Goal: Communication & Community: Ask a question

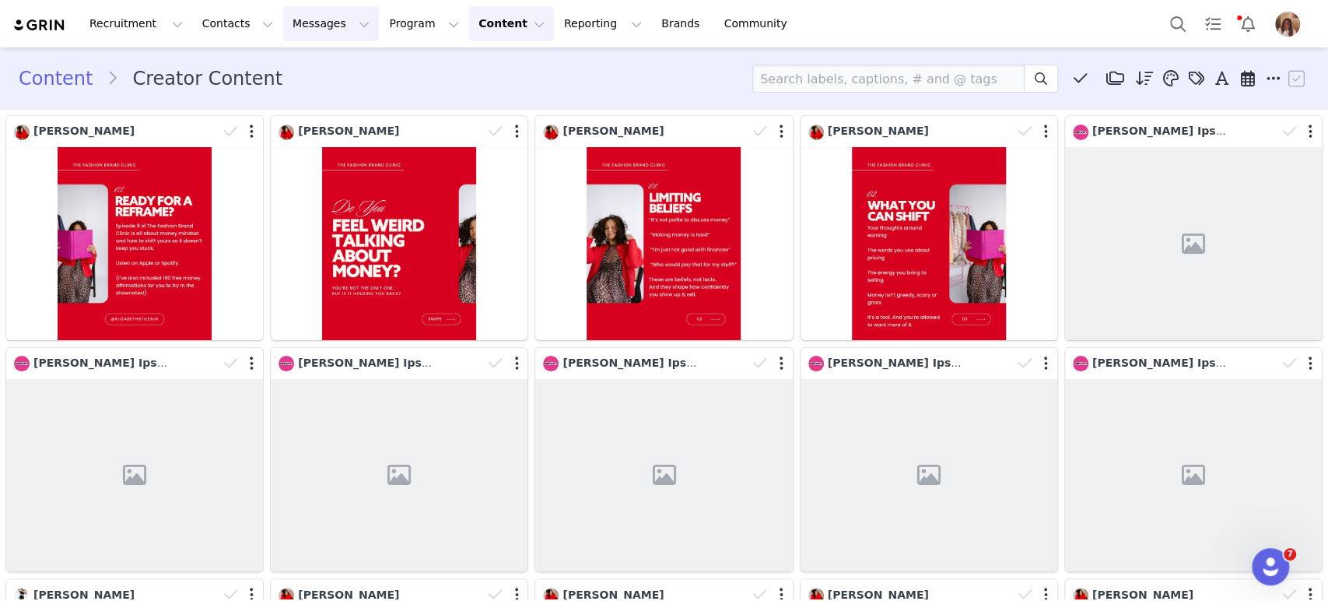
click at [318, 30] on button "Messages Messages" at bounding box center [331, 23] width 96 height 35
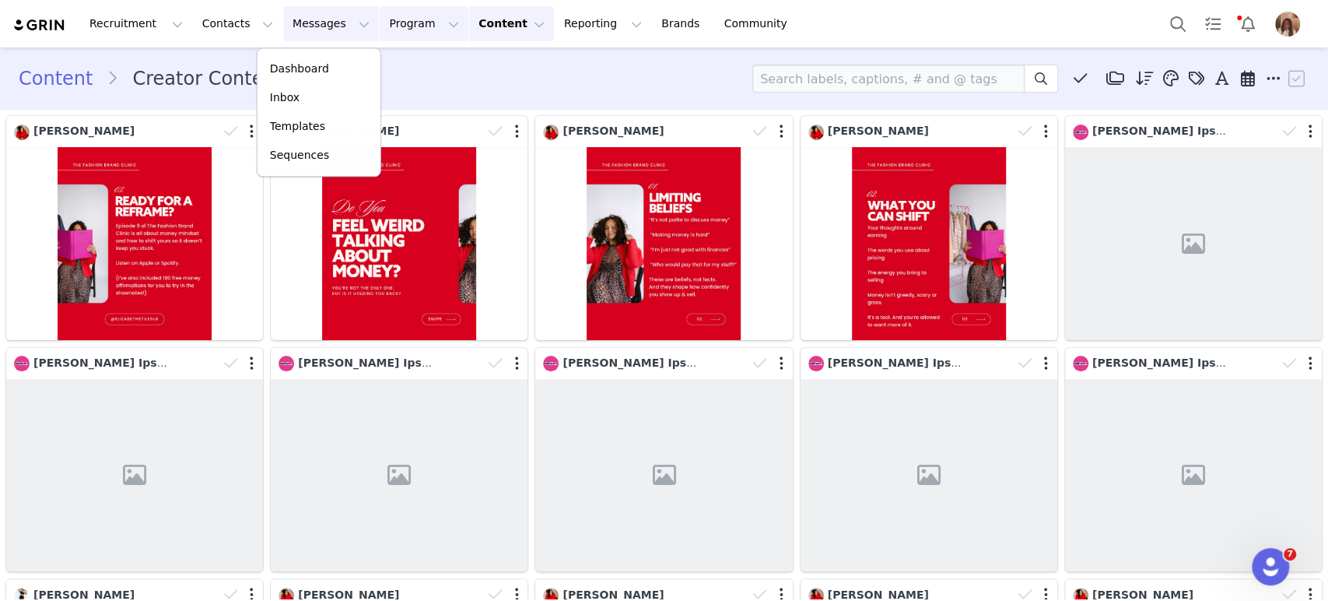
click at [380, 23] on button "Program Program" at bounding box center [424, 23] width 89 height 35
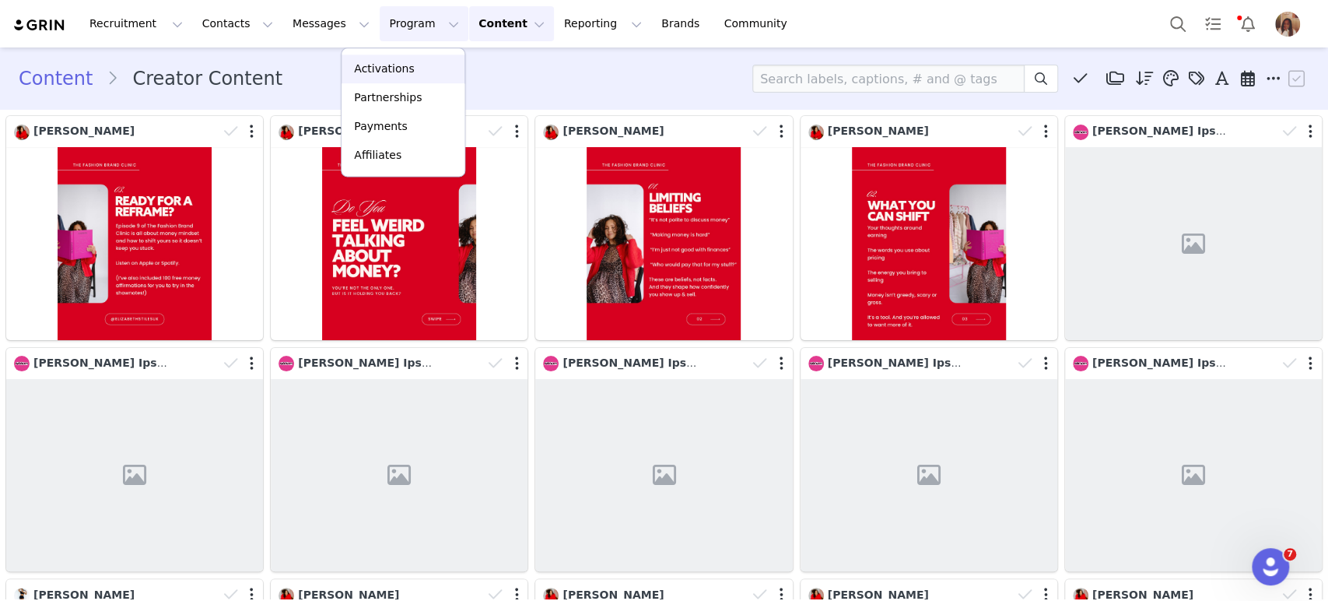
click at [352, 60] on link "Activations" at bounding box center [402, 68] width 123 height 29
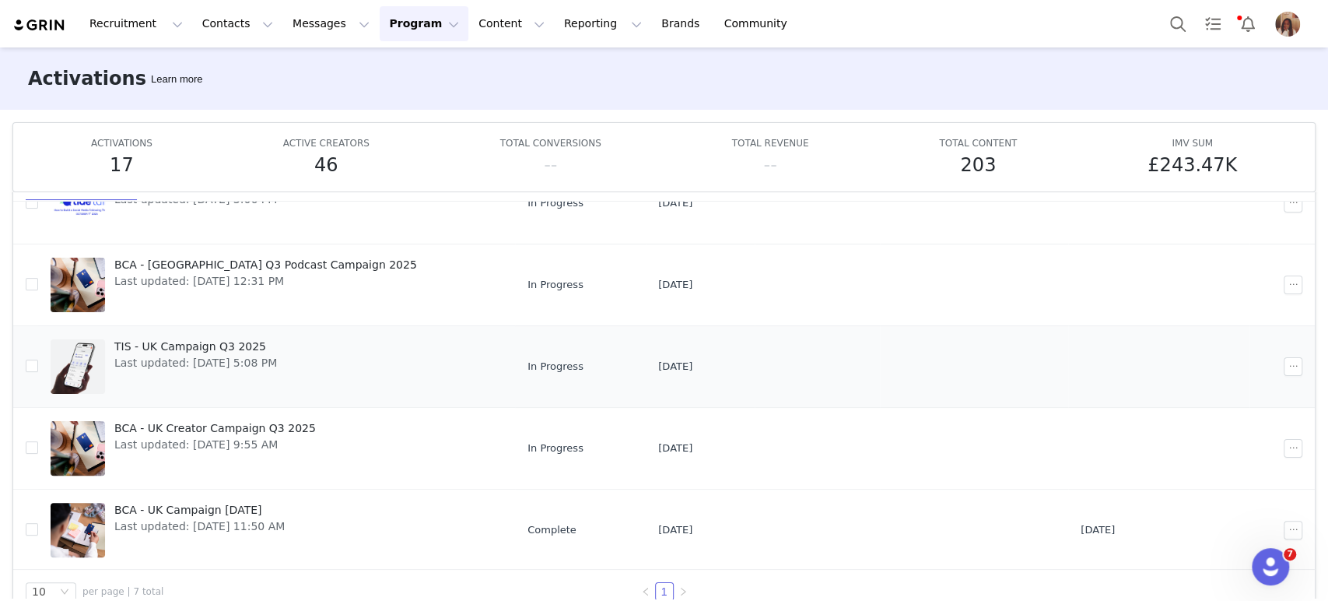
scroll to position [81, 0]
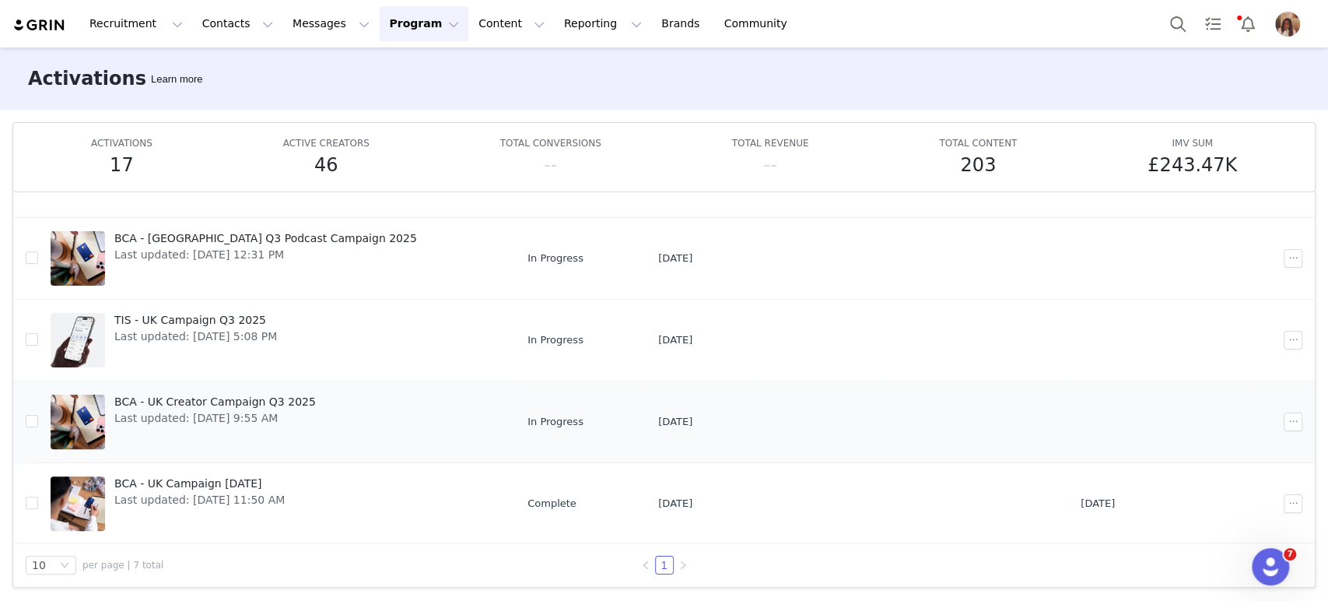
click at [268, 395] on span "BCA - UK Creator Campaign Q3 2025" at bounding box center [214, 402] width 201 height 16
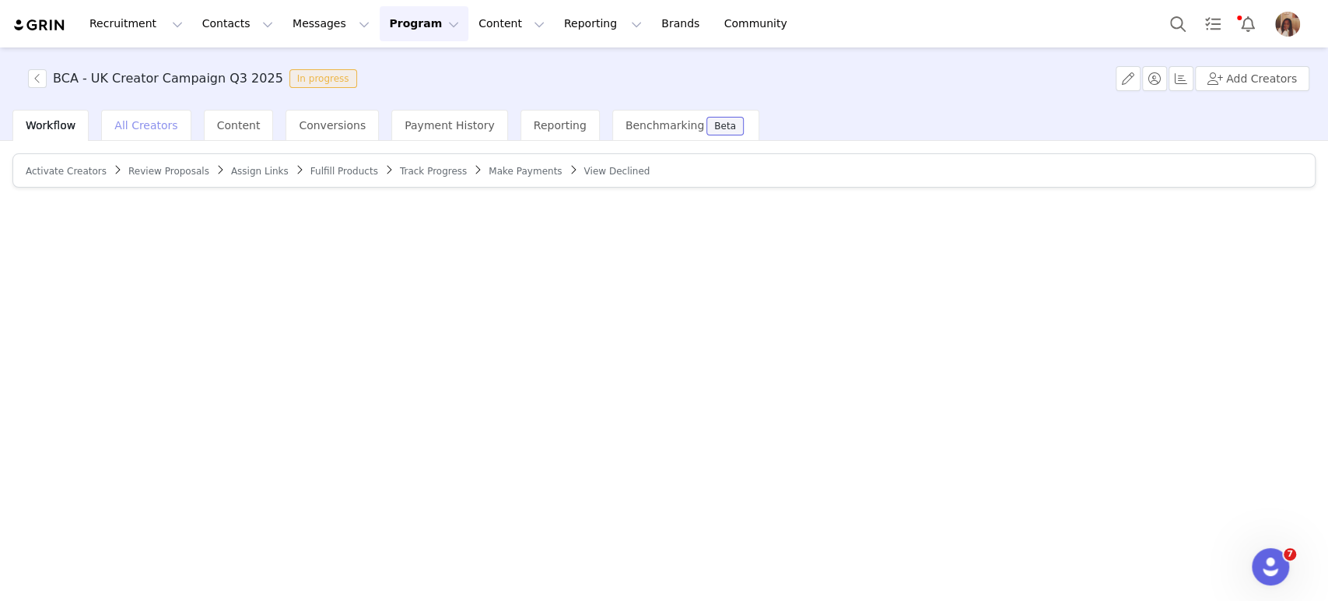
click at [154, 130] on span "All Creators" at bounding box center [145, 125] width 63 height 12
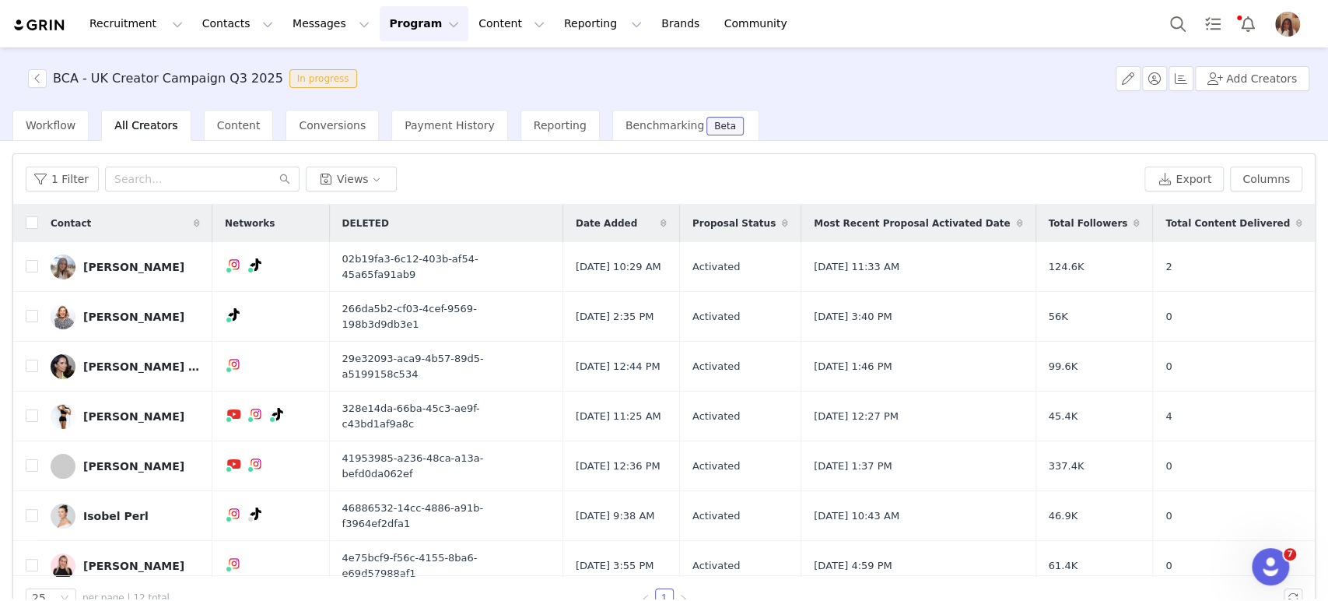
scroll to position [173, 0]
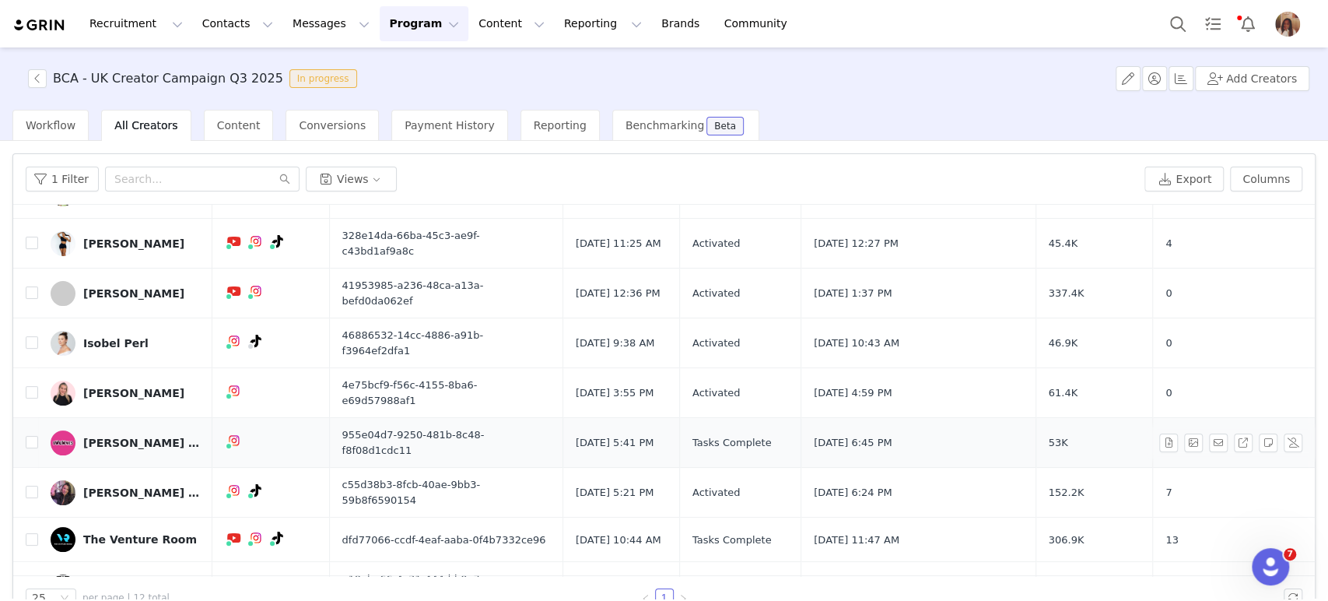
click at [147, 436] on div "[PERSON_NAME] Ipswich" at bounding box center [141, 442] width 117 height 12
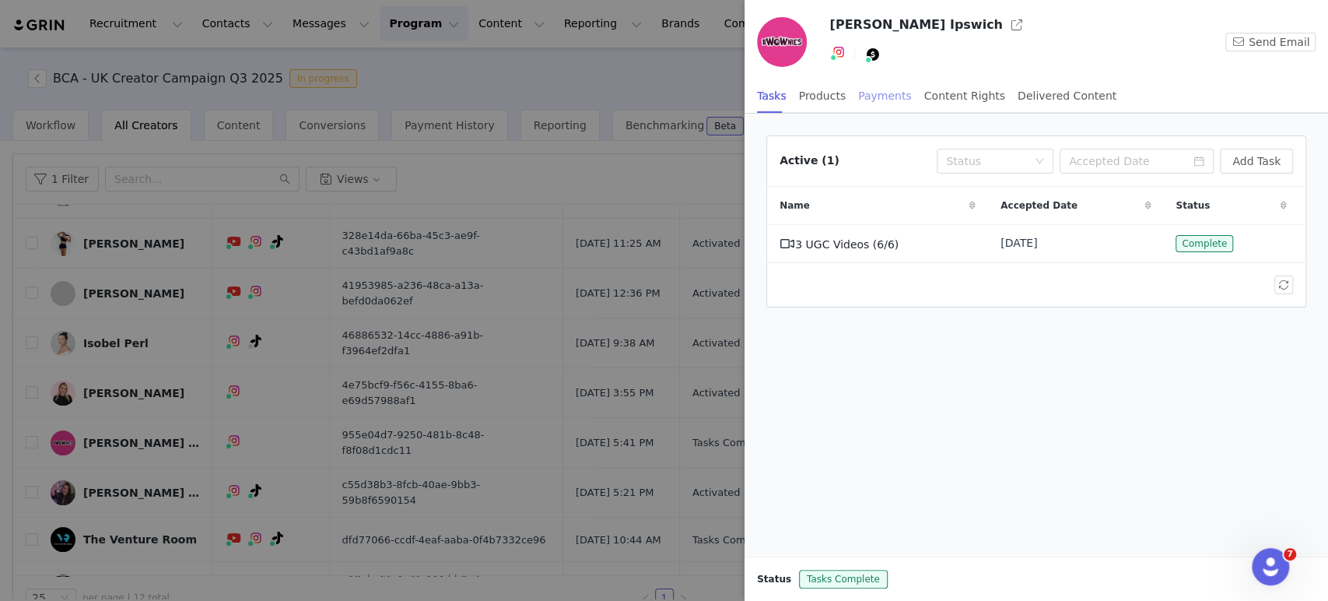
click at [858, 94] on div "Payments" at bounding box center [885, 96] width 54 height 35
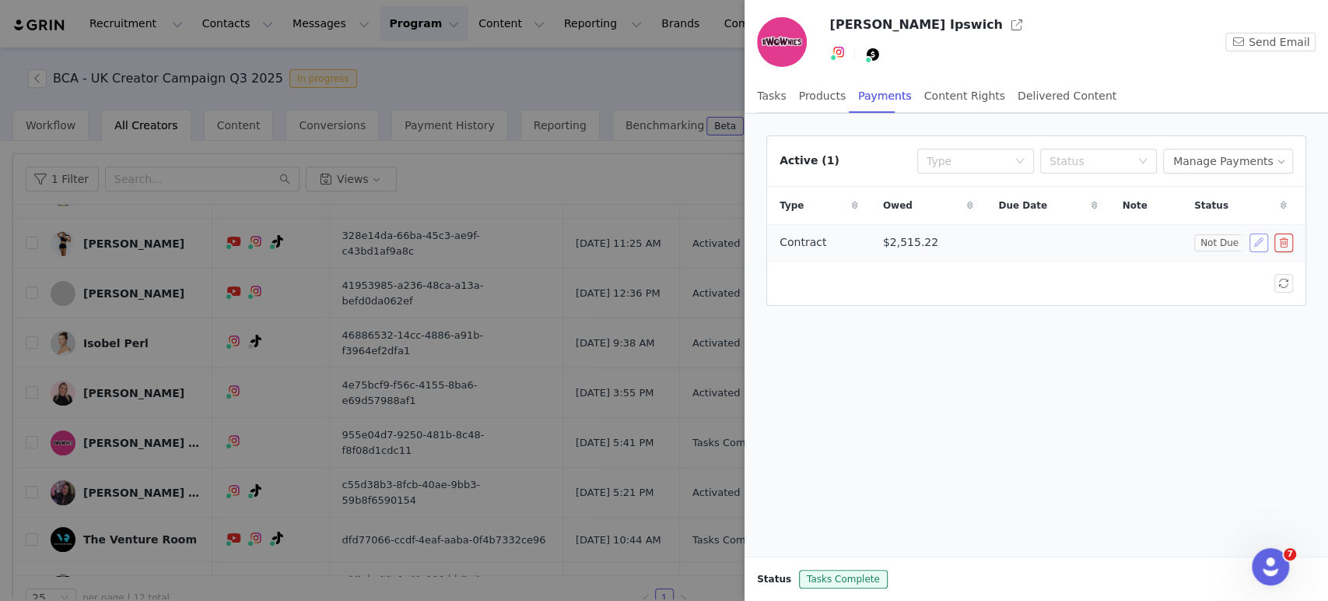
click at [1255, 242] on button "button" at bounding box center [1258, 242] width 19 height 19
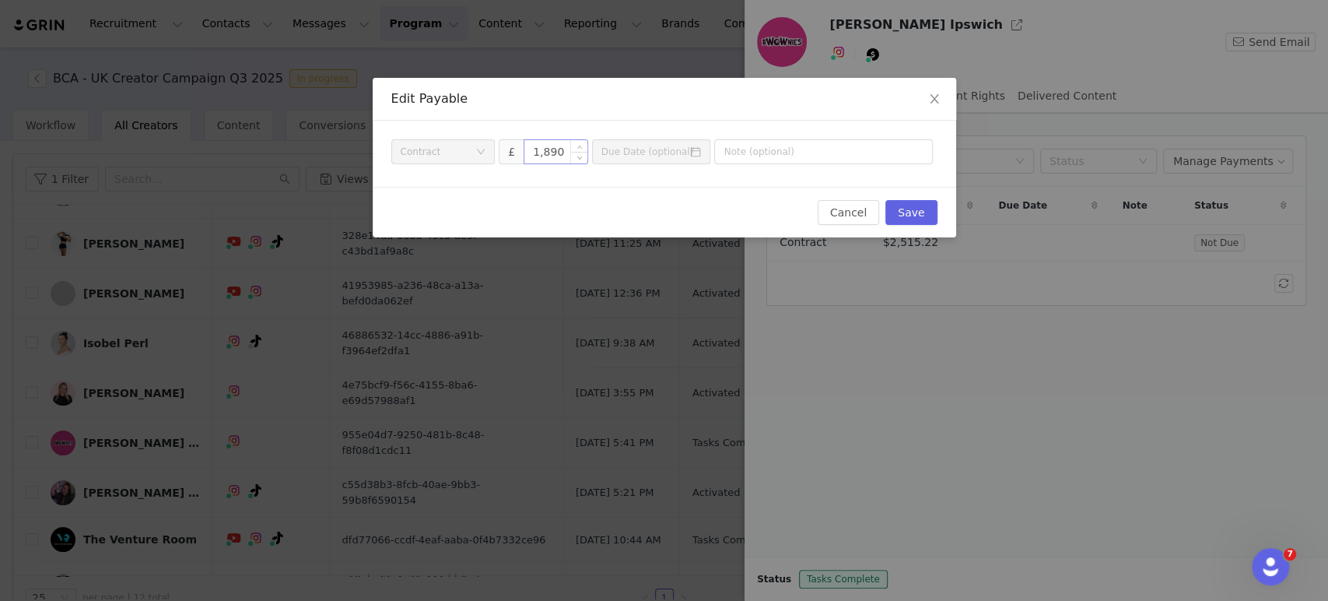
click at [566, 152] on input "1,890" at bounding box center [555, 151] width 63 height 23
click at [562, 155] on input "1,890" at bounding box center [555, 151] width 63 height 23
type input "1,984.5"
click at [909, 209] on button "Save" at bounding box center [910, 212] width 51 height 25
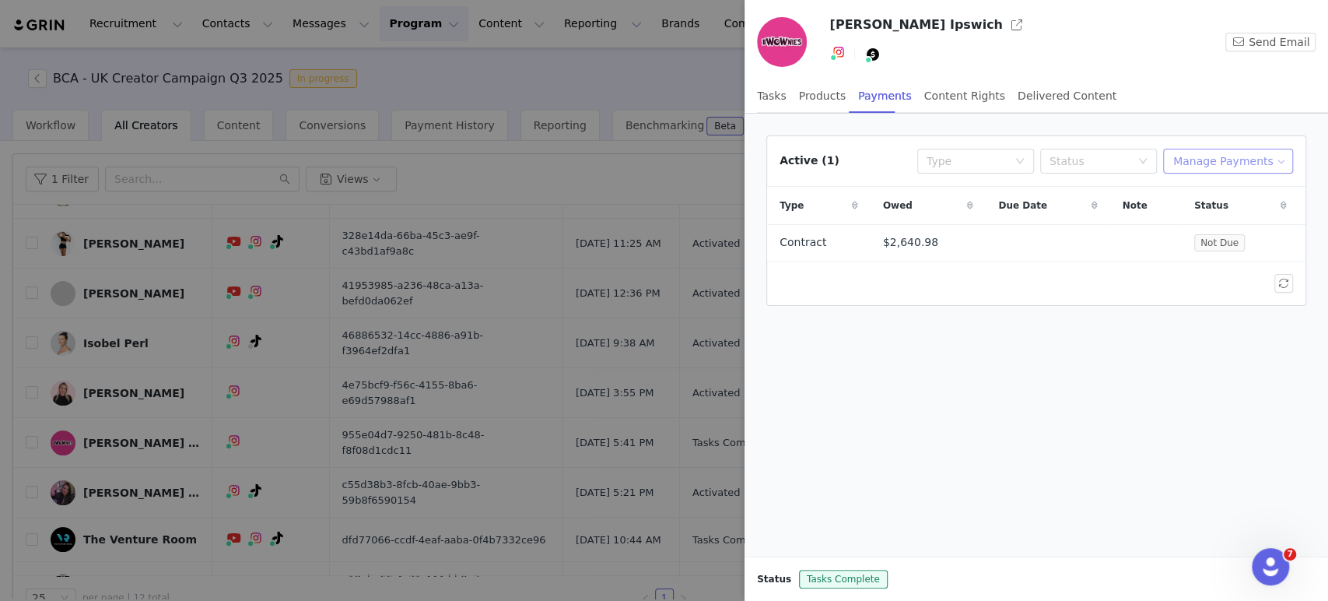
click at [1243, 151] on button "Manage Payments" at bounding box center [1228, 161] width 130 height 25
click at [1180, 263] on div at bounding box center [1036, 283] width 538 height 44
click at [1258, 246] on button "button" at bounding box center [1258, 242] width 19 height 19
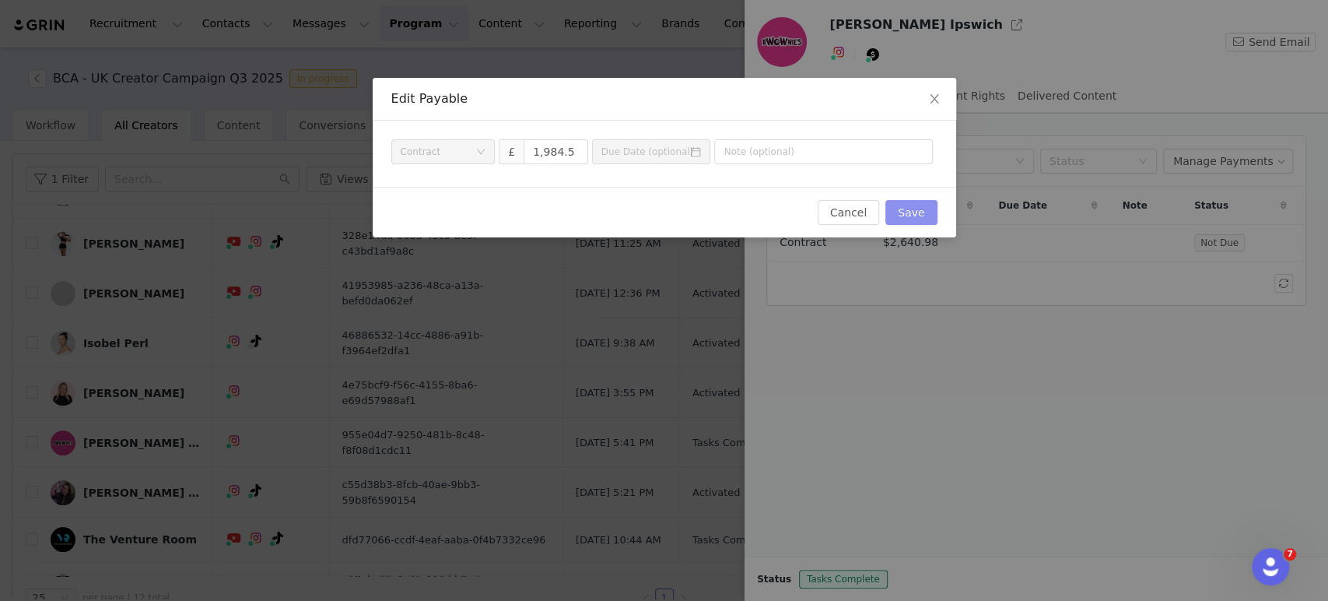
click at [908, 221] on button "Save" at bounding box center [910, 212] width 51 height 25
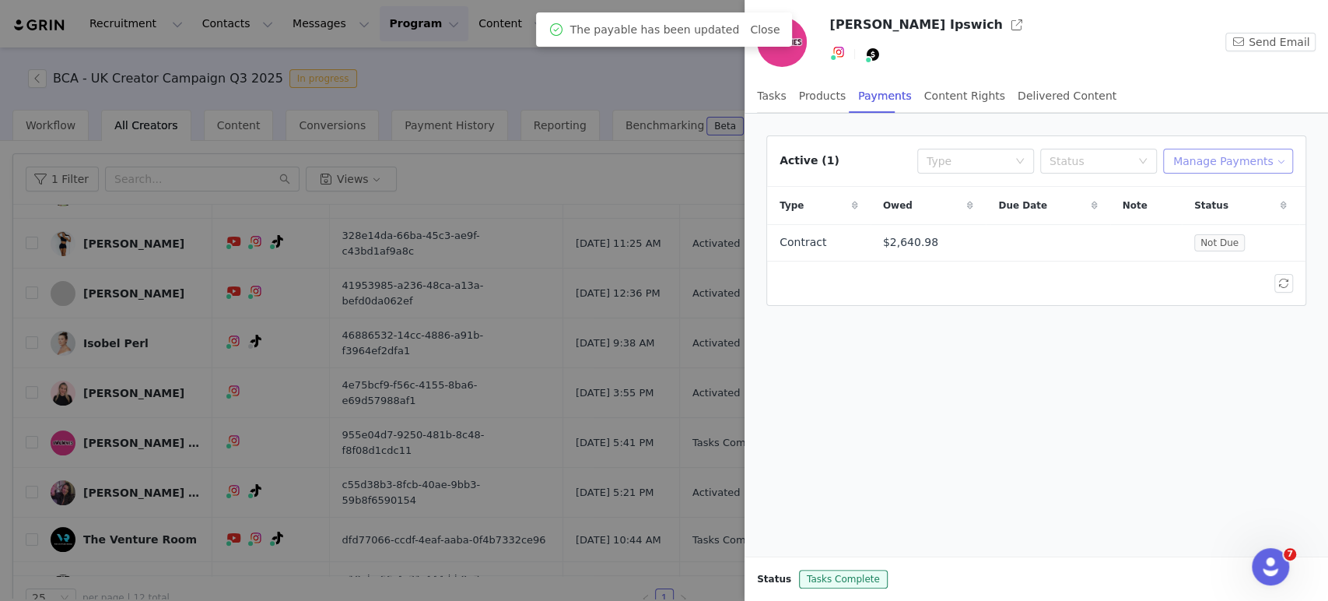
click at [1232, 164] on button "Manage Payments" at bounding box center [1228, 161] width 130 height 25
click at [1235, 191] on span "Make Payments" at bounding box center [1246, 191] width 86 height 17
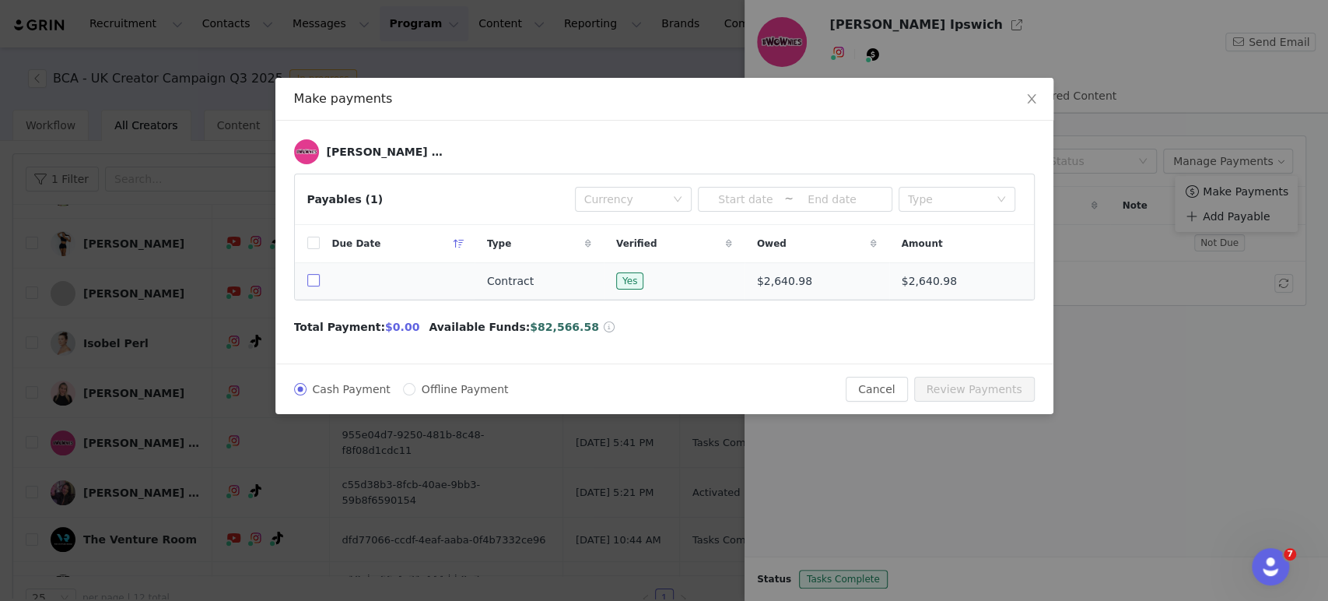
click at [313, 282] on input "checkbox" at bounding box center [313, 280] width 12 height 12
checkbox input "true"
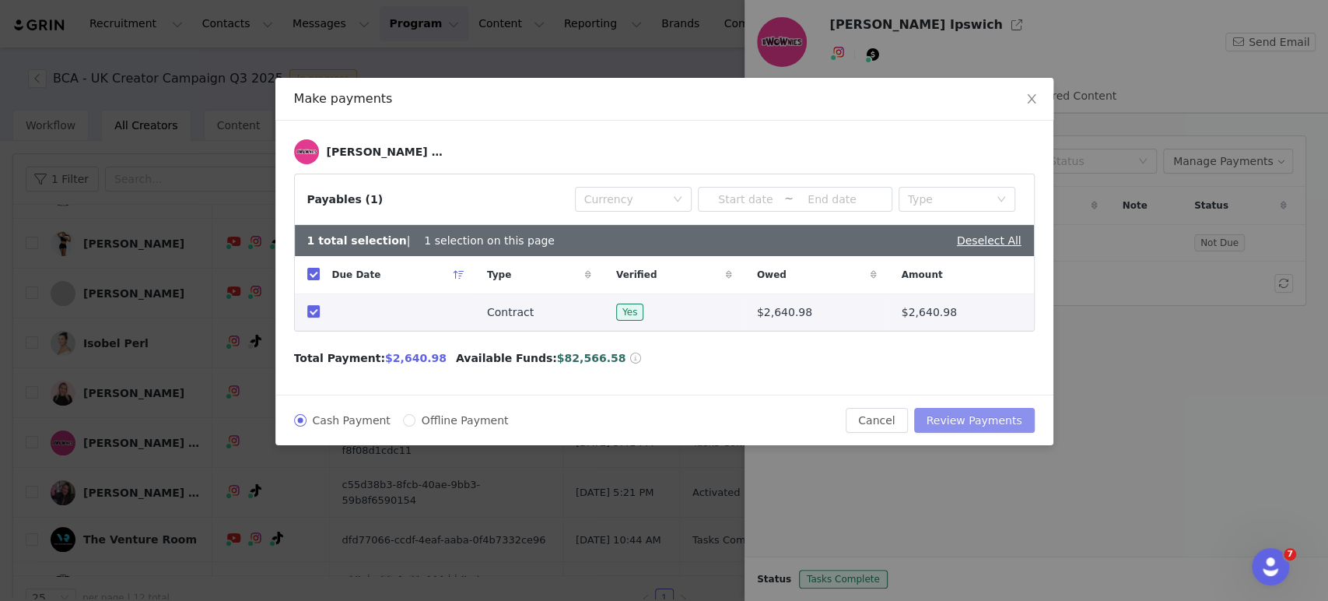
click at [982, 413] on button "Review Payments" at bounding box center [974, 420] width 121 height 25
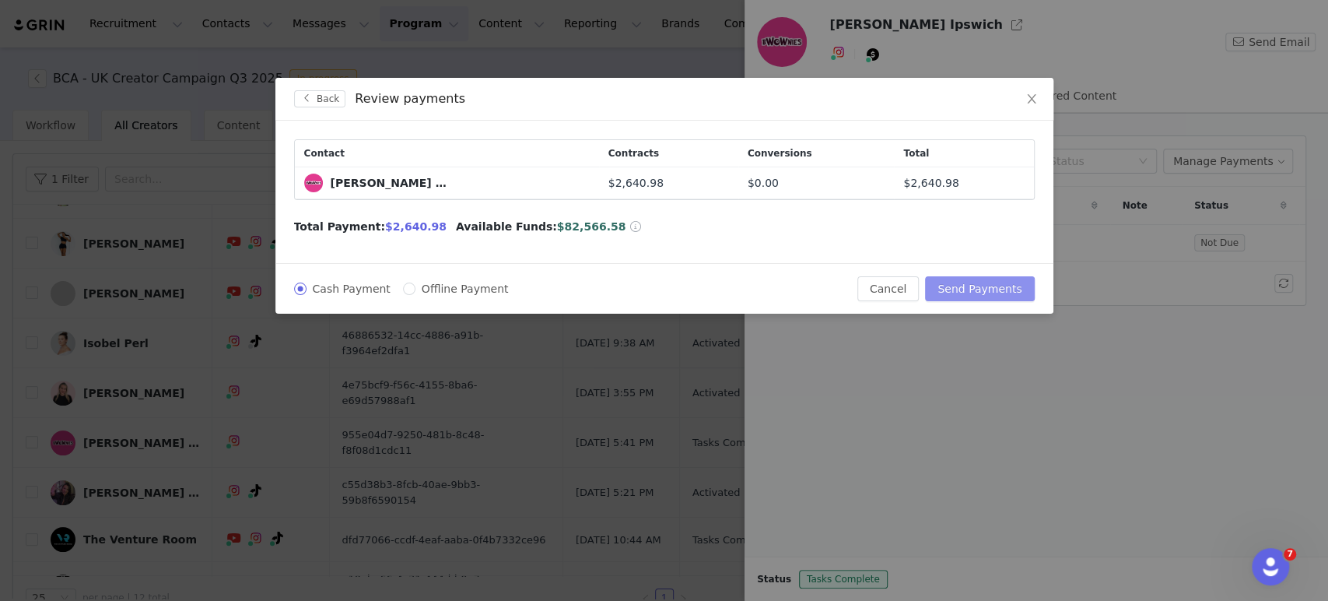
click at [1004, 284] on button "Send Payments" at bounding box center [979, 288] width 109 height 25
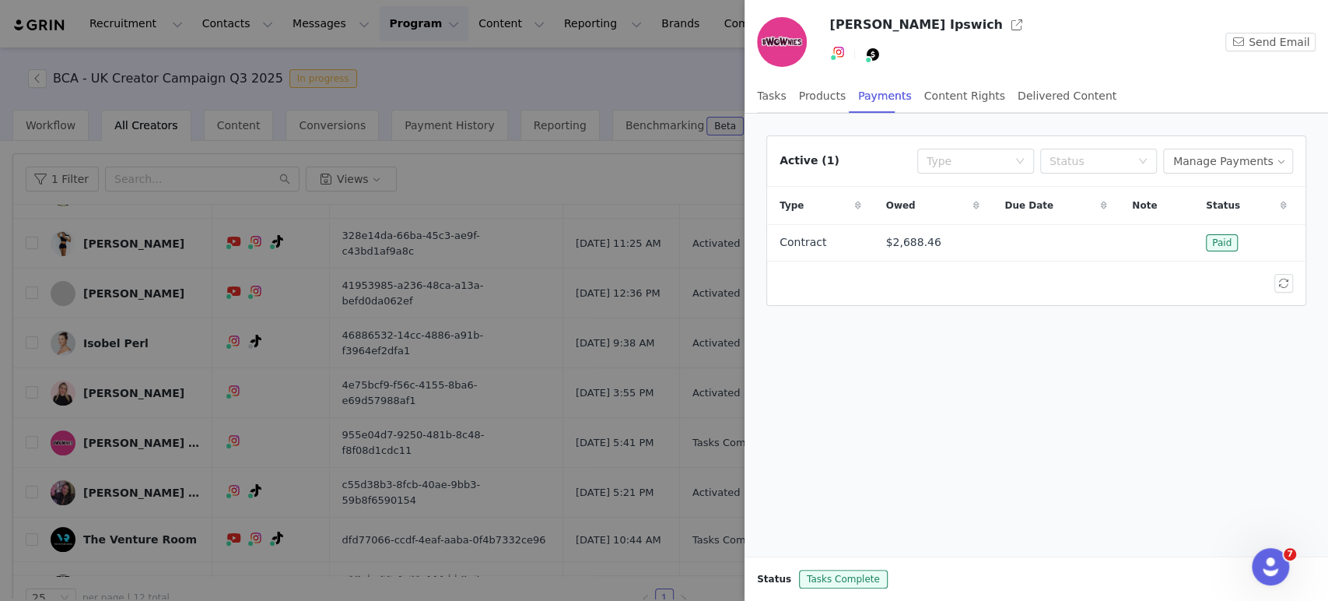
click at [37, 72] on div at bounding box center [664, 300] width 1328 height 601
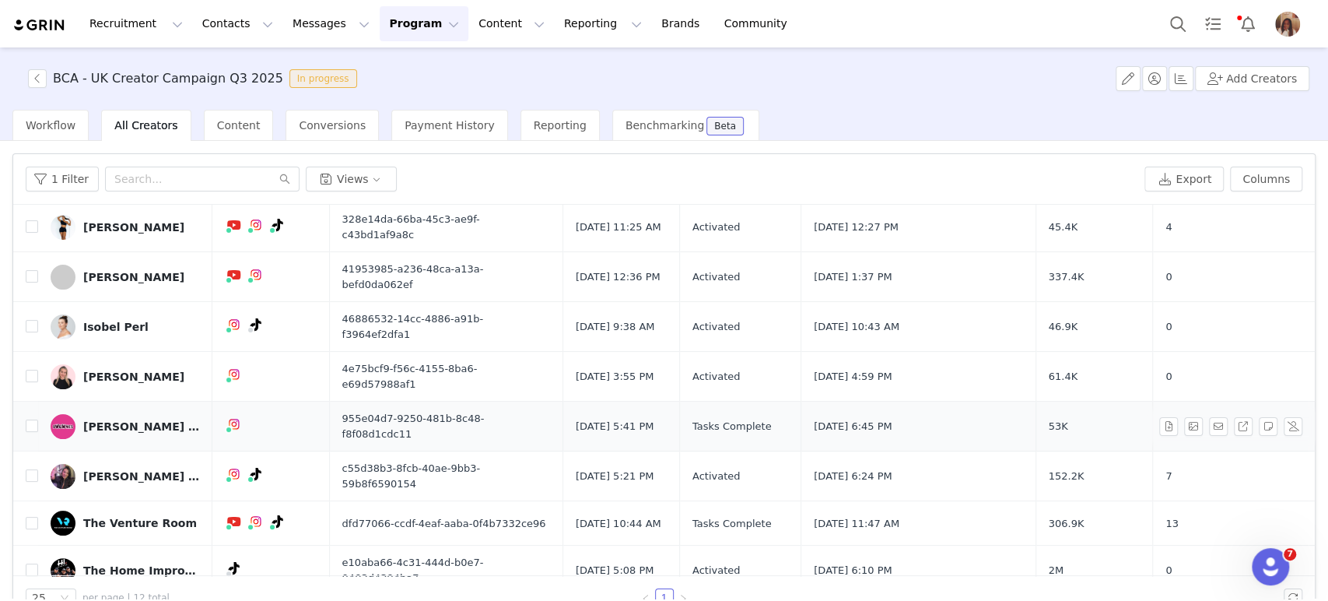
scroll to position [198, 0]
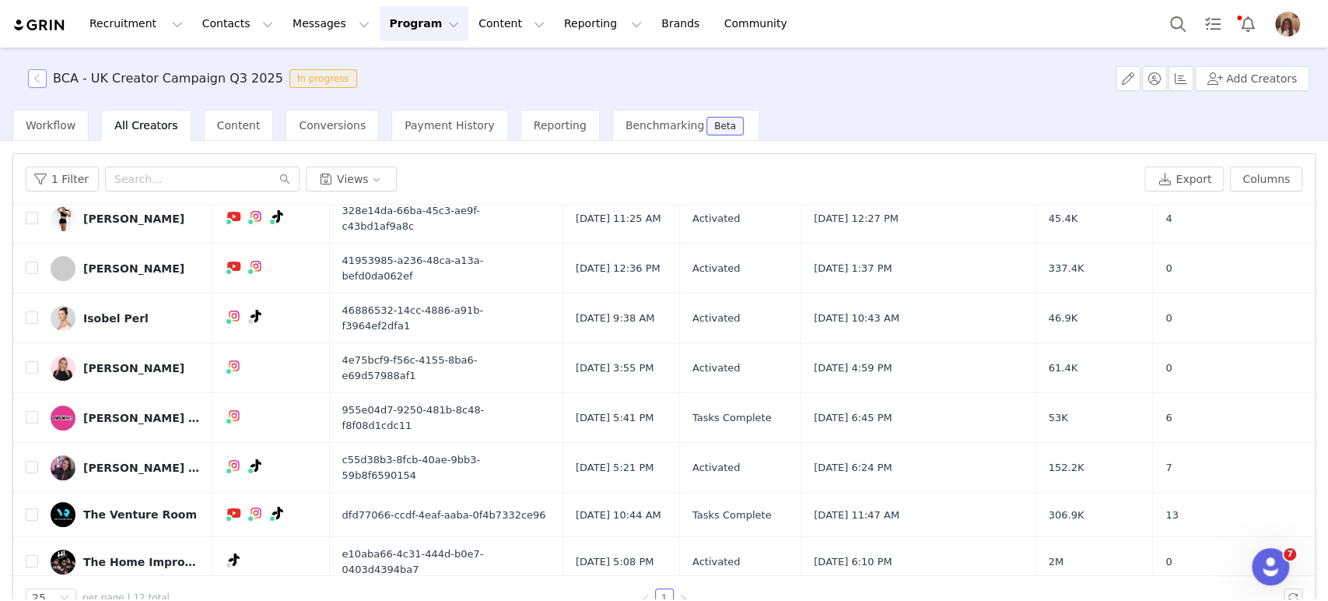
click at [37, 82] on button "button" at bounding box center [37, 78] width 19 height 19
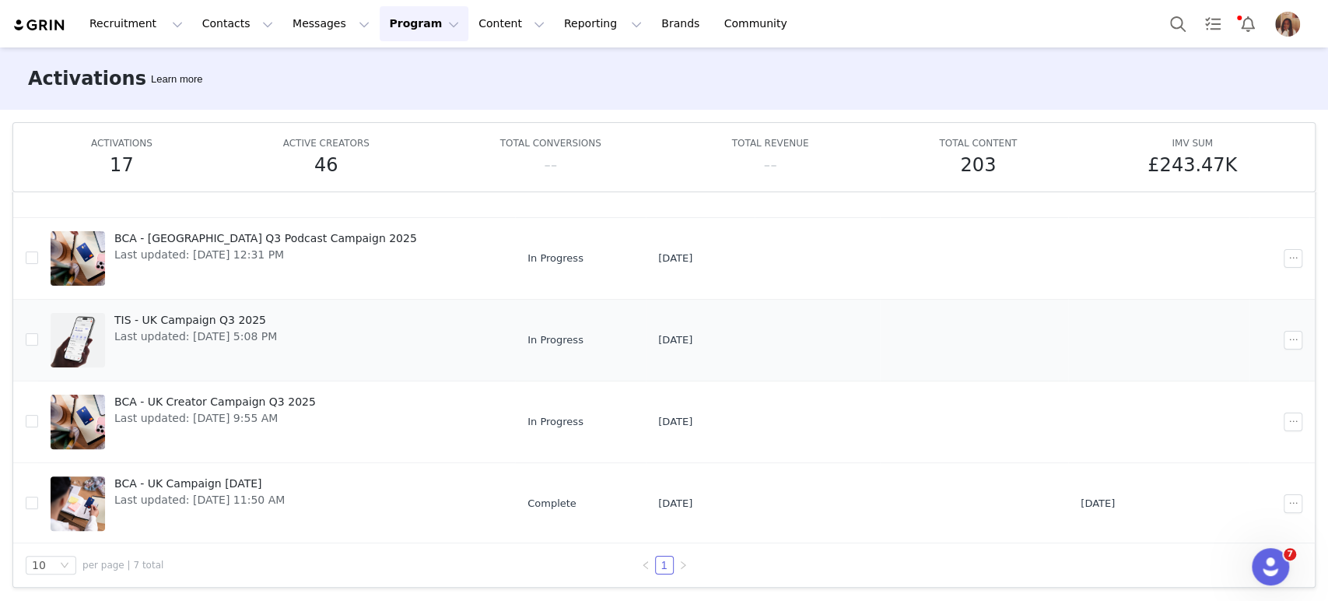
scroll to position [81, 0]
click at [236, 227] on div "BCA - [GEOGRAPHIC_DATA] Q3 Podcast Campaign 2025 Last updated: [DATE] 12:31 PM" at bounding box center [265, 258] width 321 height 62
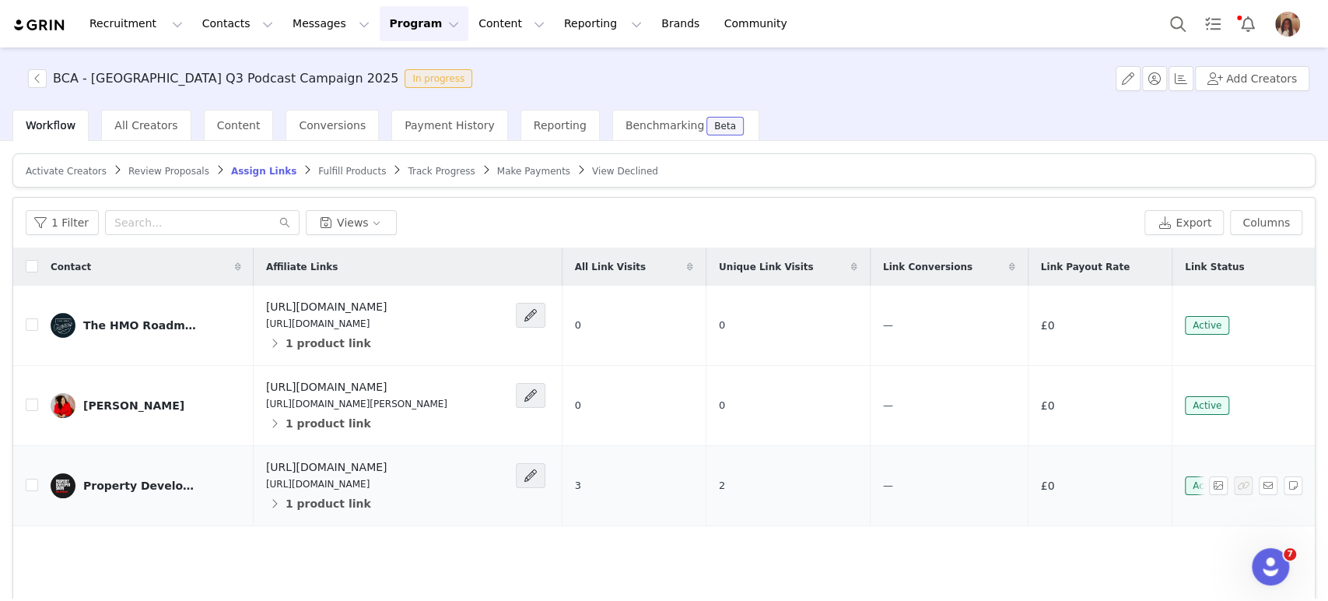
click at [131, 482] on div "Property Developer Show" at bounding box center [141, 485] width 117 height 12
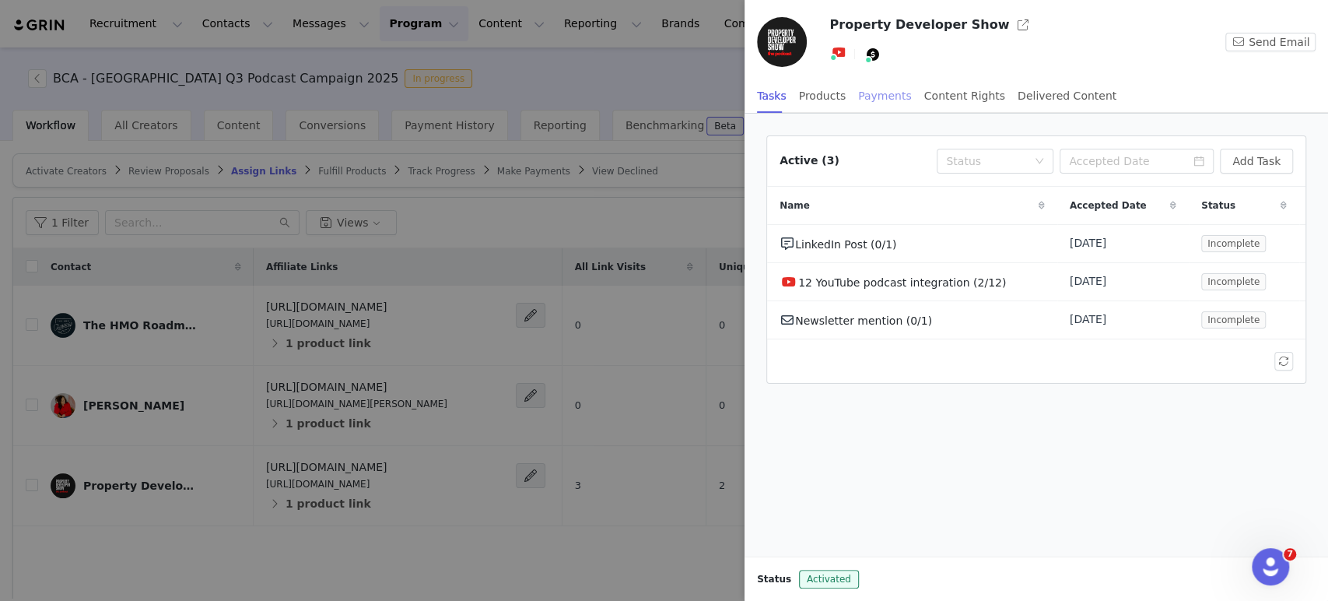
click at [888, 92] on div "Payments" at bounding box center [885, 96] width 54 height 35
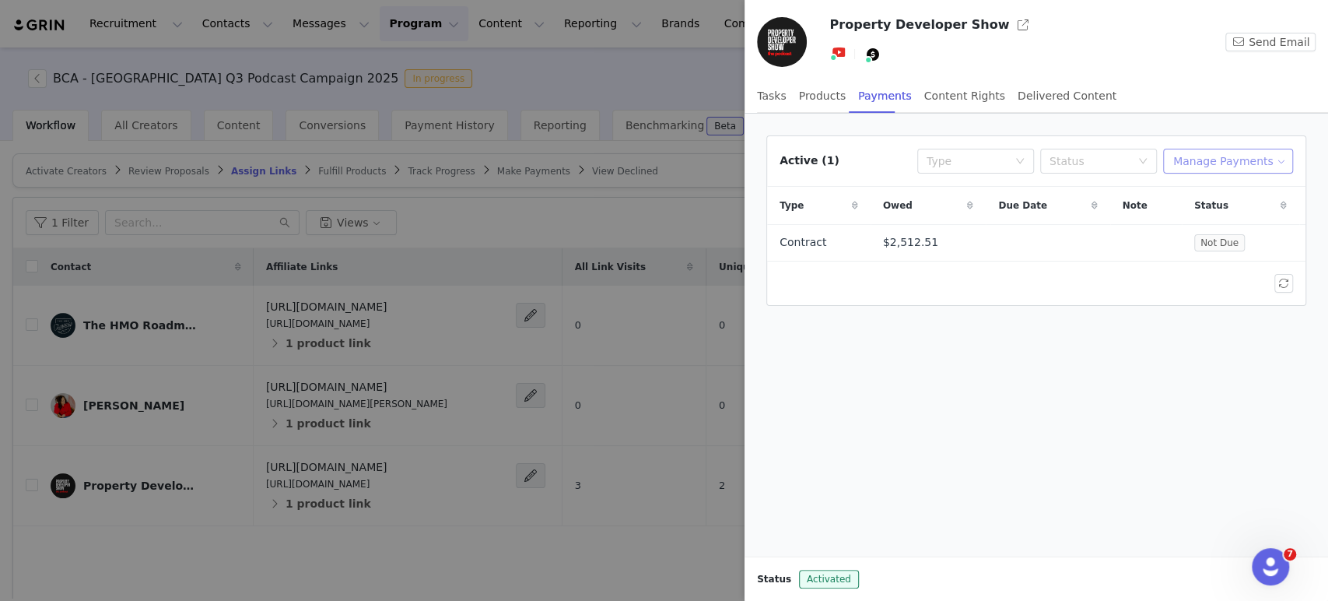
click at [1235, 157] on button "Manage Payments" at bounding box center [1228, 161] width 130 height 25
click at [972, 247] on td "$2,512.51" at bounding box center [928, 242] width 116 height 37
click at [1259, 250] on button "button" at bounding box center [1258, 242] width 19 height 19
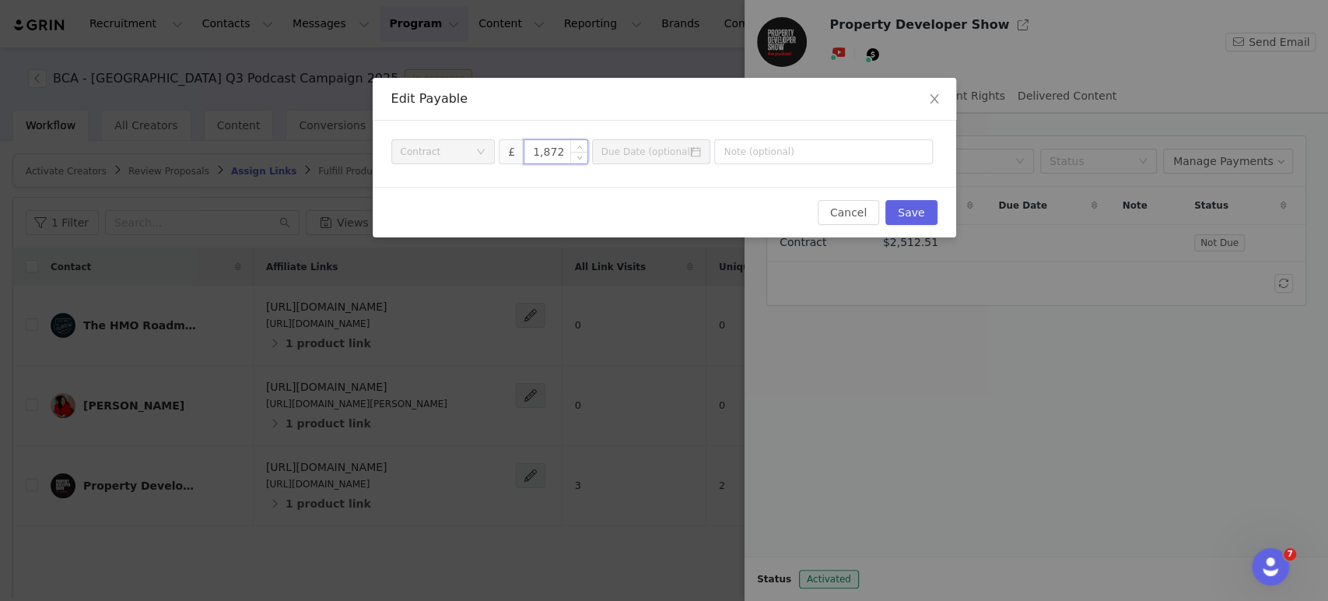
drag, startPoint x: 556, startPoint y: 154, endPoint x: 541, endPoint y: 152, distance: 14.9
click at [541, 152] on input "1,872" at bounding box center [555, 151] width 63 height 23
click at [550, 149] on input "19" at bounding box center [555, 151] width 63 height 23
type input "1,965.6"
click at [659, 196] on div "Cancel Save" at bounding box center [664, 212] width 583 height 51
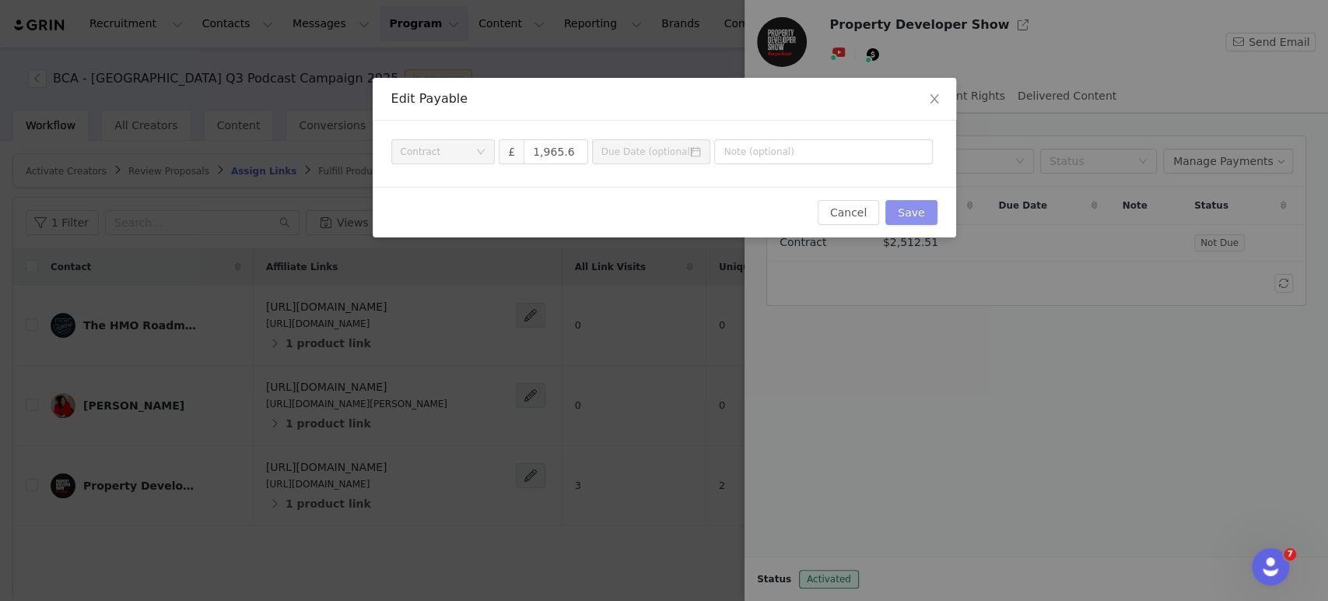
click at [916, 219] on button "Save" at bounding box center [910, 212] width 51 height 25
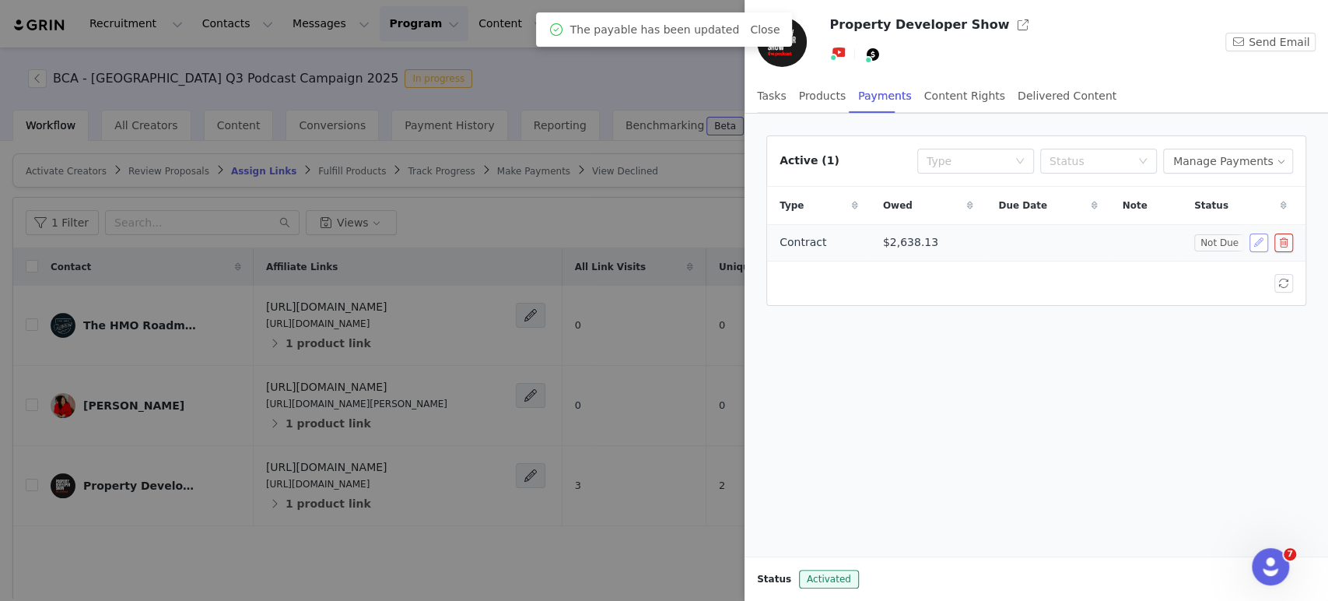
click at [1260, 240] on button "button" at bounding box center [1258, 242] width 19 height 19
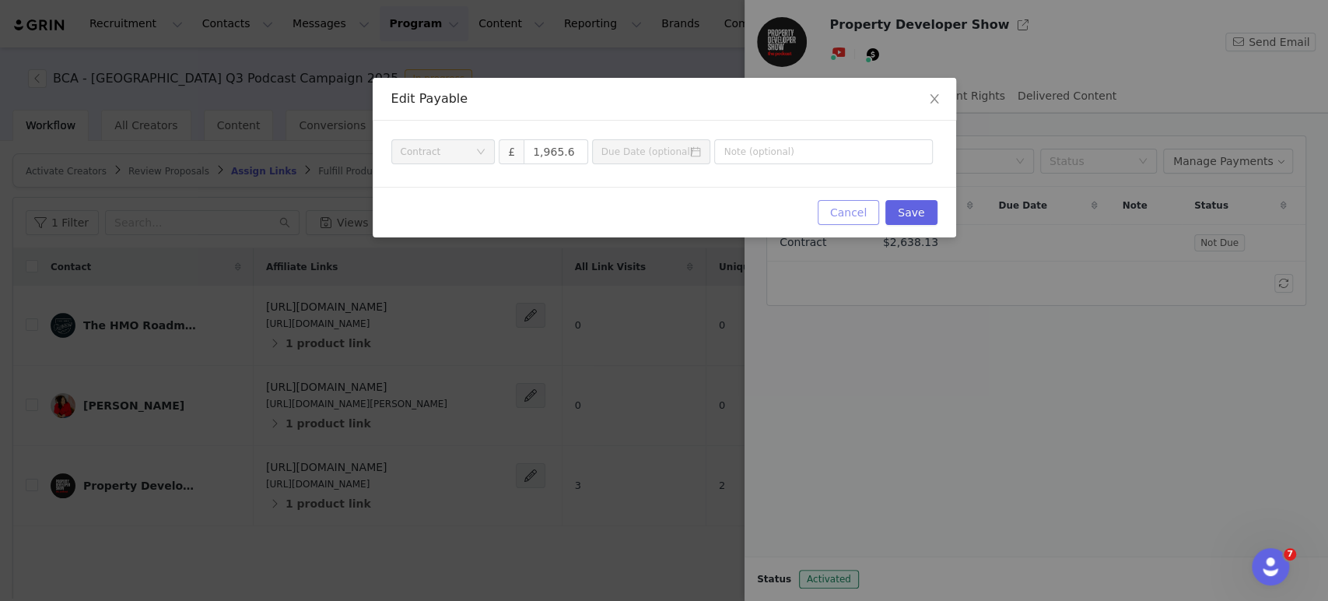
click at [835, 215] on button "Cancel" at bounding box center [848, 212] width 61 height 25
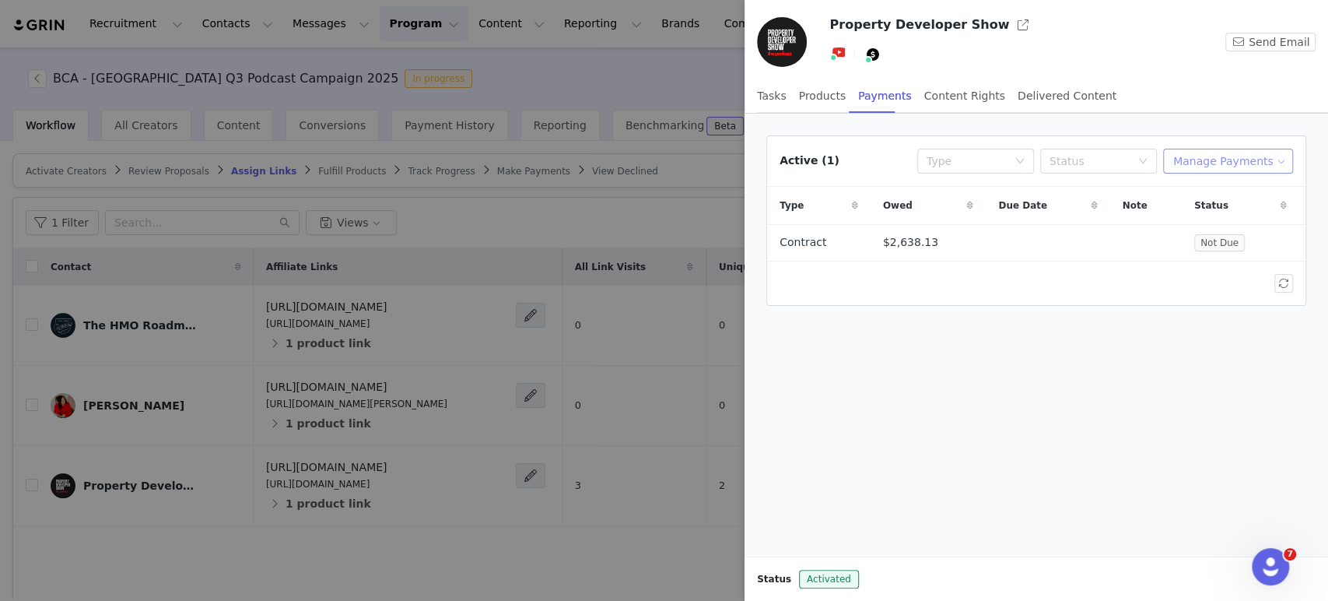
click at [1210, 158] on button "Manage Payments" at bounding box center [1228, 161] width 130 height 25
click at [1221, 195] on span "Make Payments" at bounding box center [1246, 191] width 86 height 17
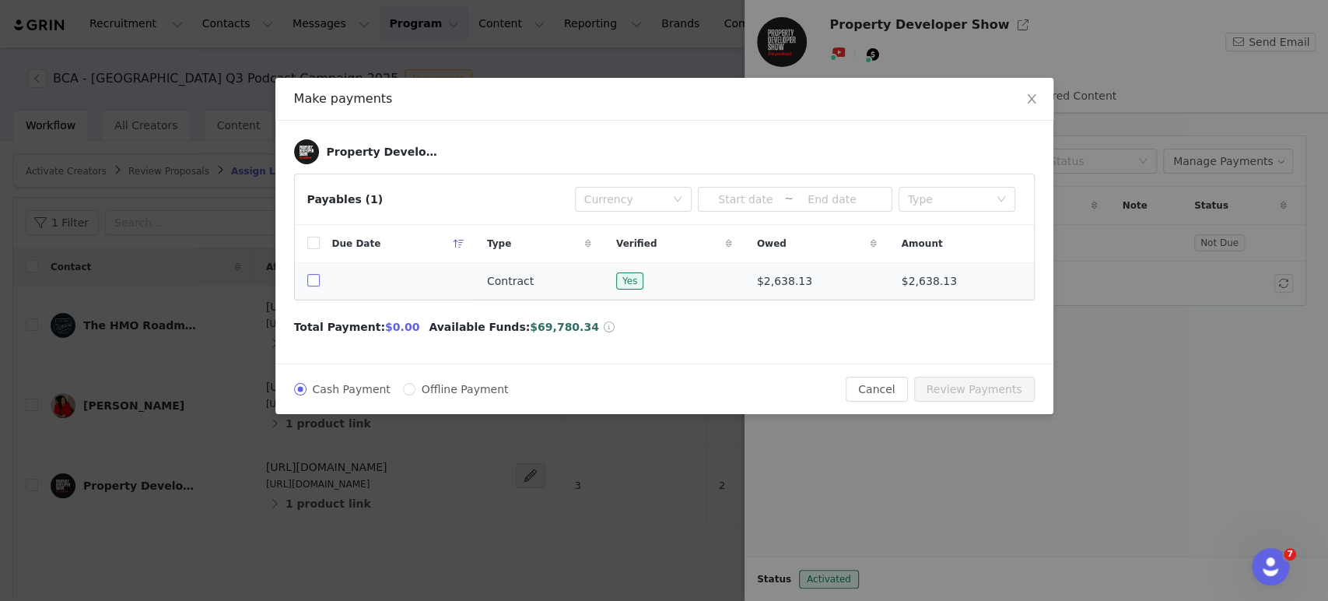
click at [310, 281] on input "checkbox" at bounding box center [313, 280] width 12 height 12
checkbox input "true"
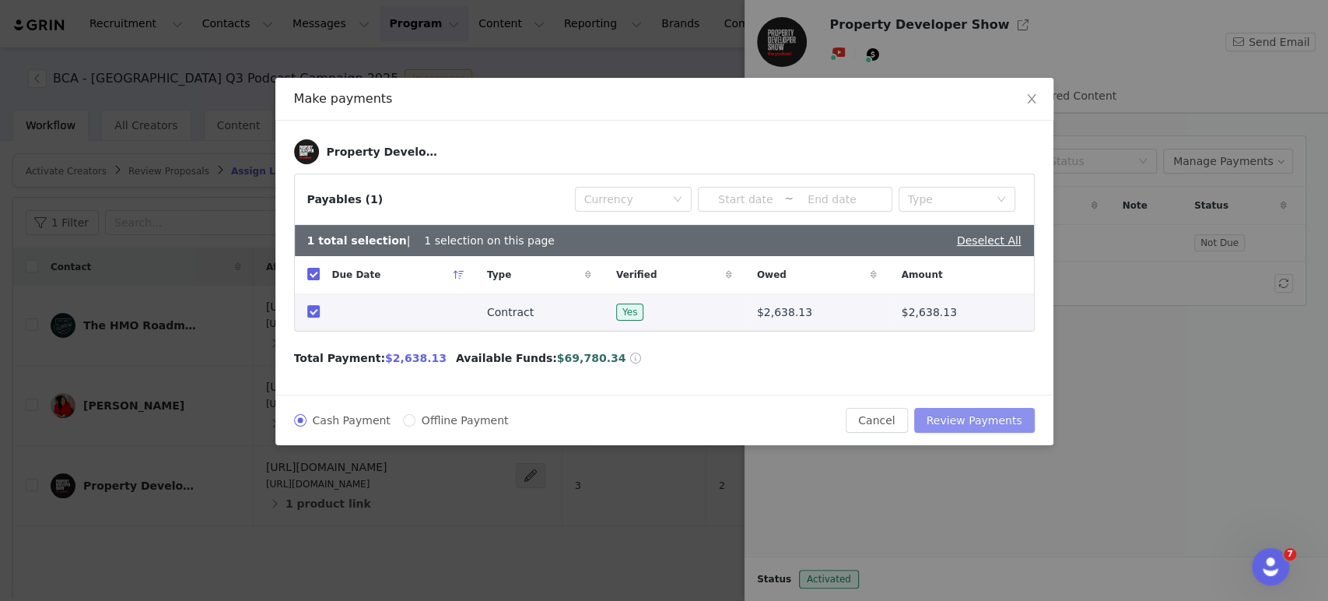
click at [979, 413] on button "Review Payments" at bounding box center [974, 420] width 121 height 25
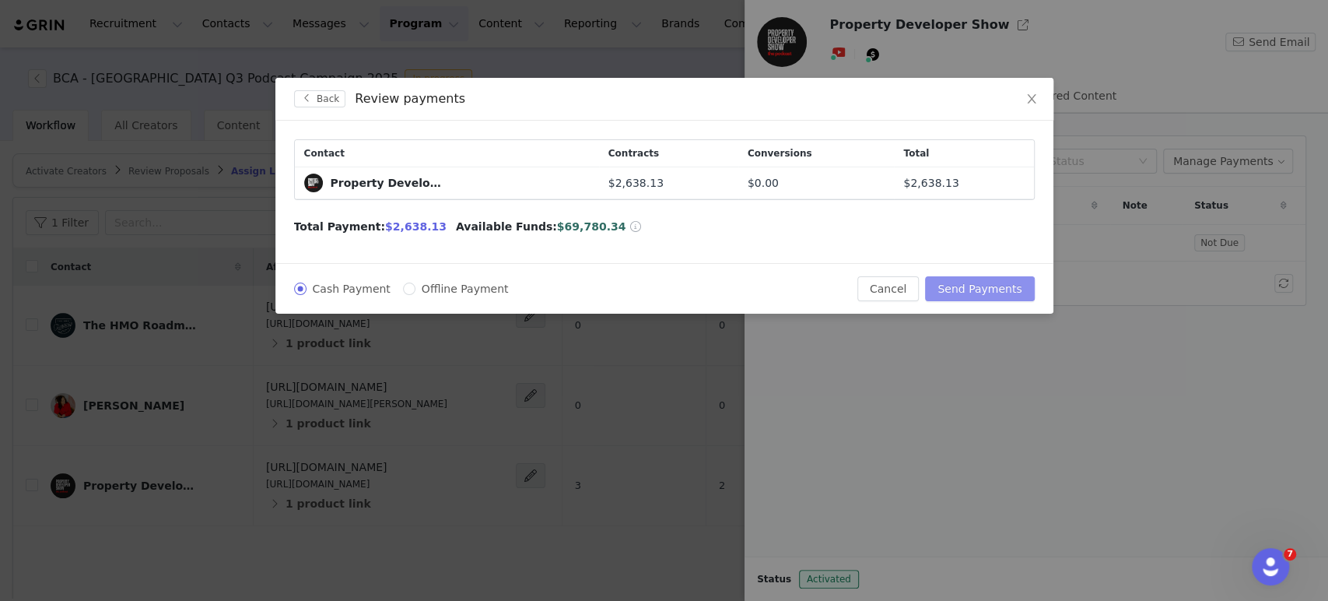
click at [999, 299] on button "Send Payments" at bounding box center [979, 288] width 109 height 25
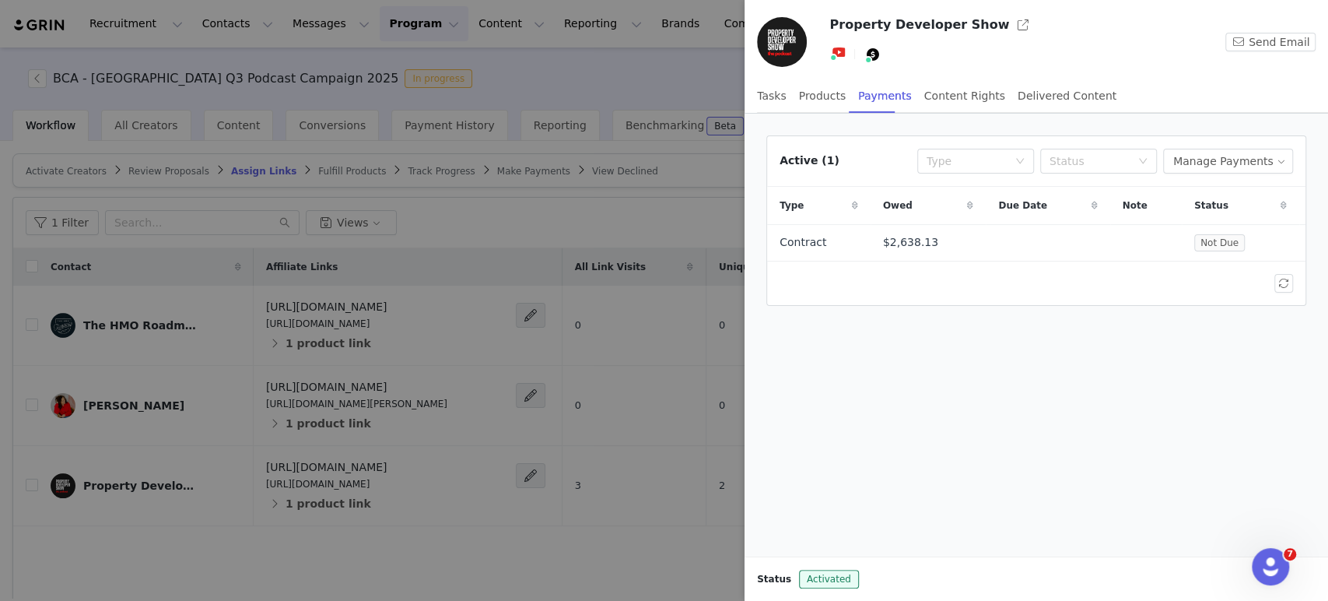
click at [205, 413] on div at bounding box center [664, 300] width 1328 height 601
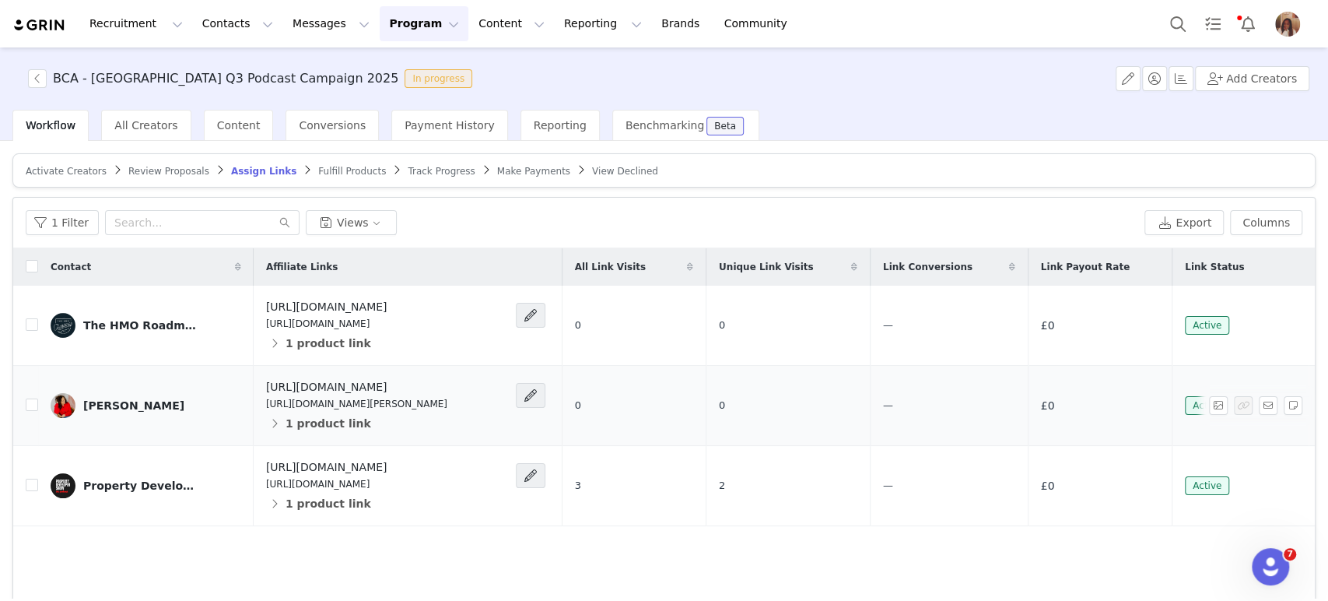
click at [163, 401] on link "[PERSON_NAME]" at bounding box center [146, 405] width 191 height 25
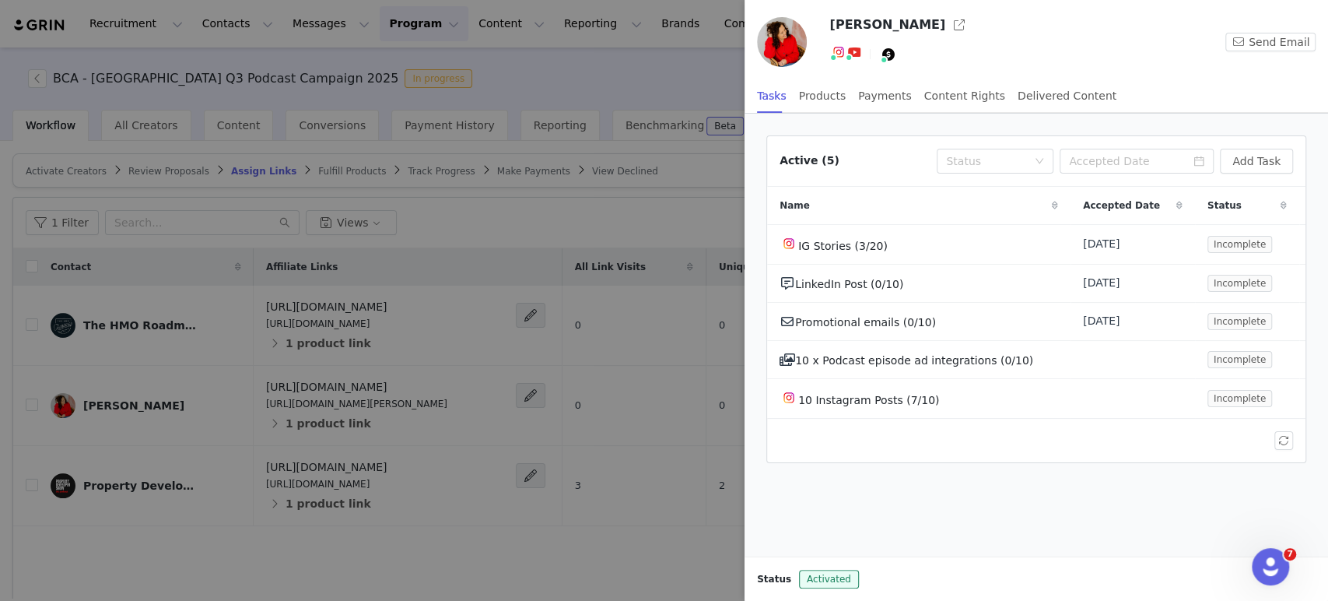
click at [37, 79] on div at bounding box center [664, 300] width 1328 height 601
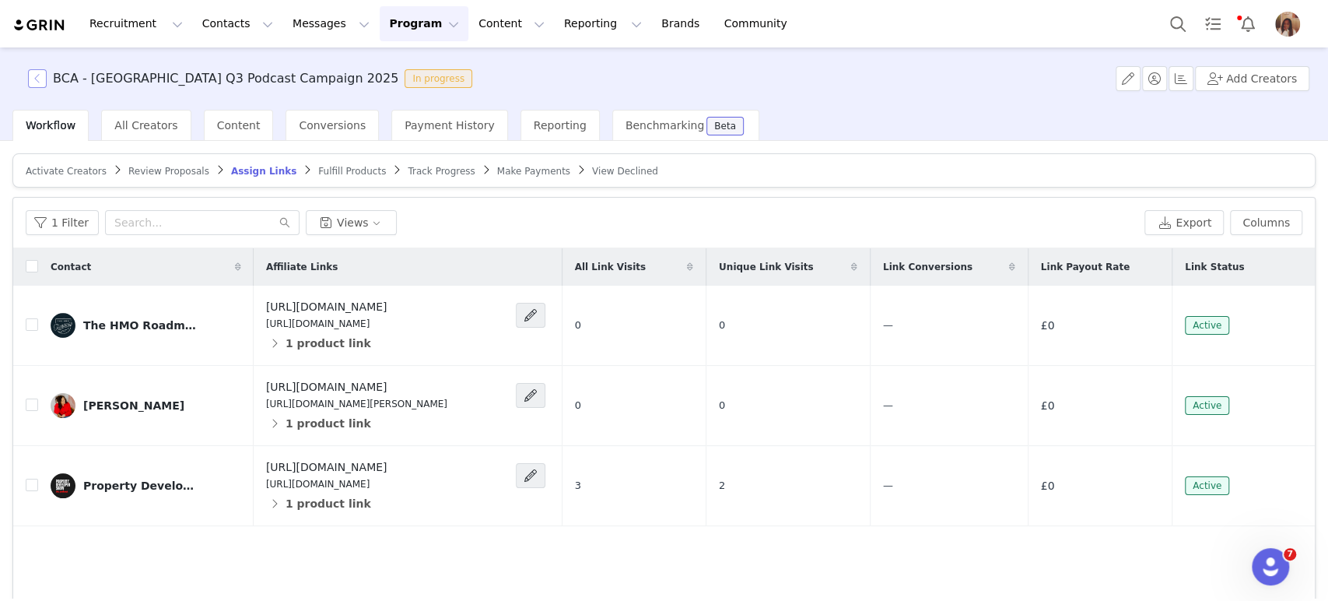
click at [41, 75] on button "button" at bounding box center [37, 78] width 19 height 19
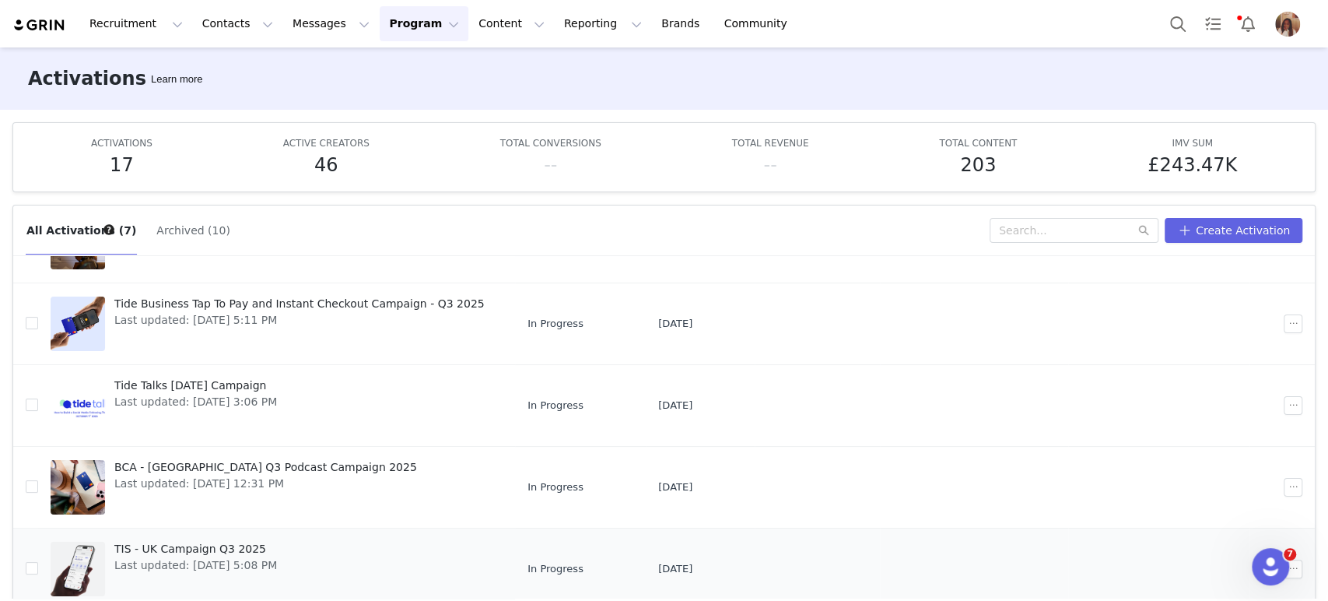
scroll to position [68, 0]
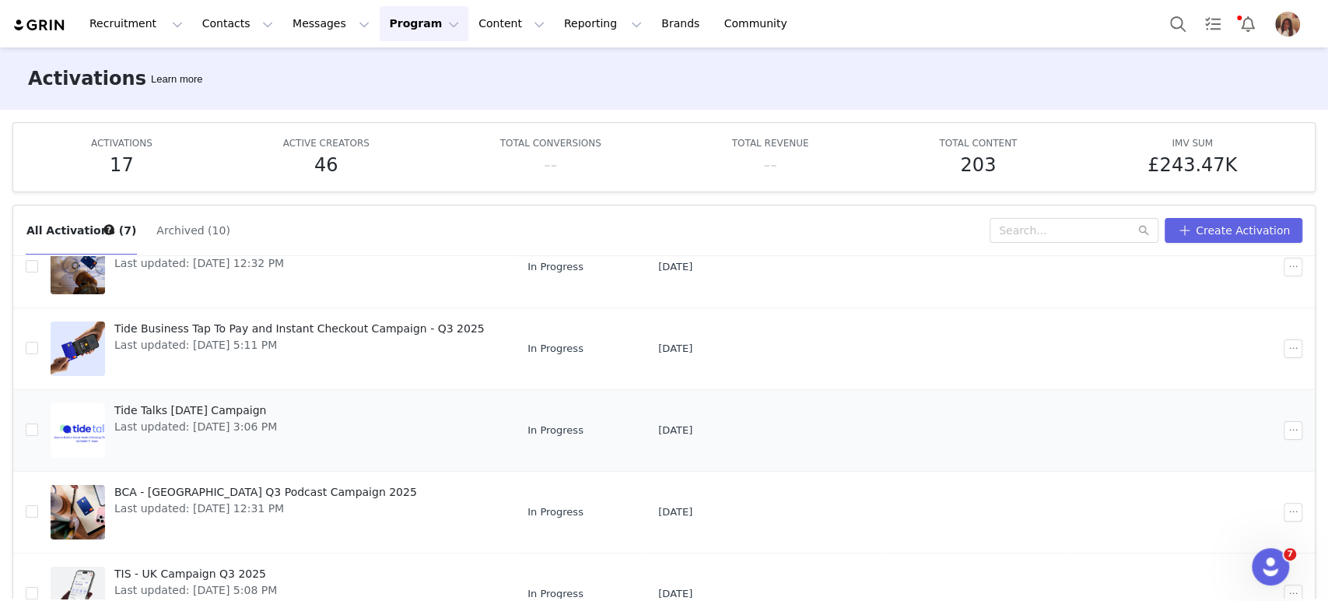
click at [242, 411] on span "Tide Talks [DATE] Campaign" at bounding box center [195, 410] width 163 height 16
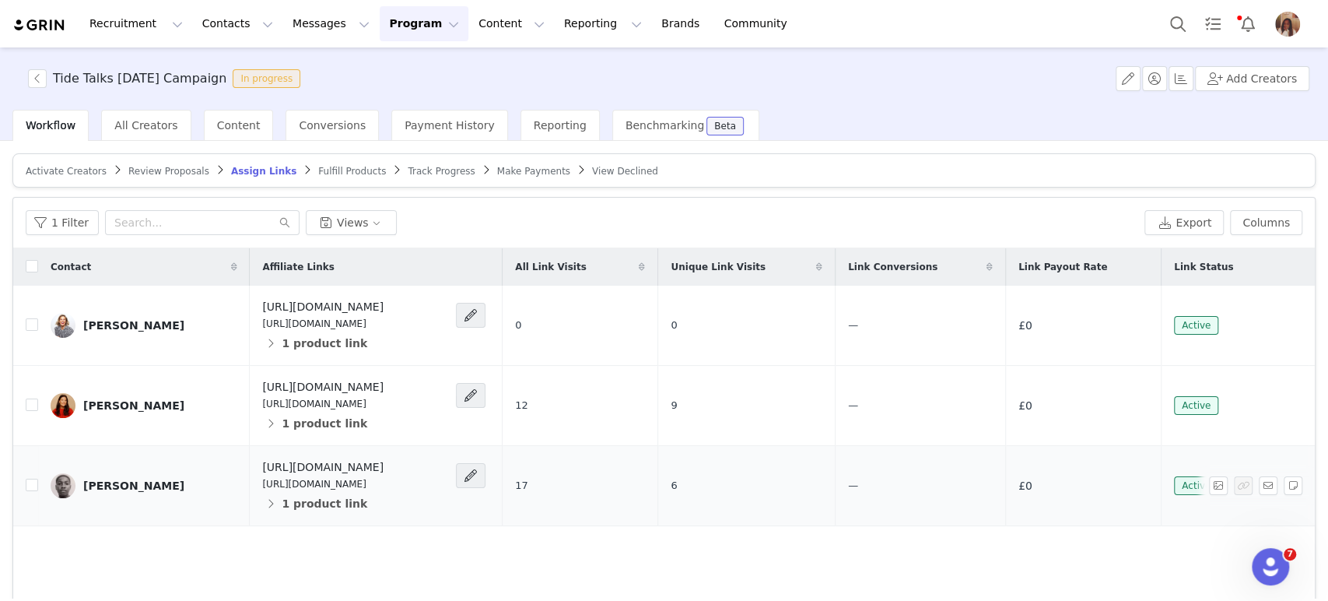
click at [119, 489] on div "[PERSON_NAME]" at bounding box center [133, 485] width 101 height 12
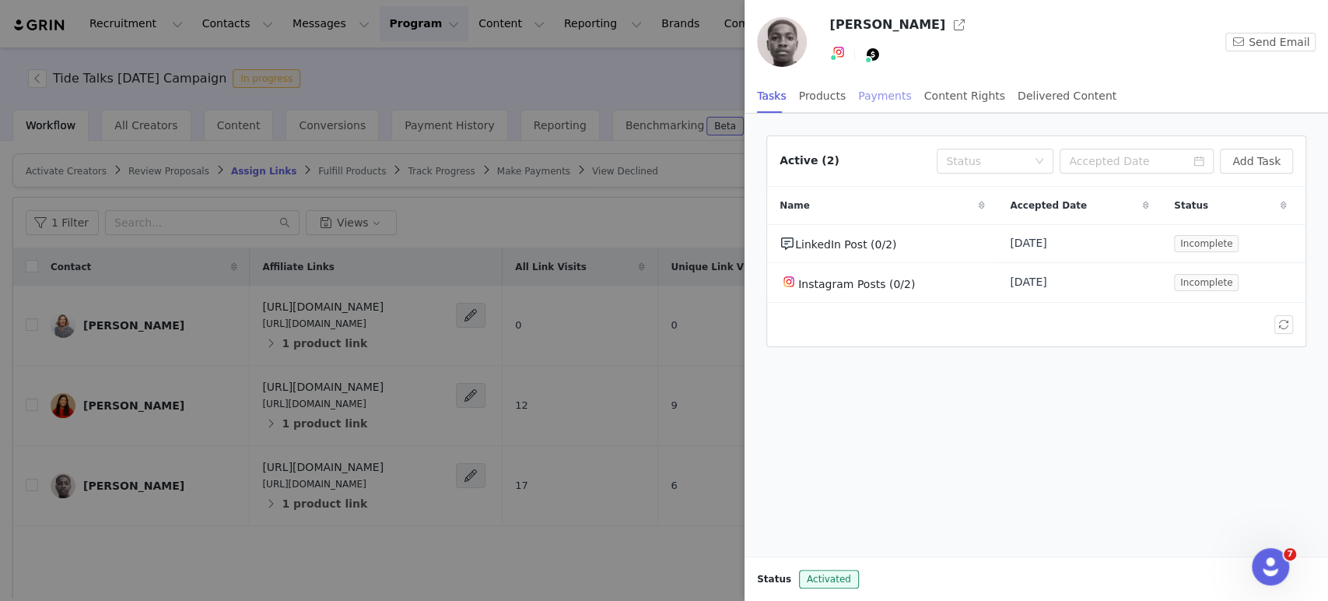
click at [866, 102] on div "Payments" at bounding box center [885, 96] width 54 height 35
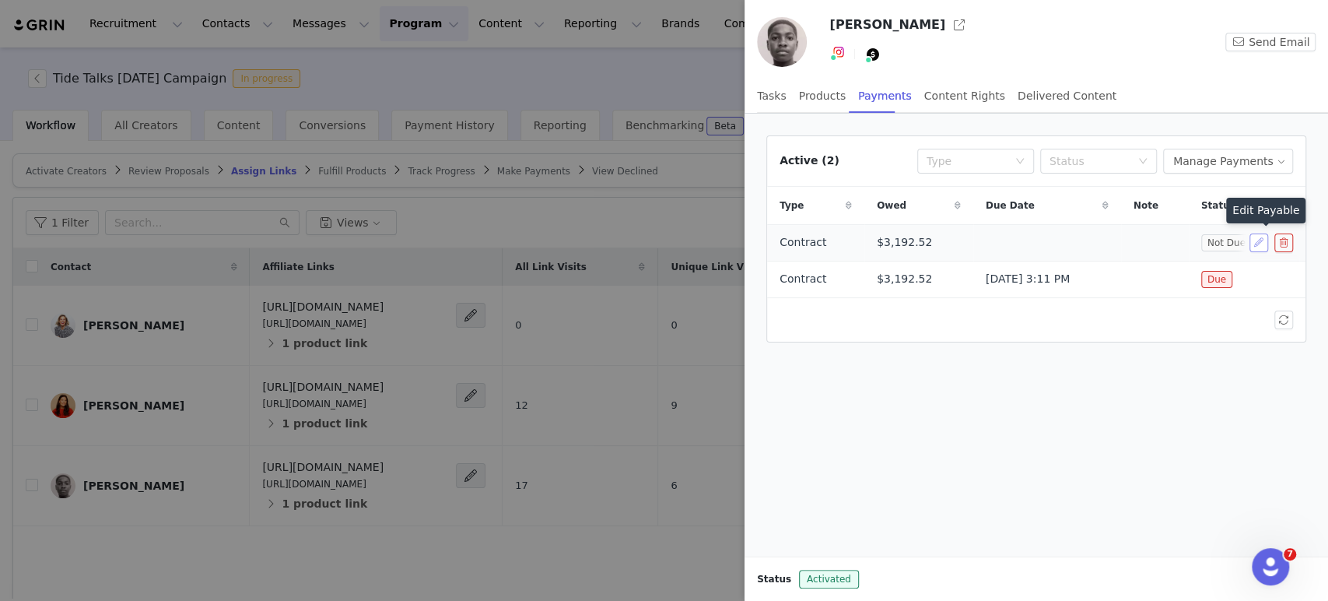
click at [1255, 240] on button "button" at bounding box center [1258, 242] width 19 height 19
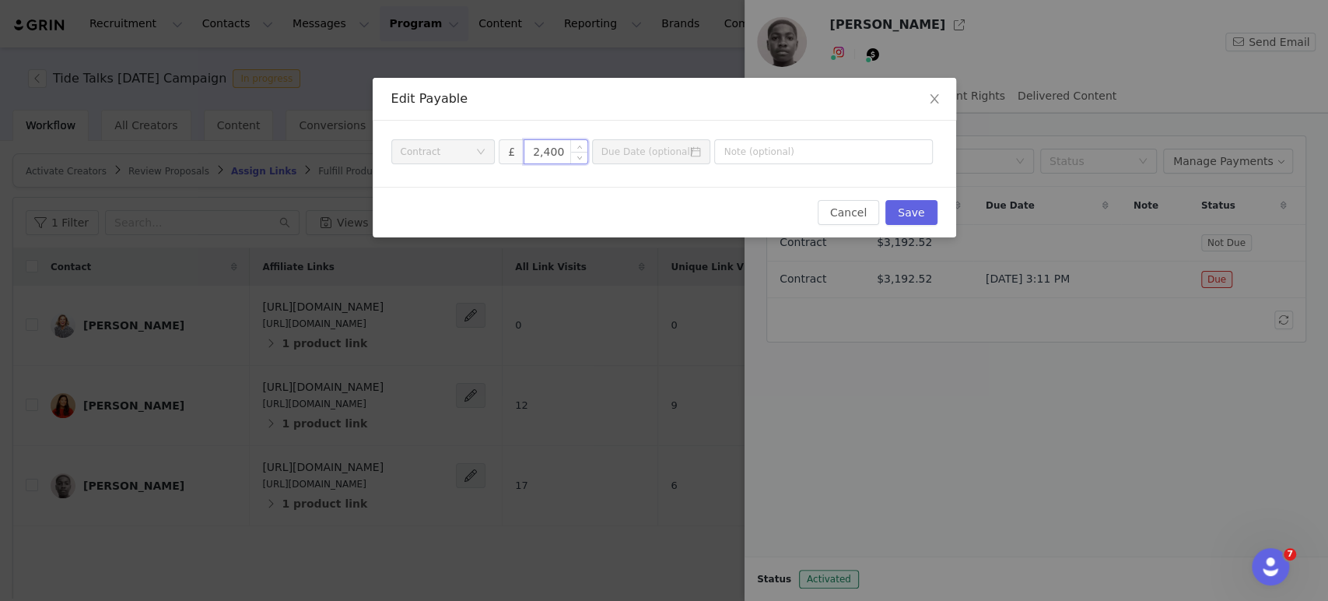
drag, startPoint x: 564, startPoint y: 144, endPoint x: 541, endPoint y: 153, distance: 24.4
click at [541, 153] on input "2,400" at bounding box center [555, 151] width 63 height 23
type input "2,520"
click at [923, 211] on button "Save" at bounding box center [910, 212] width 51 height 25
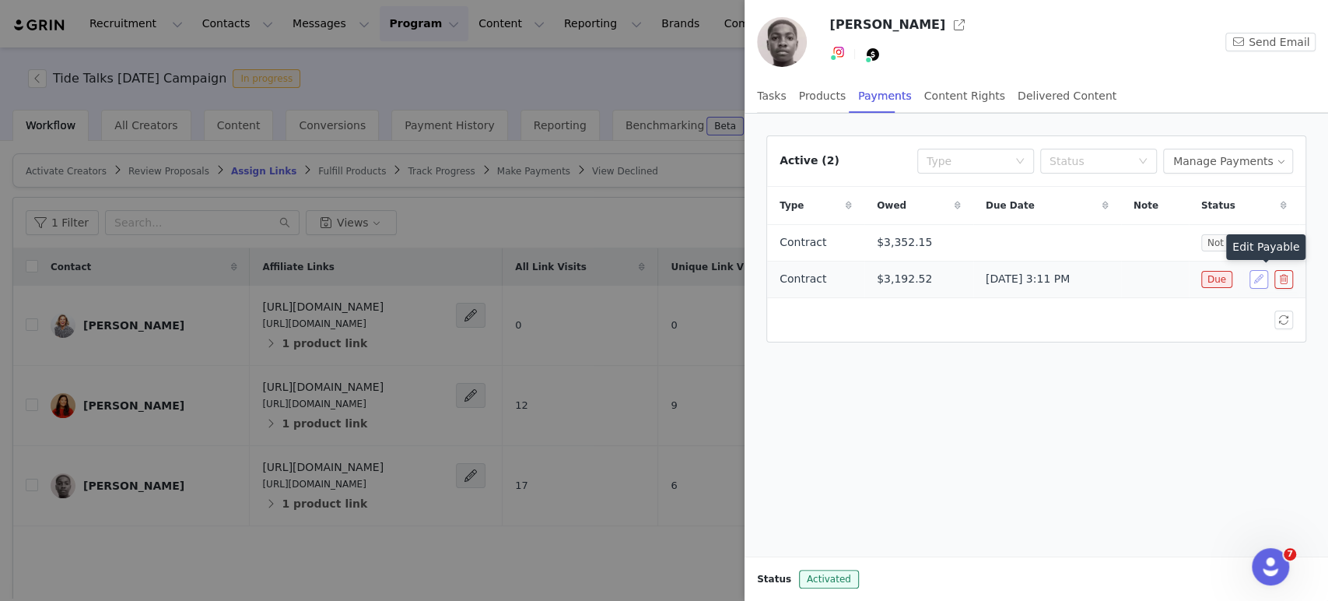
click at [1260, 281] on button "button" at bounding box center [1258, 279] width 19 height 19
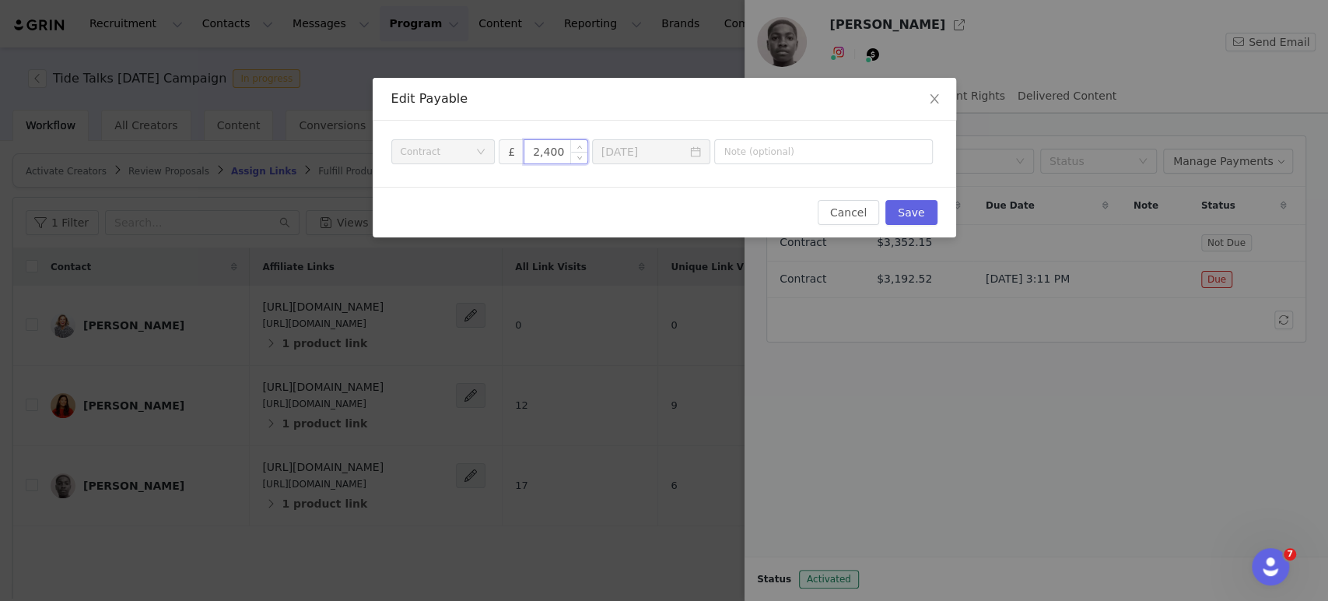
drag, startPoint x: 555, startPoint y: 152, endPoint x: 541, endPoint y: 152, distance: 14.8
click at [541, 152] on input "2,400" at bounding box center [555, 151] width 63 height 23
type input "2,520"
click at [905, 210] on button "Save" at bounding box center [910, 212] width 51 height 25
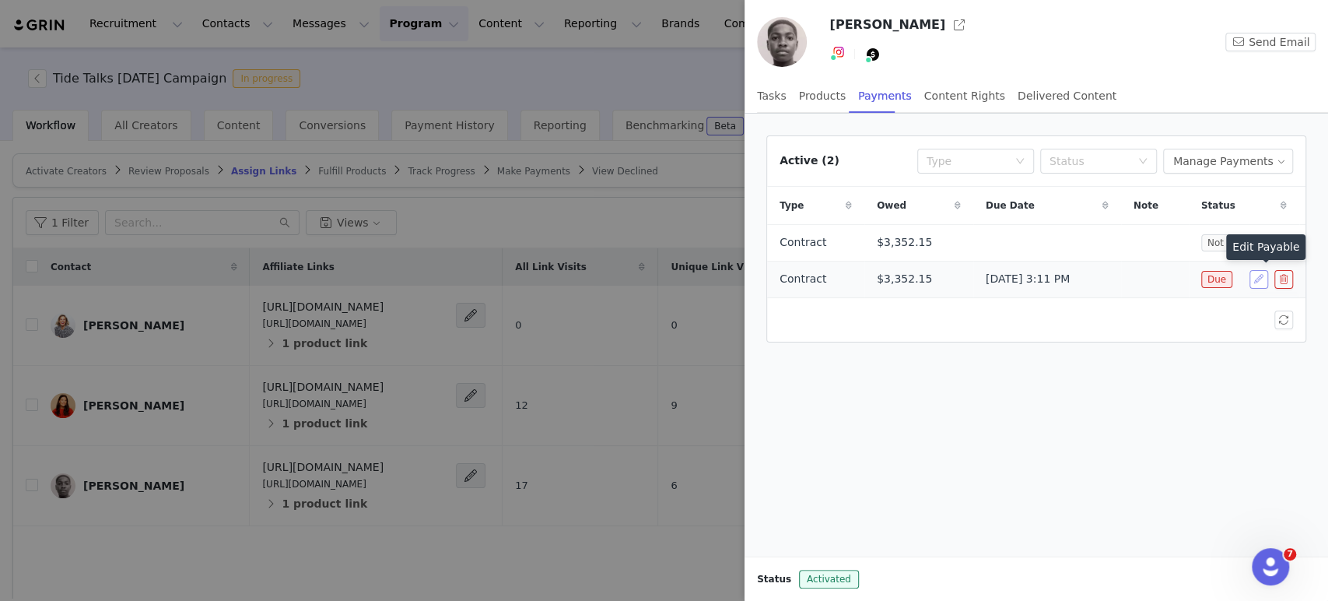
click at [1260, 282] on button "button" at bounding box center [1258, 279] width 19 height 19
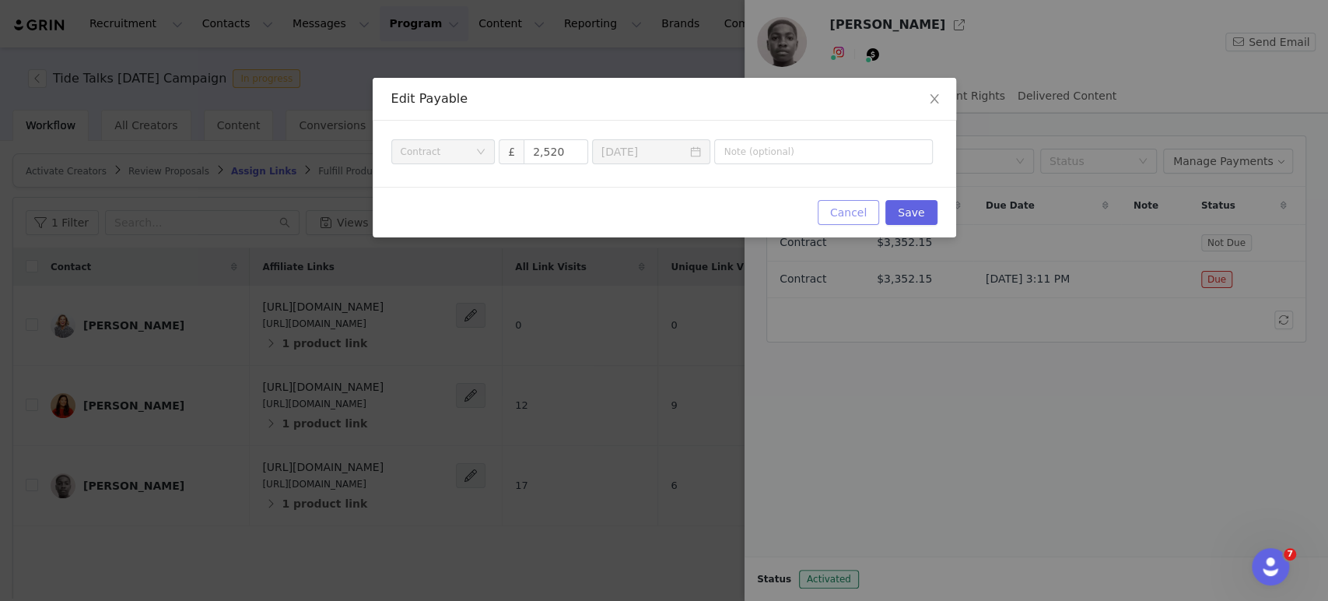
click at [862, 212] on button "Cancel" at bounding box center [848, 212] width 61 height 25
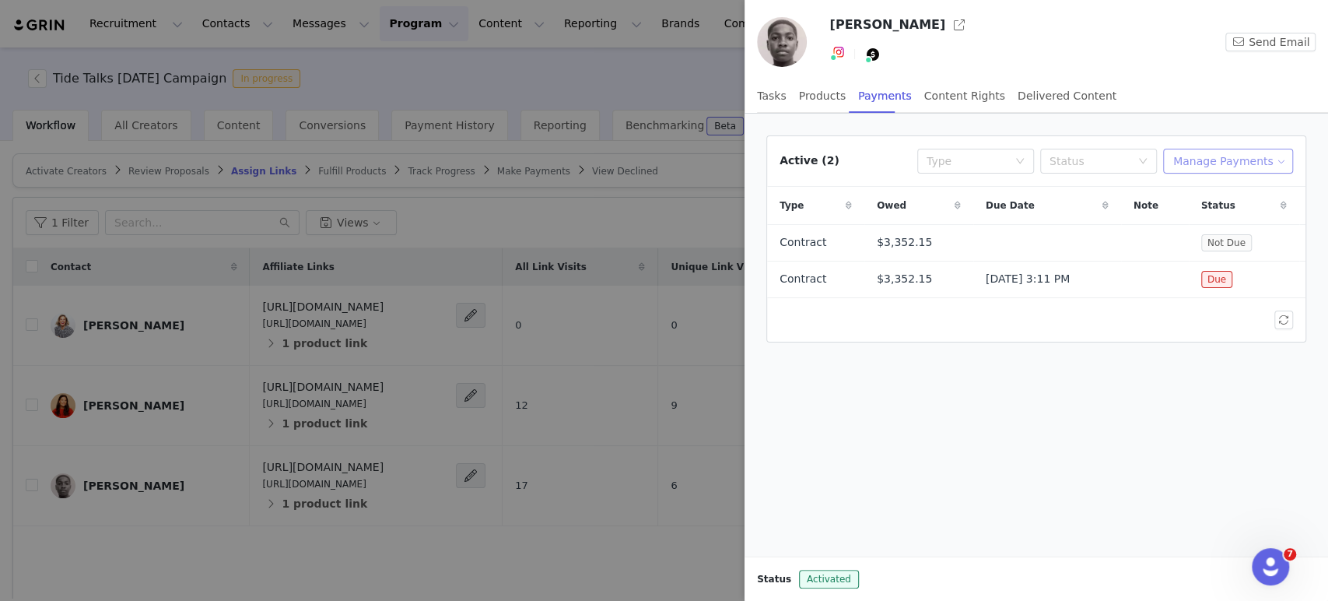
click at [1203, 163] on button "Manage Payments" at bounding box center [1228, 161] width 130 height 25
click at [1193, 184] on span at bounding box center [1192, 191] width 16 height 17
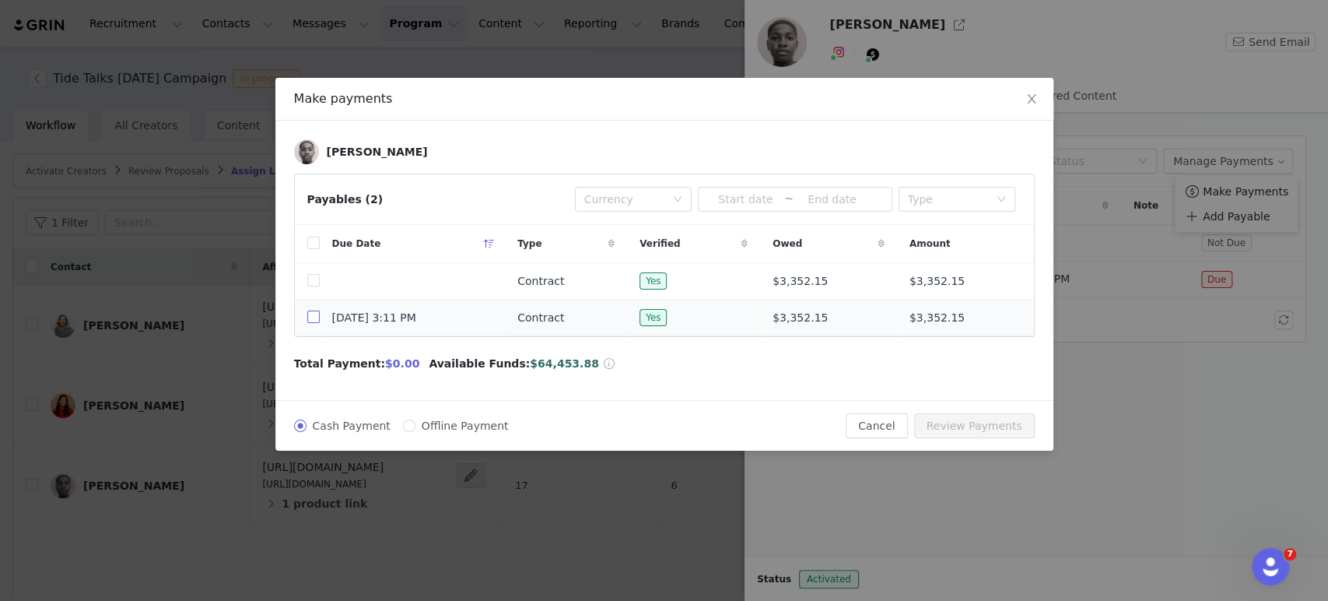
click at [315, 318] on input "checkbox" at bounding box center [313, 316] width 12 height 12
checkbox input "true"
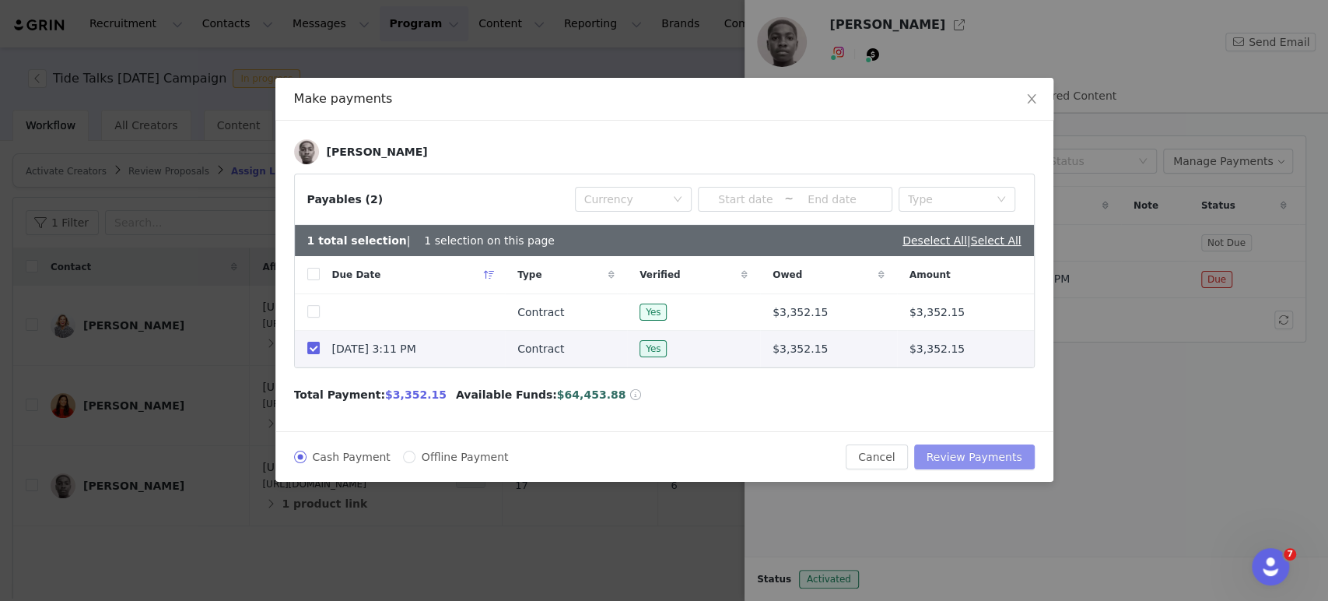
click at [984, 453] on button "Review Payments" at bounding box center [974, 456] width 121 height 25
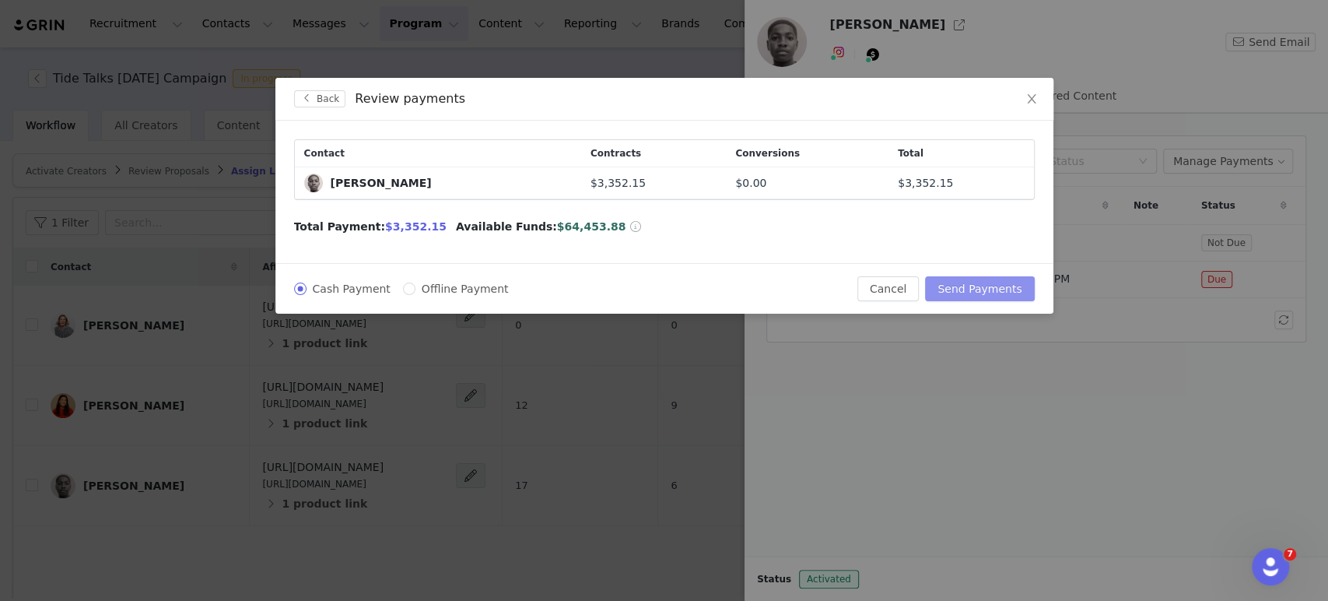
click at [999, 288] on button "Send Payments" at bounding box center [979, 288] width 109 height 25
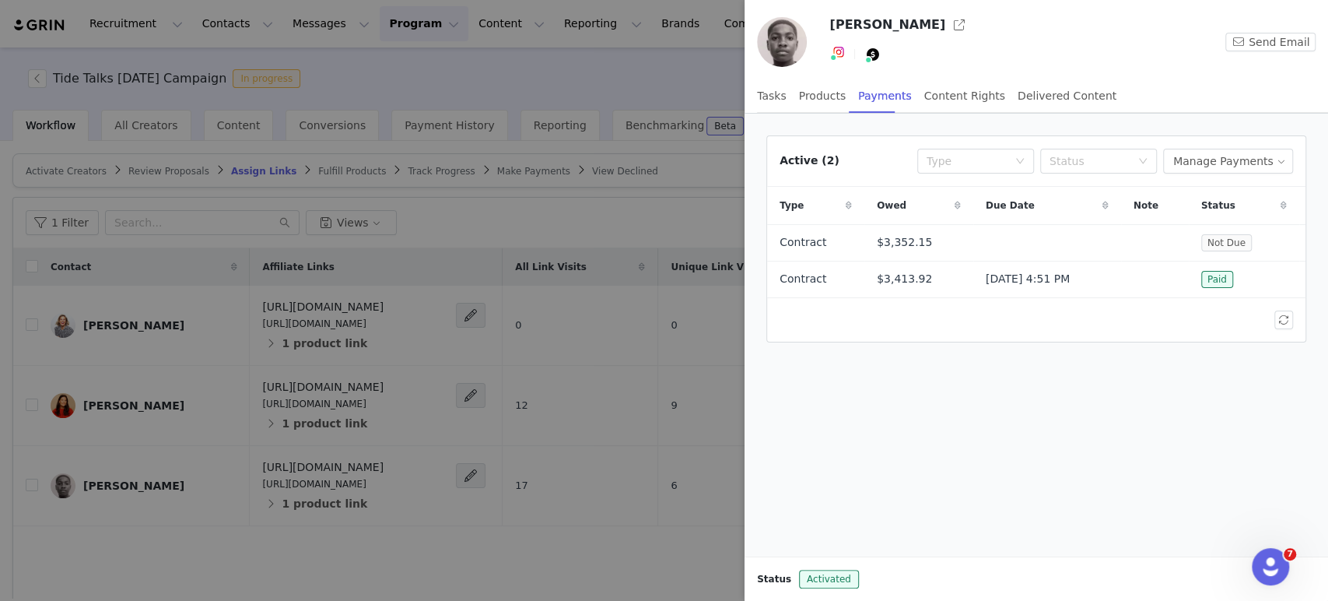
click at [42, 82] on div at bounding box center [664, 300] width 1328 height 601
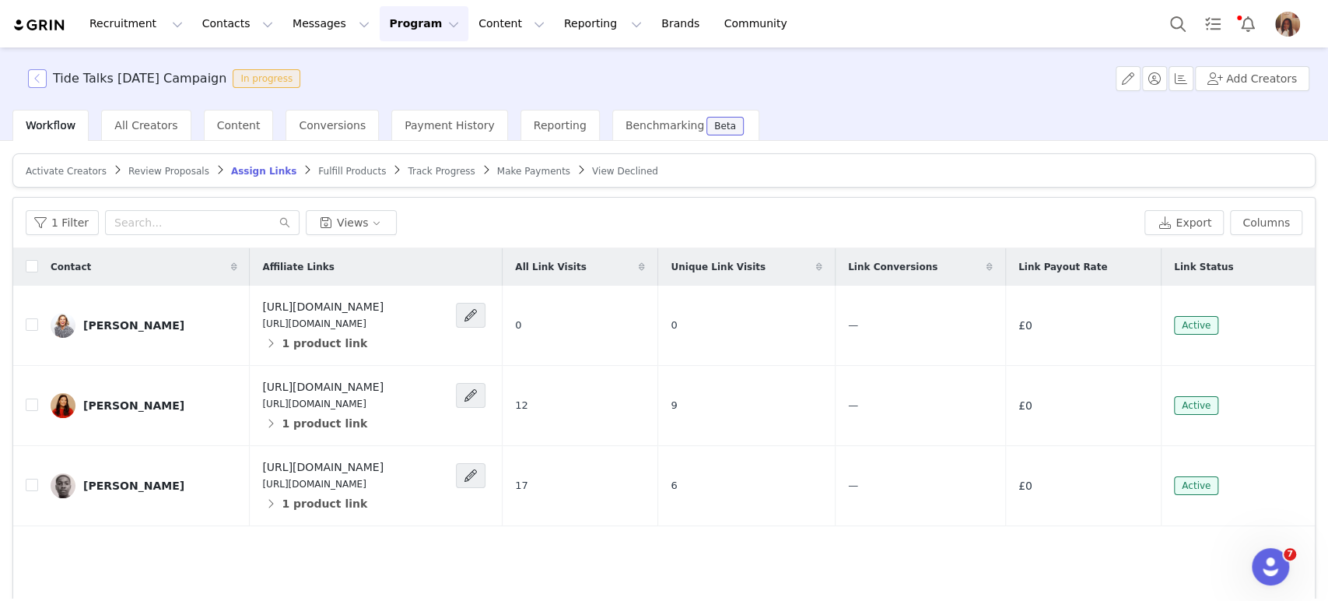
click at [42, 82] on button "button" at bounding box center [37, 78] width 19 height 19
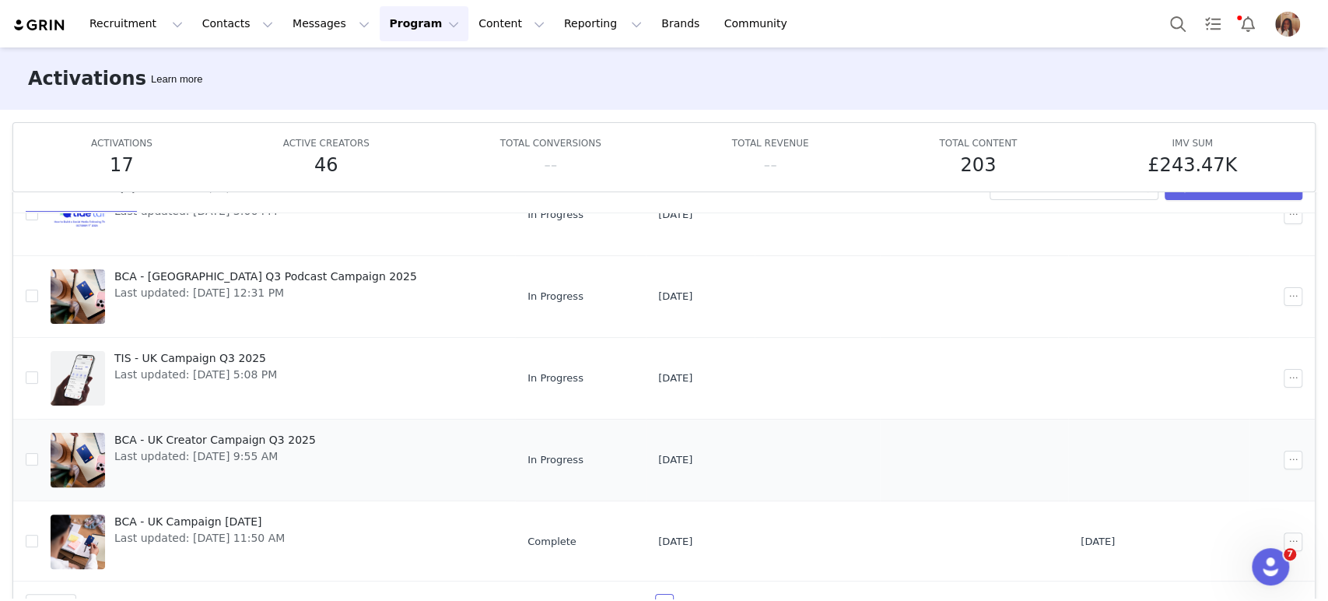
scroll to position [81, 0]
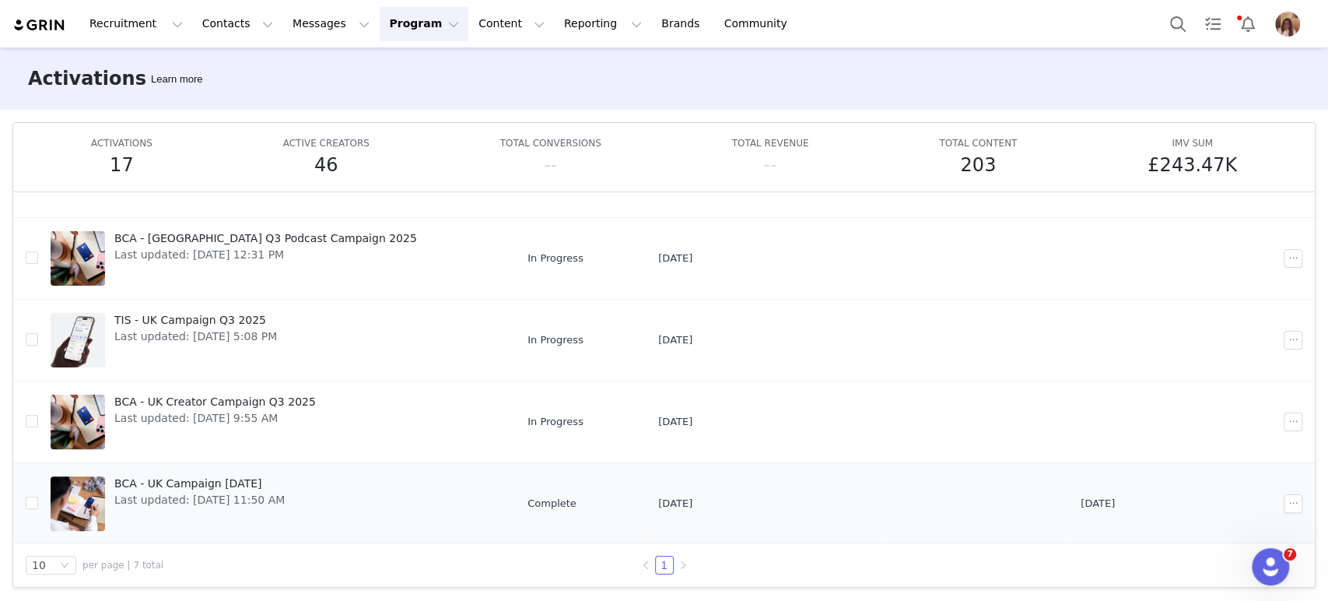
click at [219, 492] on span "Last updated: [DATE] 11:50 AM" at bounding box center [199, 500] width 170 height 16
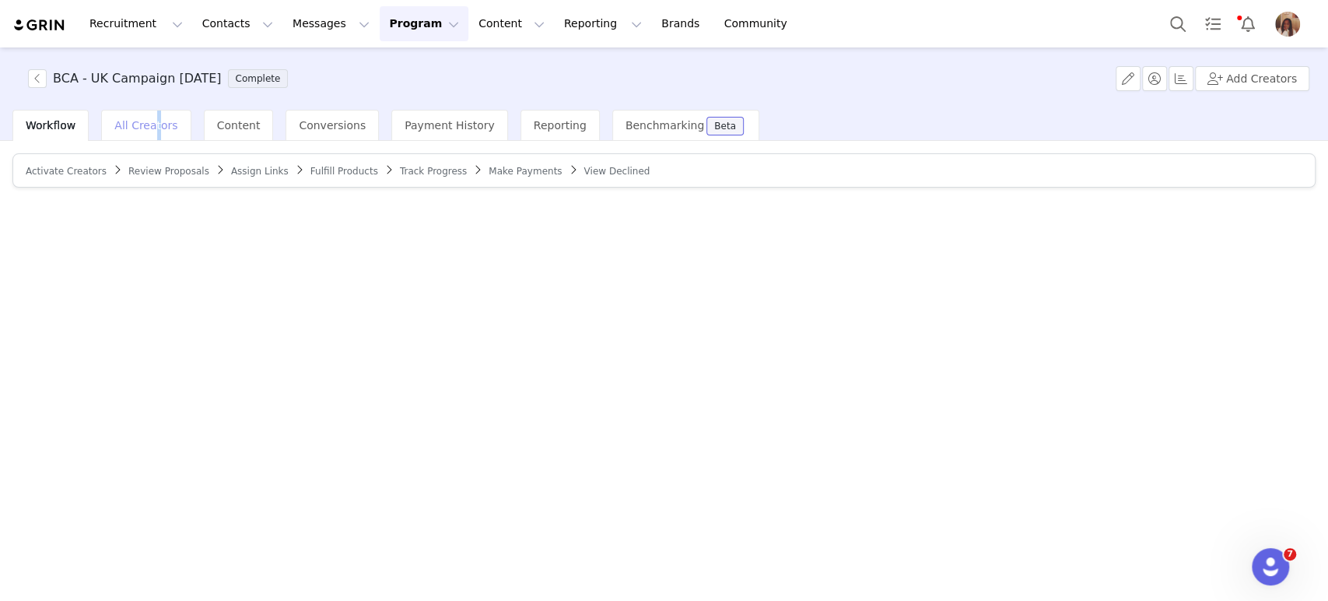
click at [149, 125] on span "All Creators" at bounding box center [145, 125] width 63 height 12
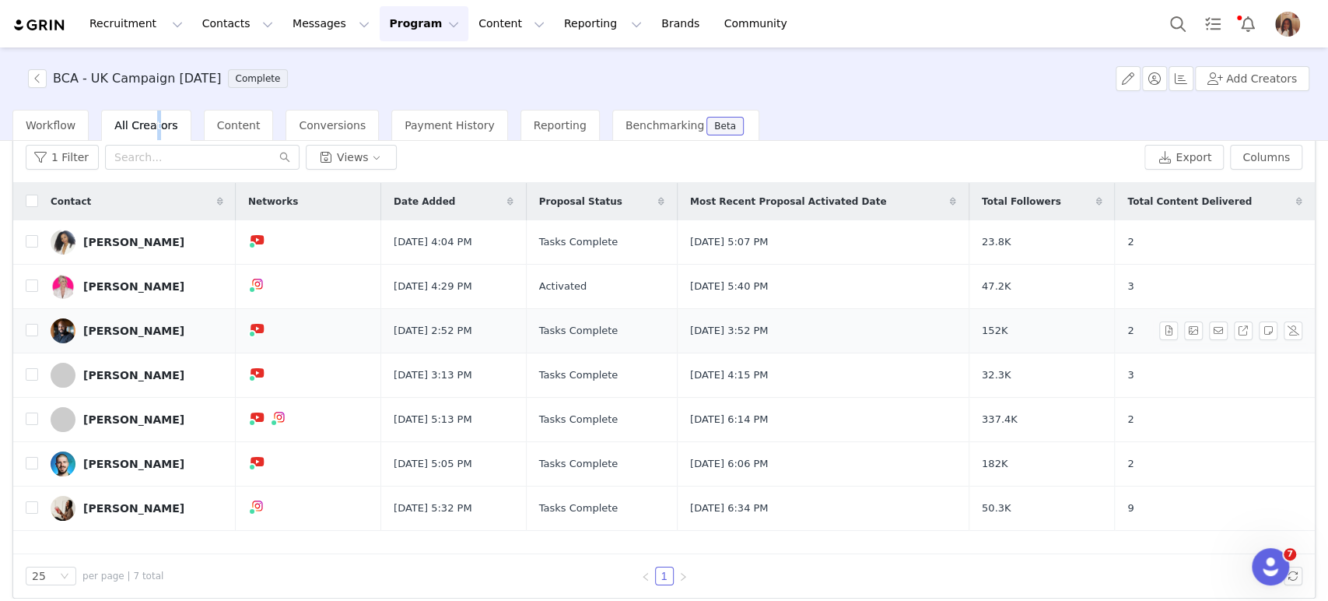
scroll to position [33, 0]
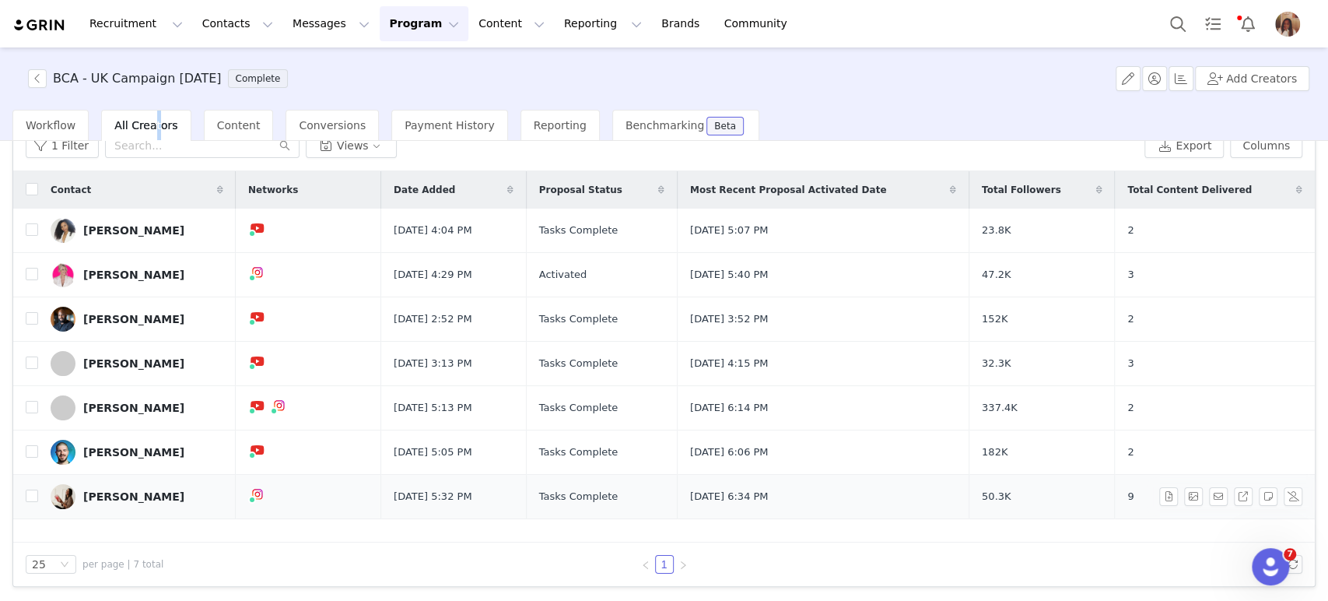
click at [136, 499] on div "[PERSON_NAME]" at bounding box center [133, 496] width 101 height 12
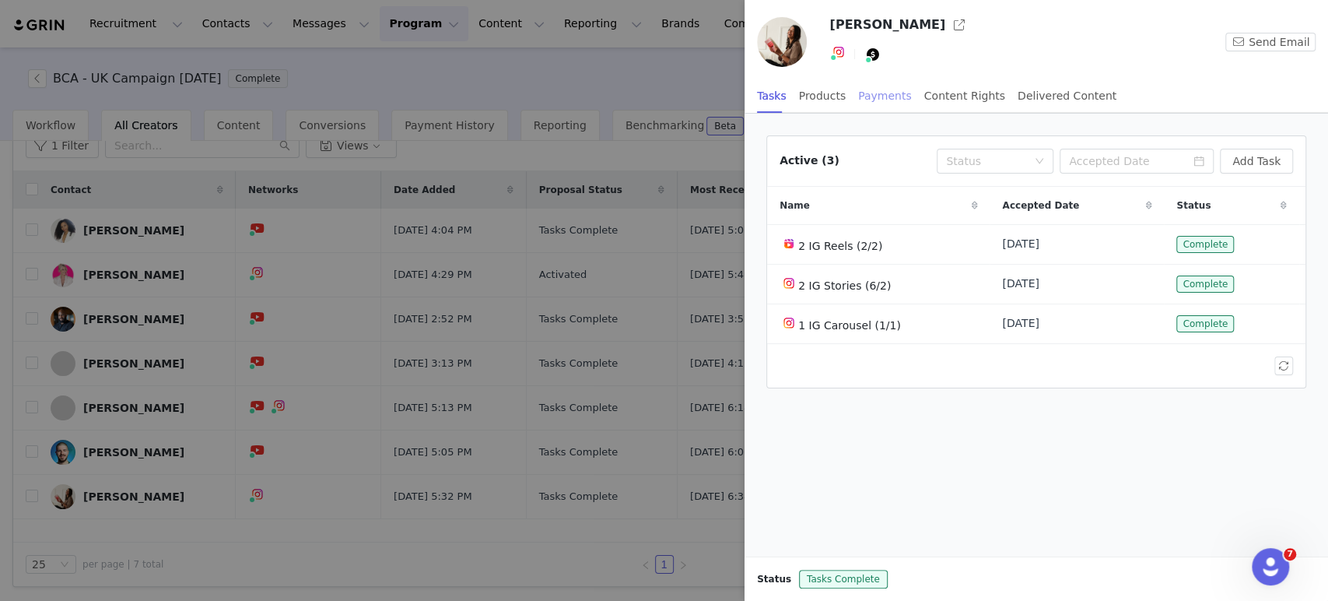
click at [884, 103] on div "Payments" at bounding box center [885, 96] width 54 height 35
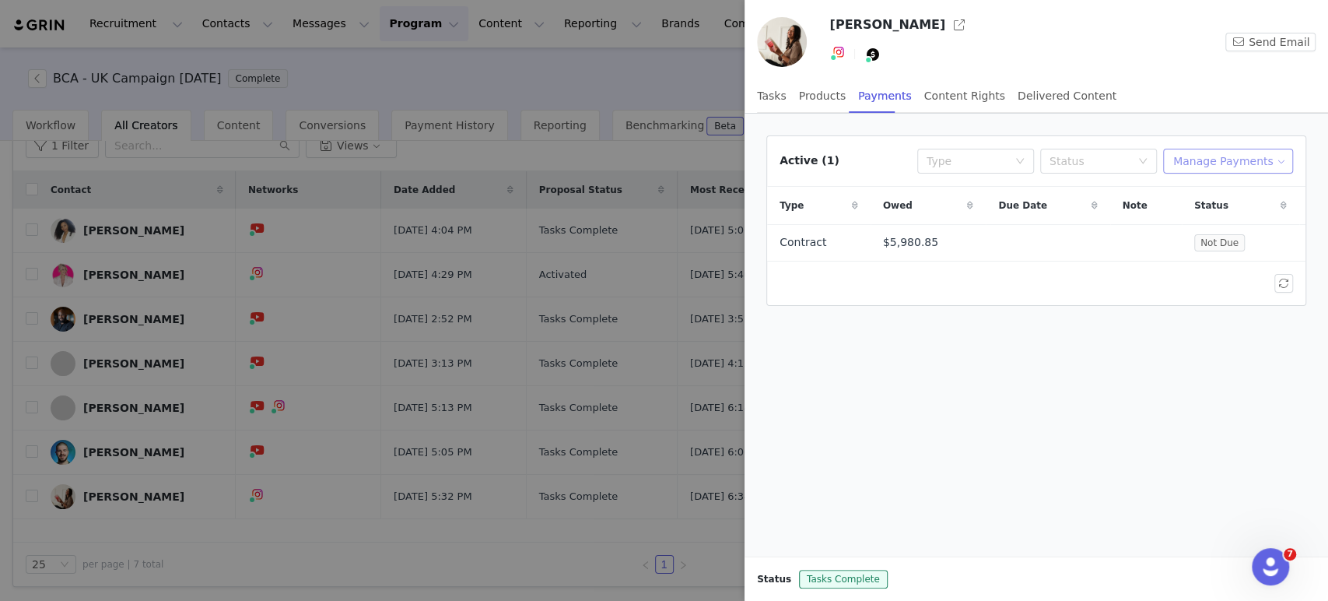
click at [1195, 159] on button "Manage Payments" at bounding box center [1228, 161] width 130 height 25
click at [1189, 187] on span at bounding box center [1192, 191] width 16 height 17
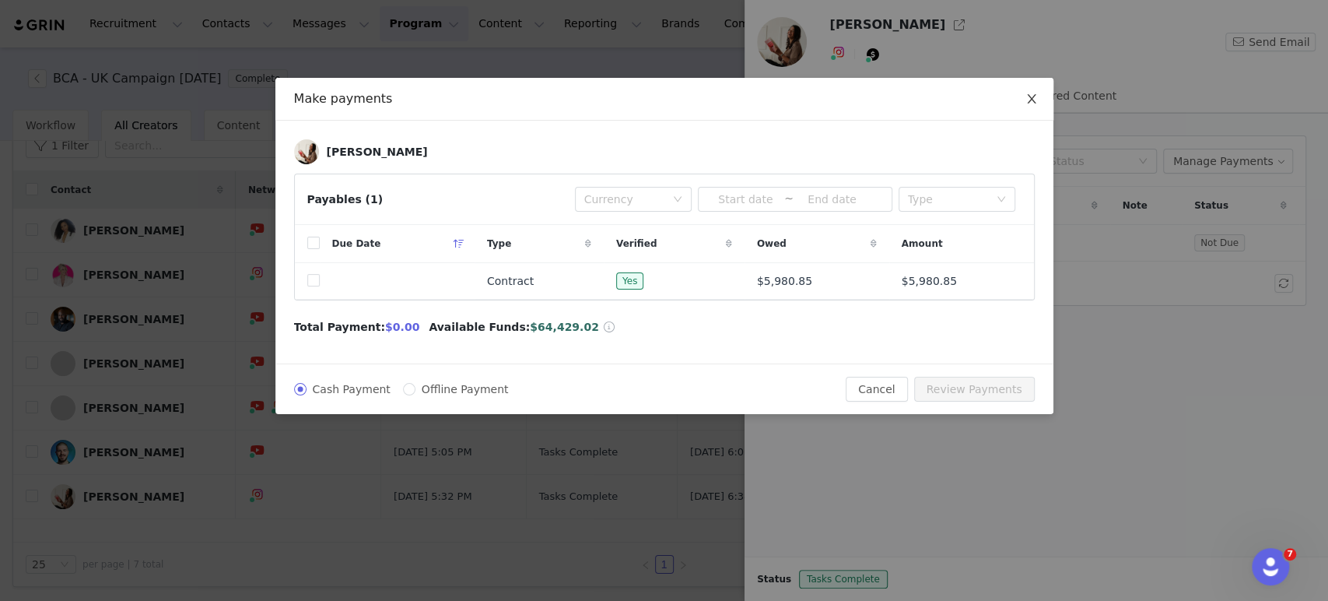
click at [1035, 104] on icon "icon: close" at bounding box center [1031, 99] width 12 height 12
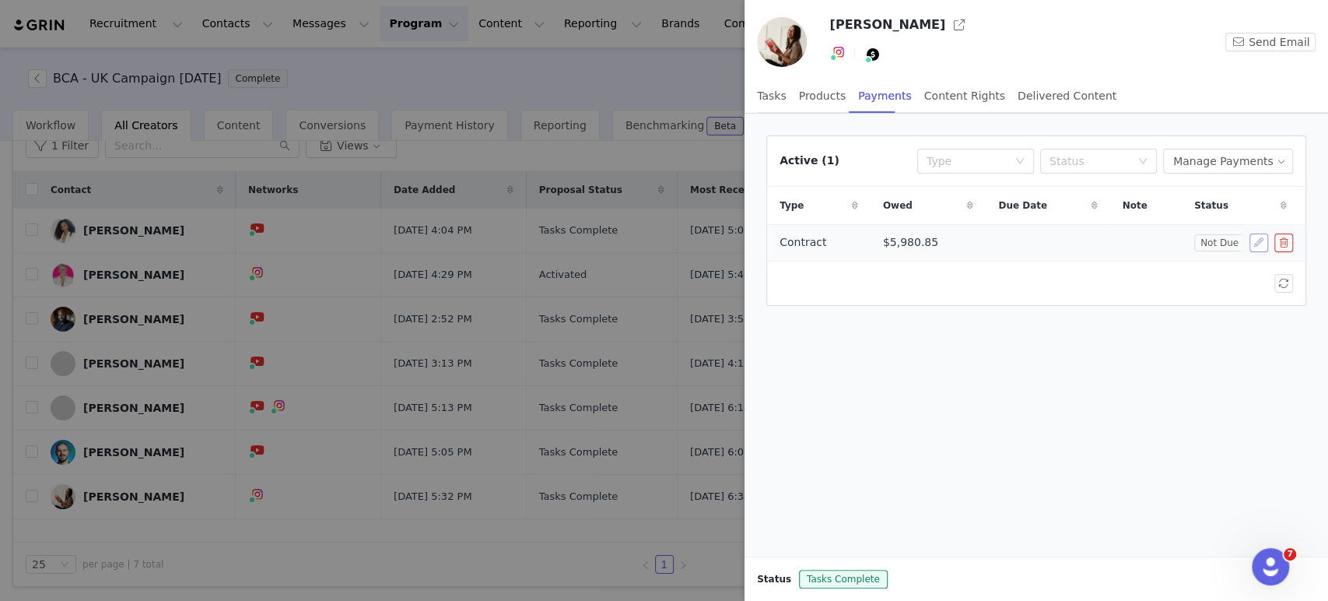
click at [1251, 243] on button "button" at bounding box center [1258, 242] width 19 height 19
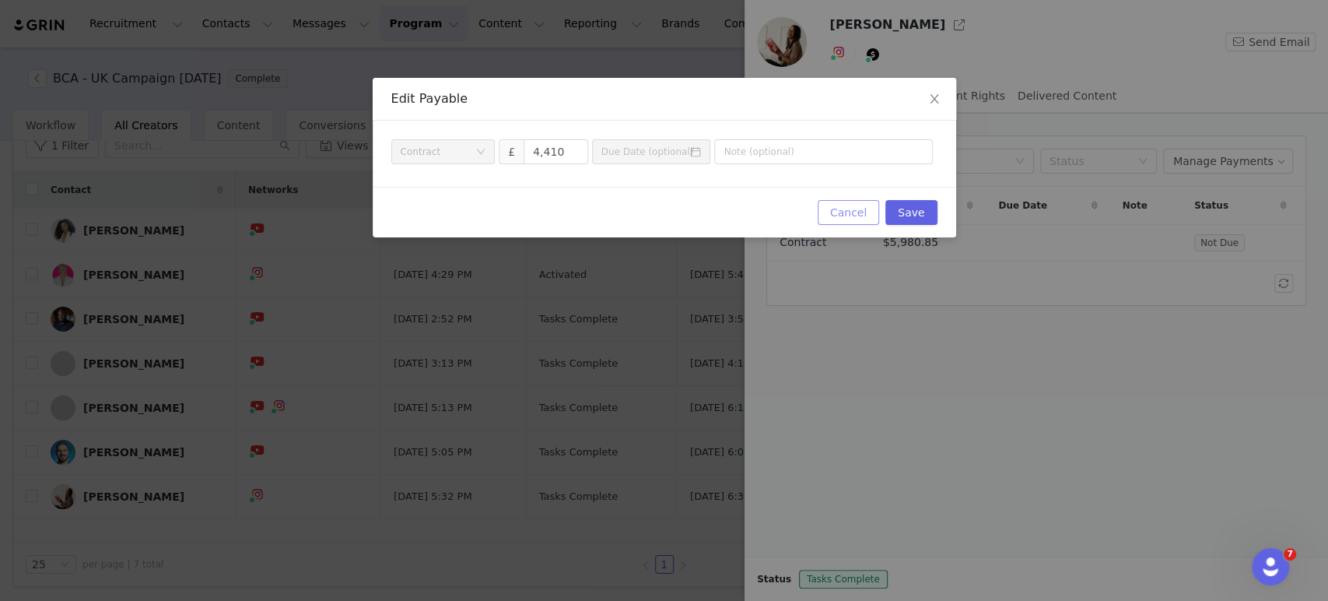
click at [850, 213] on button "Cancel" at bounding box center [848, 212] width 61 height 25
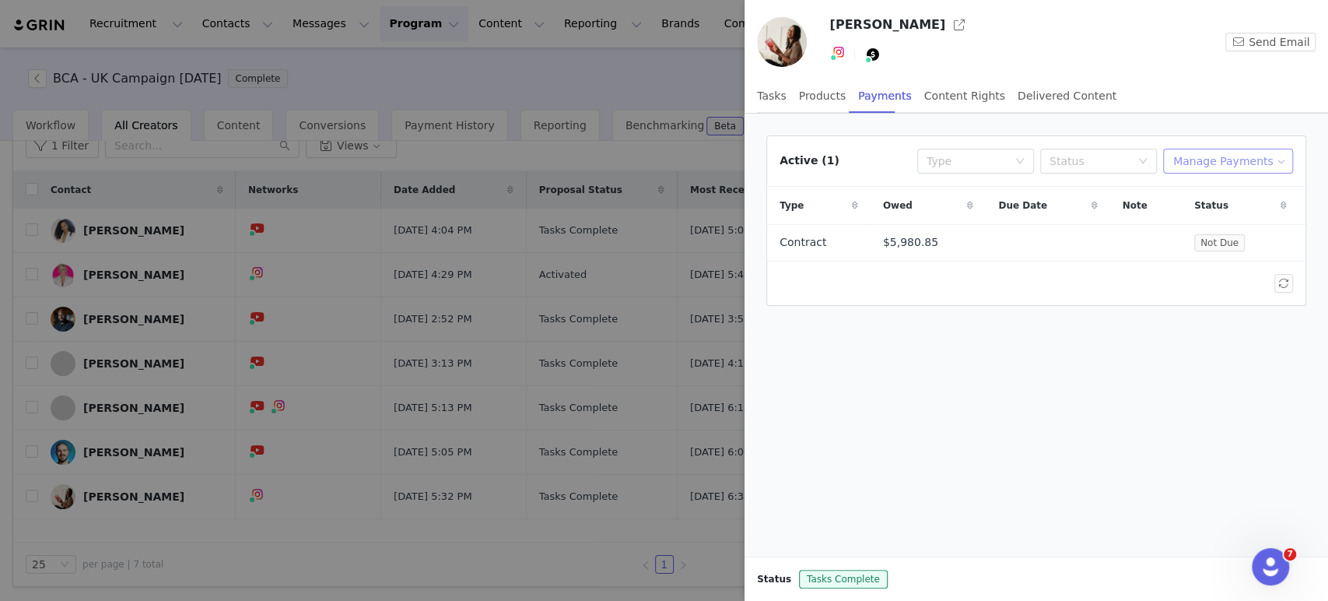
click at [1251, 157] on button "Manage Payments" at bounding box center [1228, 161] width 130 height 25
click at [1185, 191] on span at bounding box center [1192, 191] width 16 height 17
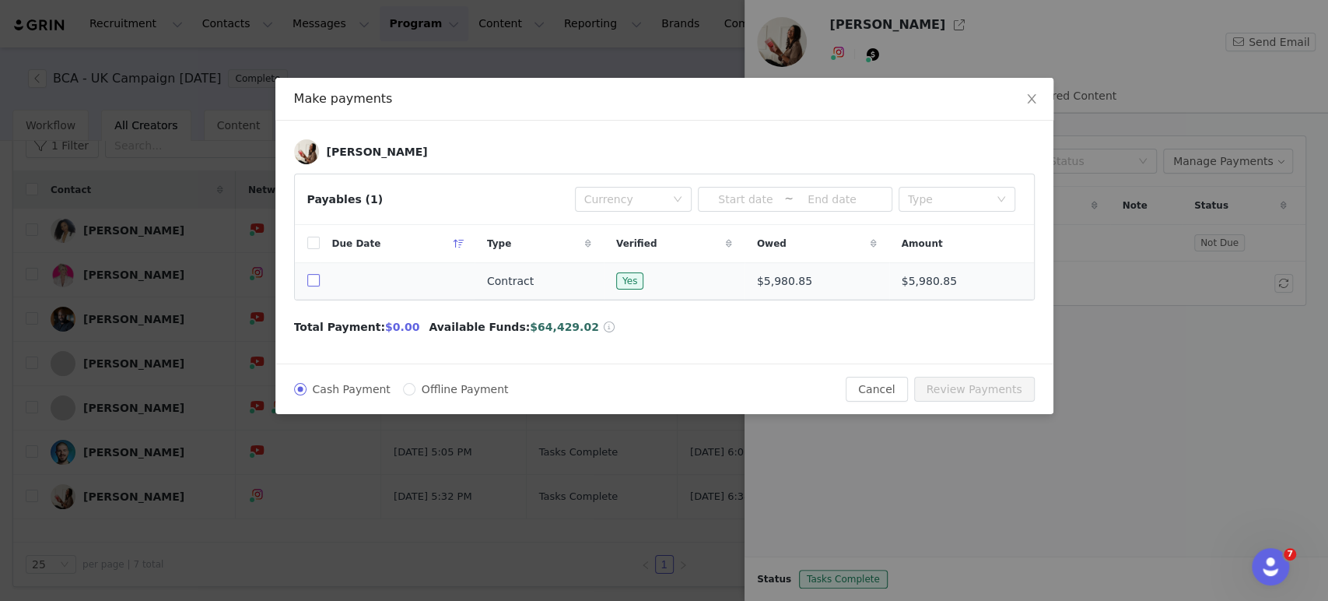
click at [316, 281] on input "checkbox" at bounding box center [313, 280] width 12 height 12
checkbox input "true"
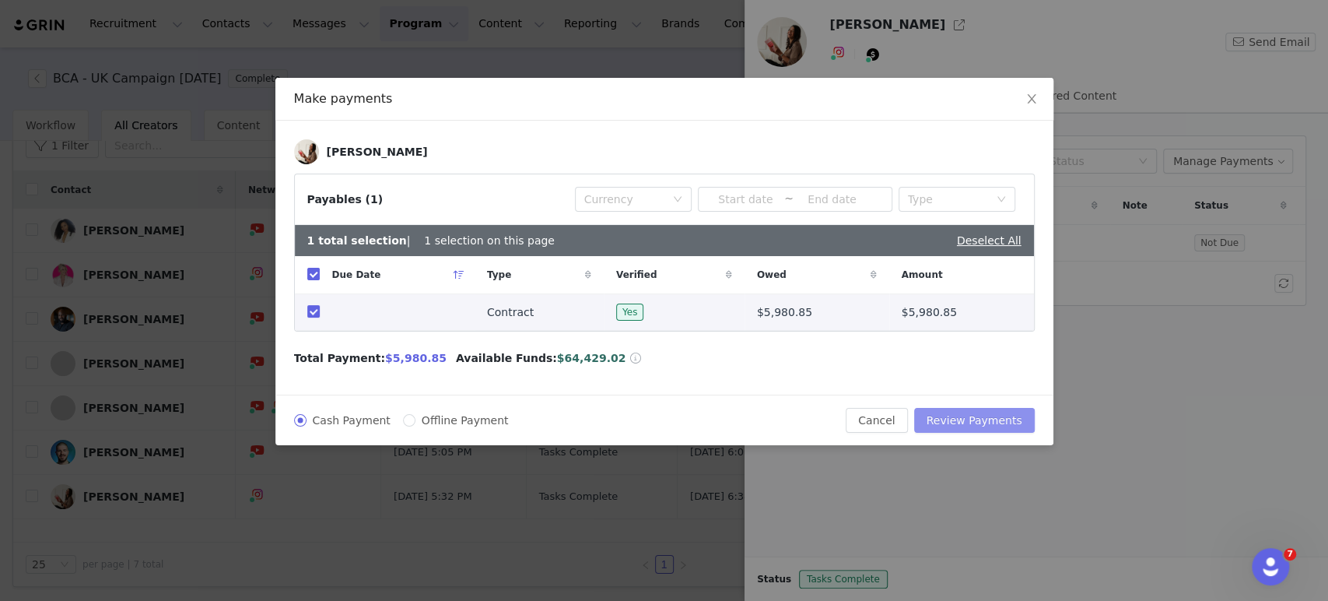
click at [1003, 411] on button "Review Payments" at bounding box center [974, 420] width 121 height 25
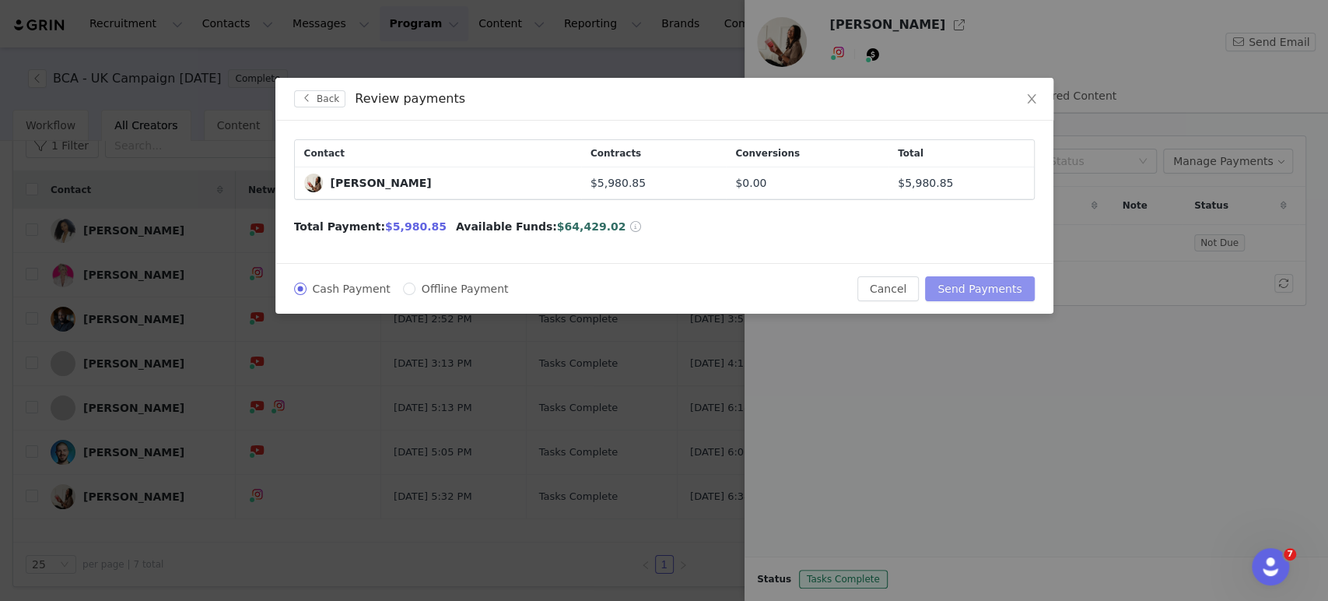
click at [993, 285] on button "Send Payments" at bounding box center [979, 288] width 109 height 25
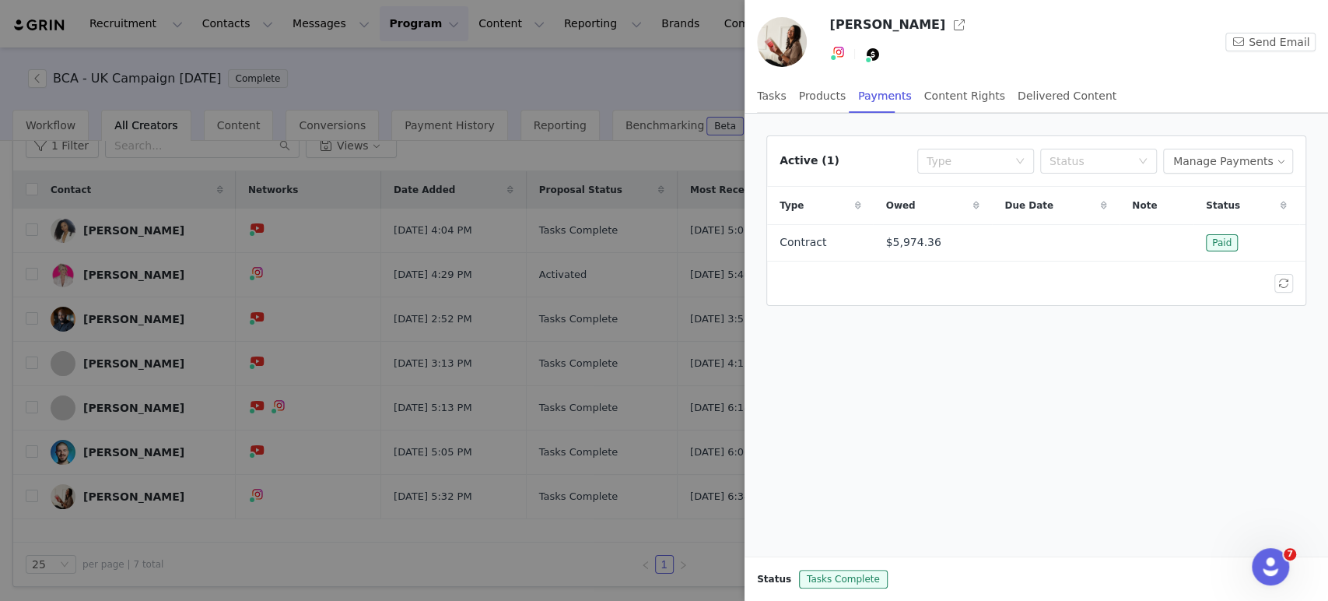
click at [37, 73] on div at bounding box center [664, 300] width 1328 height 601
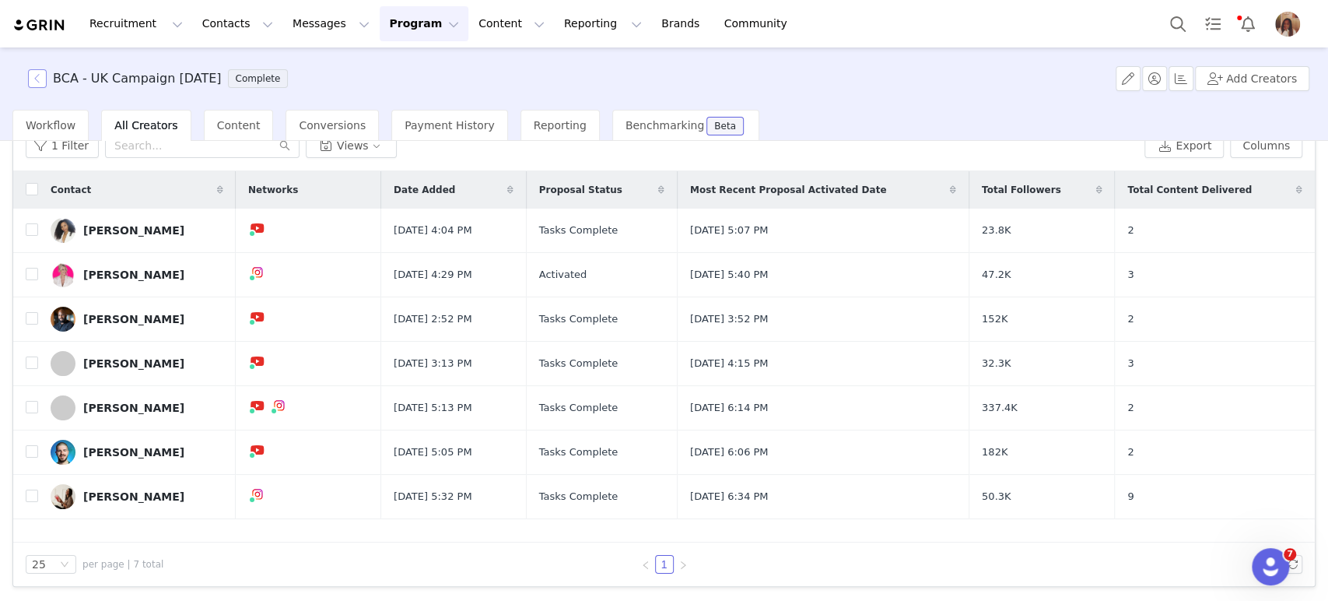
click at [37, 77] on button "button" at bounding box center [37, 78] width 19 height 19
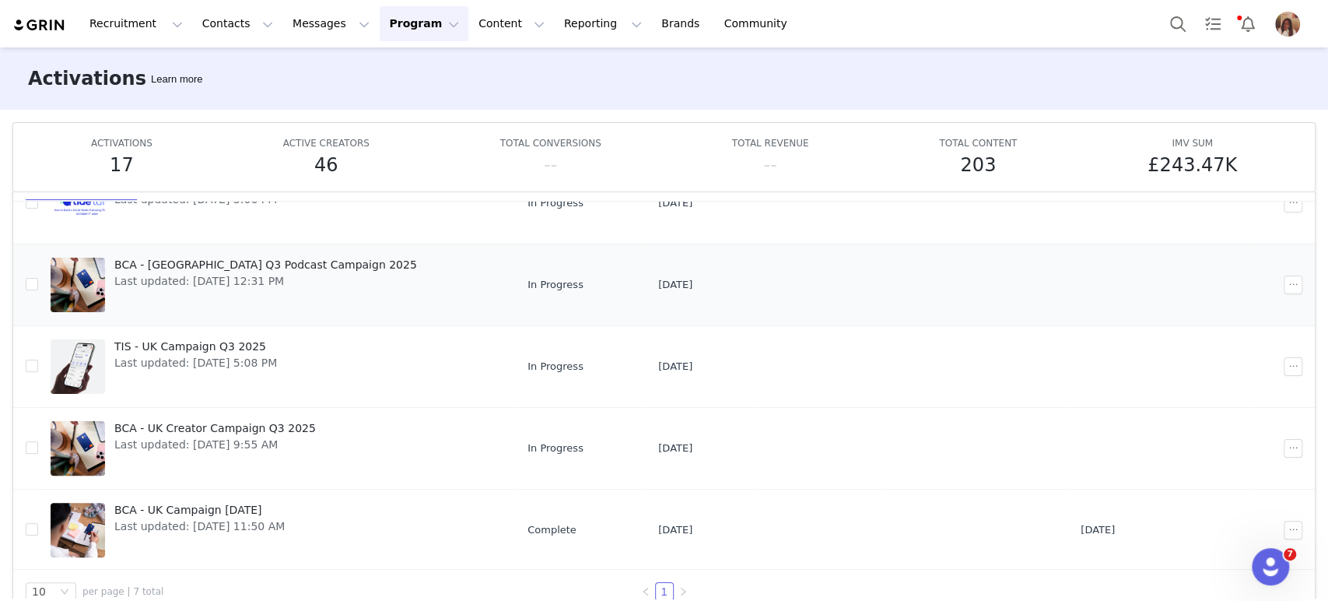
scroll to position [81, 0]
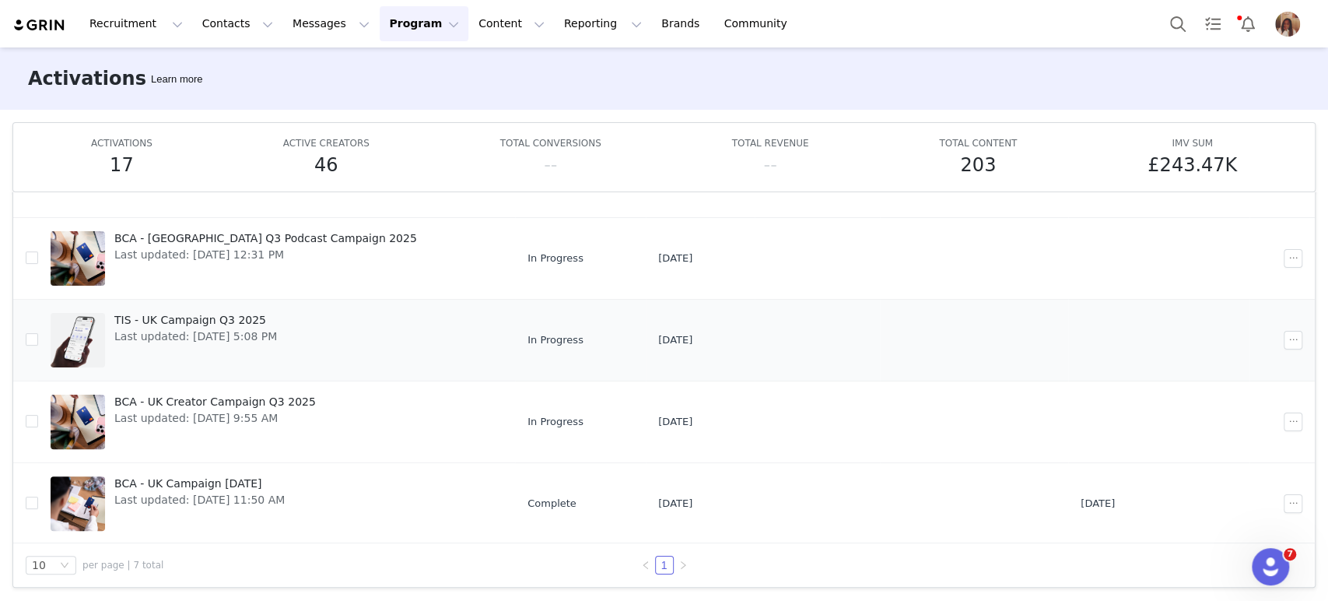
click at [221, 323] on span "TIS - UK Campaign Q3 2025" at bounding box center [195, 320] width 163 height 16
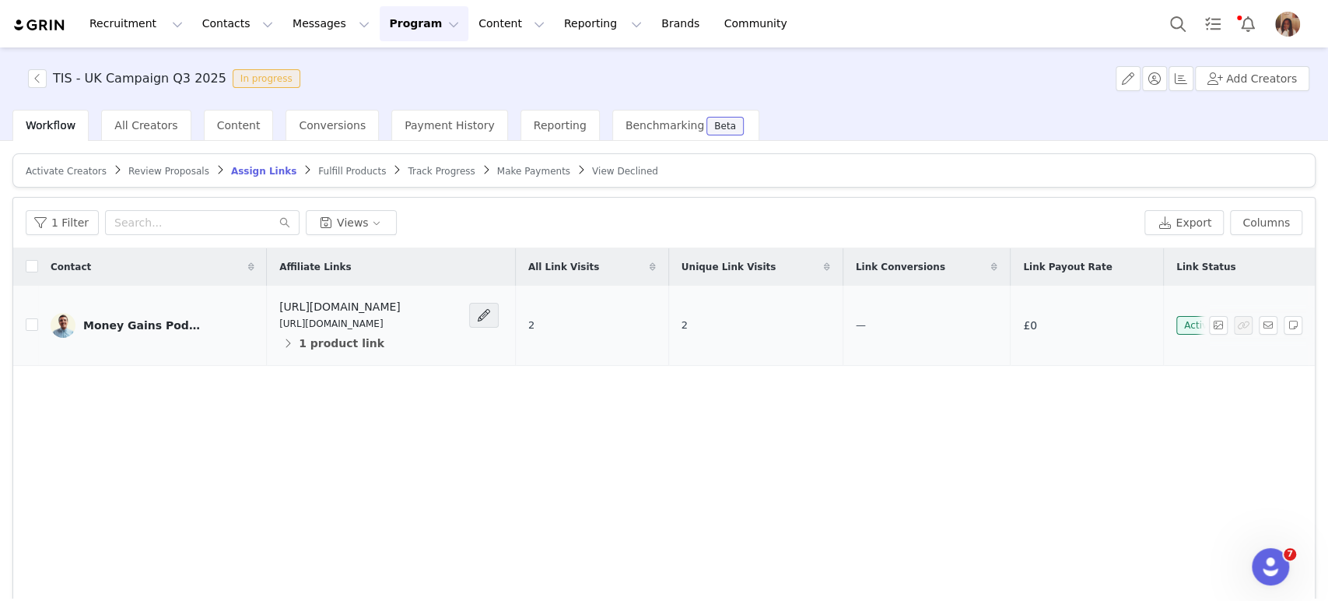
click at [196, 324] on link "Money Gains Podcast" at bounding box center [153, 325] width 204 height 25
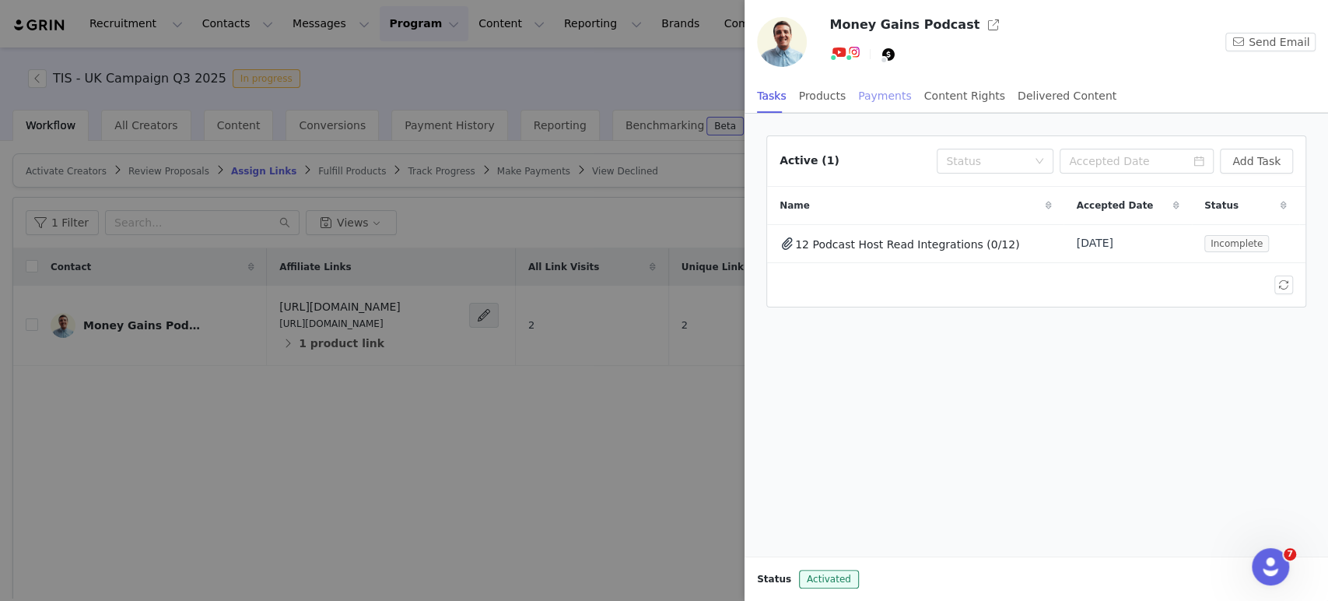
click at [867, 93] on div "Payments" at bounding box center [885, 96] width 54 height 35
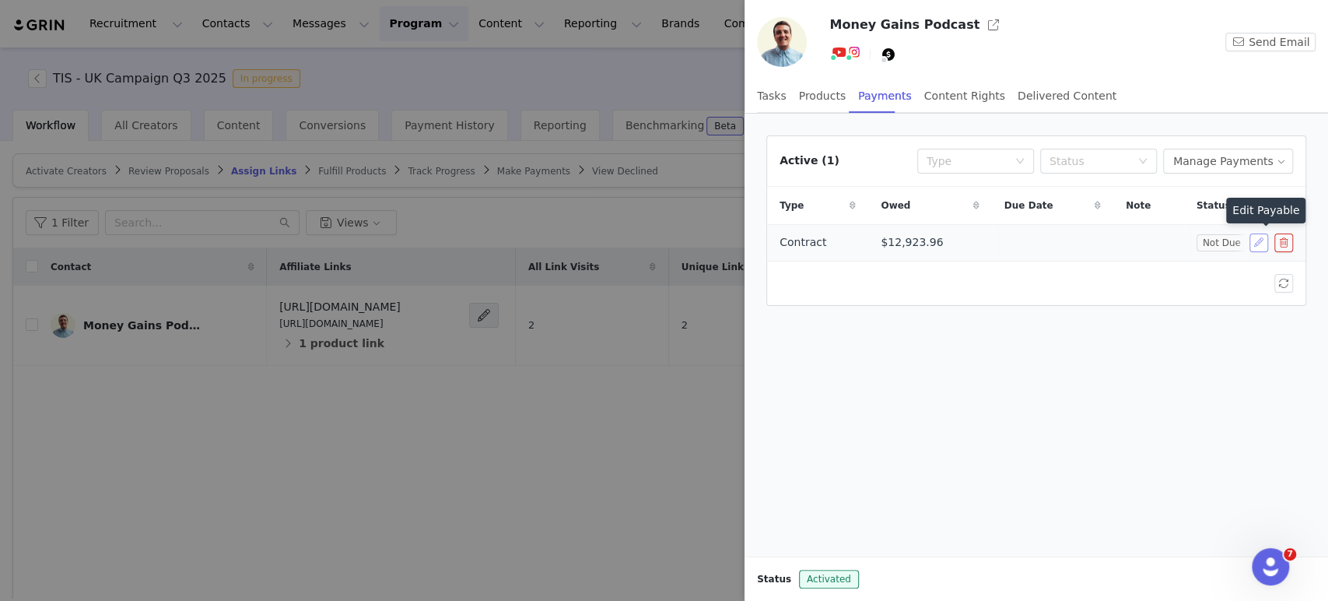
click at [1257, 242] on button "button" at bounding box center [1258, 242] width 19 height 19
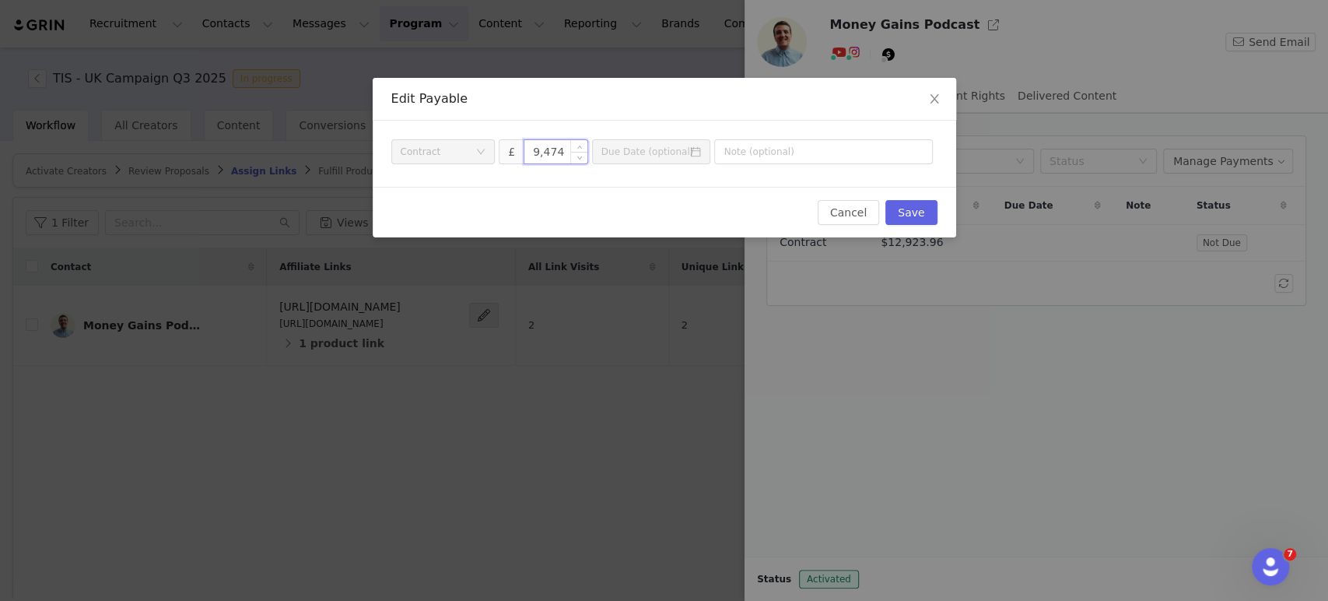
drag, startPoint x: 566, startPoint y: 149, endPoint x: 548, endPoint y: 149, distance: 18.7
click at [548, 149] on input "9,474" at bounding box center [555, 151] width 63 height 23
click at [570, 144] on div at bounding box center [578, 151] width 17 height 23
drag, startPoint x: 566, startPoint y: 149, endPoint x: 547, endPoint y: 151, distance: 18.8
click at [547, 151] on input "9,474" at bounding box center [555, 151] width 63 height 23
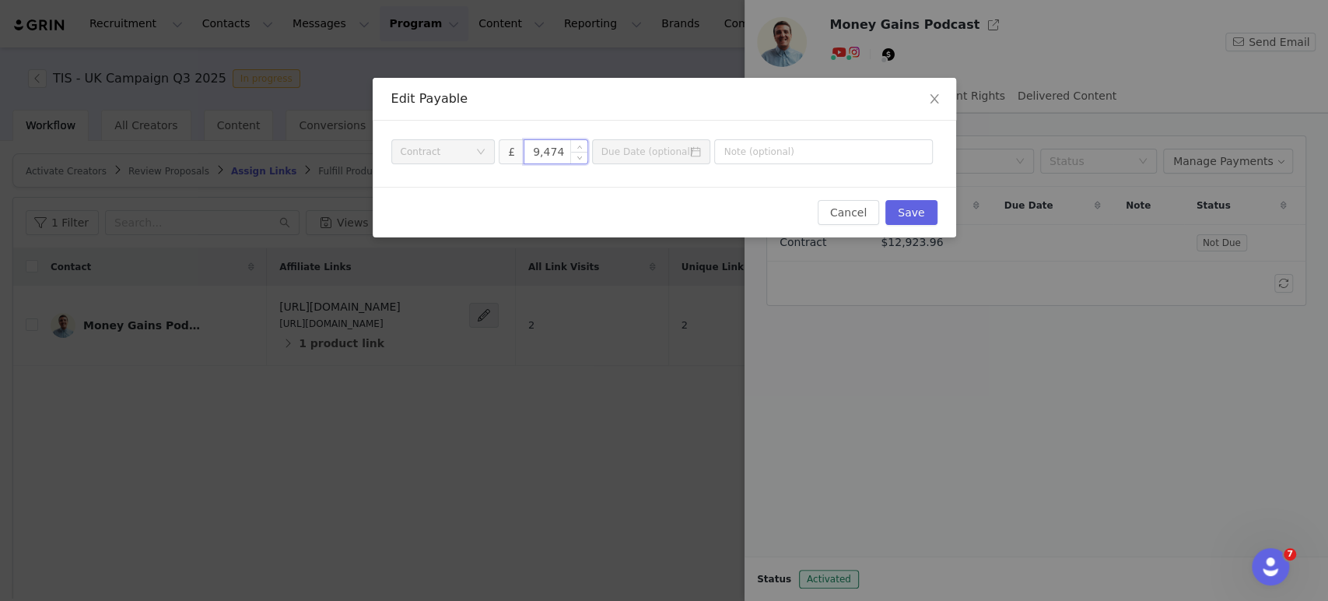
click at [559, 150] on input "9,474" at bounding box center [555, 151] width 63 height 23
type input "9,450"
click at [904, 205] on button "Save" at bounding box center [910, 212] width 51 height 25
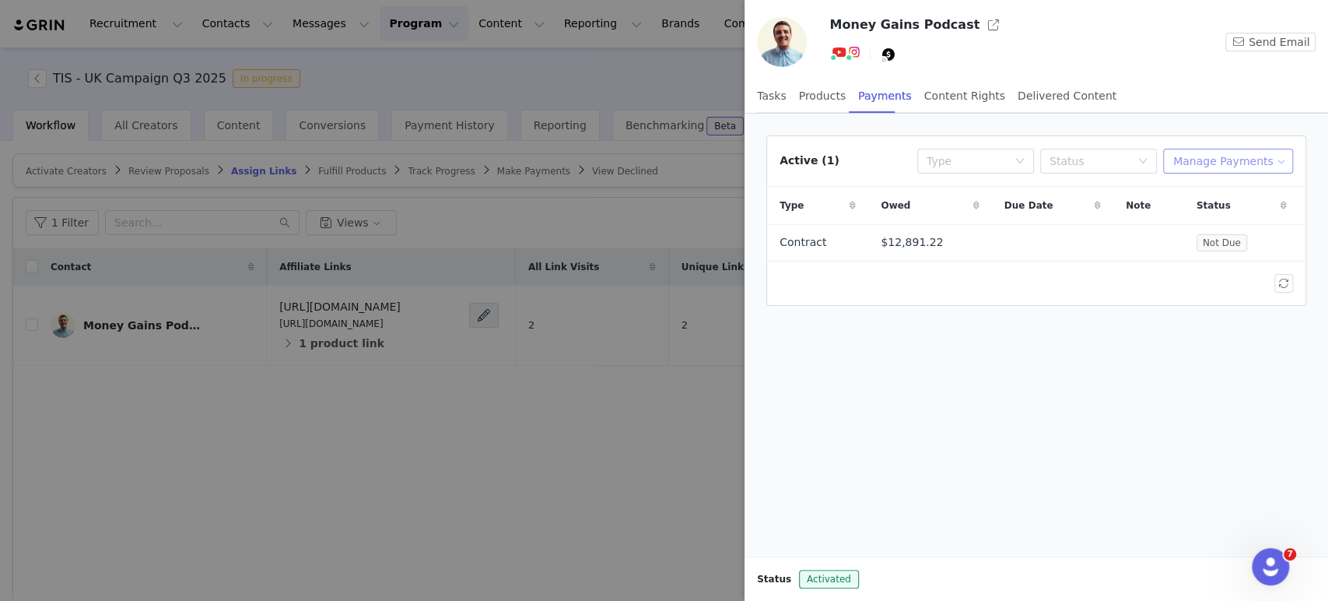
click at [1245, 166] on button "Manage Payments" at bounding box center [1228, 161] width 130 height 25
click at [1218, 190] on span "Make Payments" at bounding box center [1246, 191] width 86 height 17
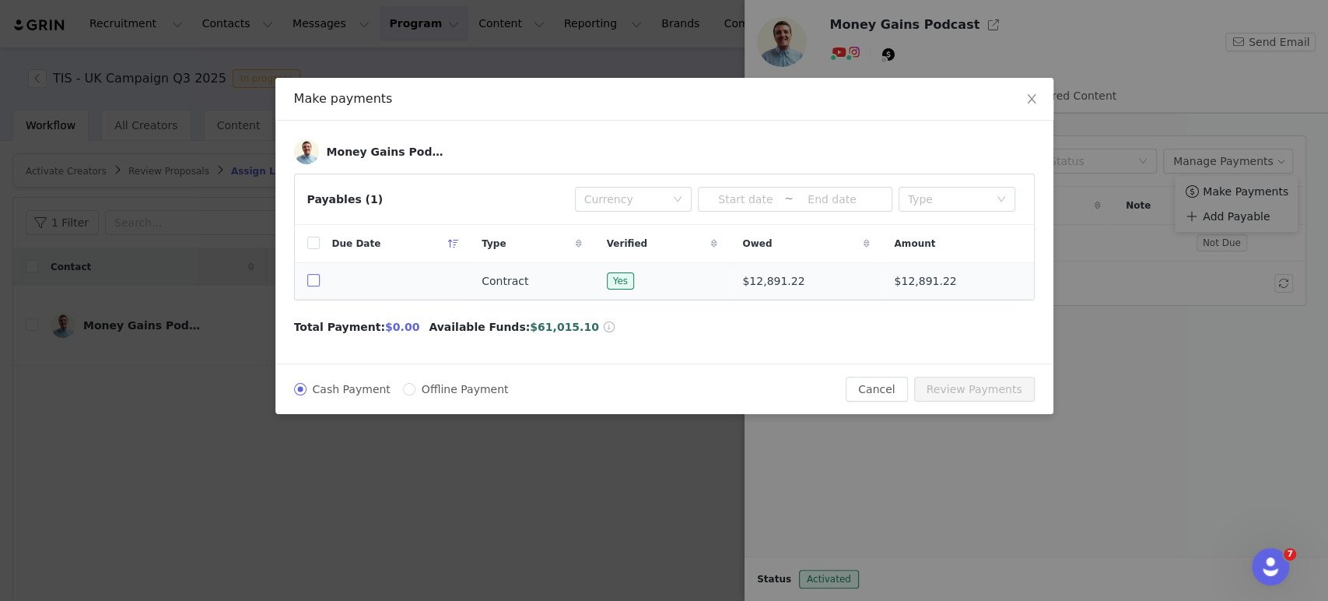
click at [316, 277] on input "checkbox" at bounding box center [313, 280] width 12 height 12
checkbox input "true"
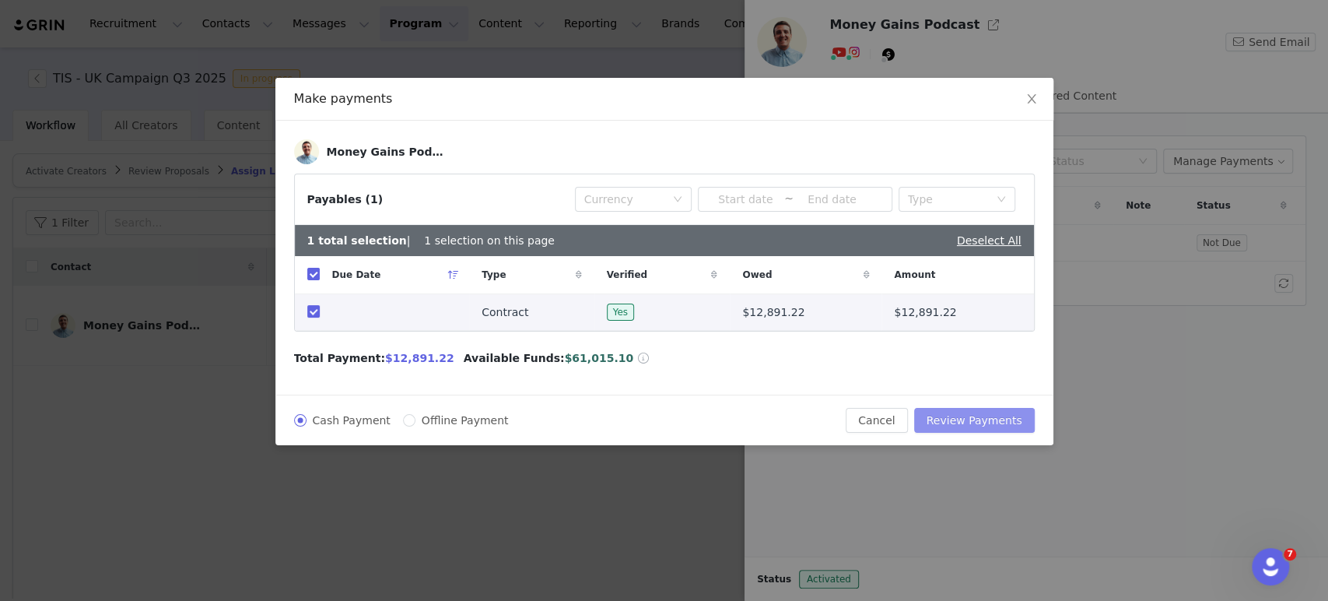
click at [958, 418] on button "Review Payments" at bounding box center [974, 420] width 121 height 25
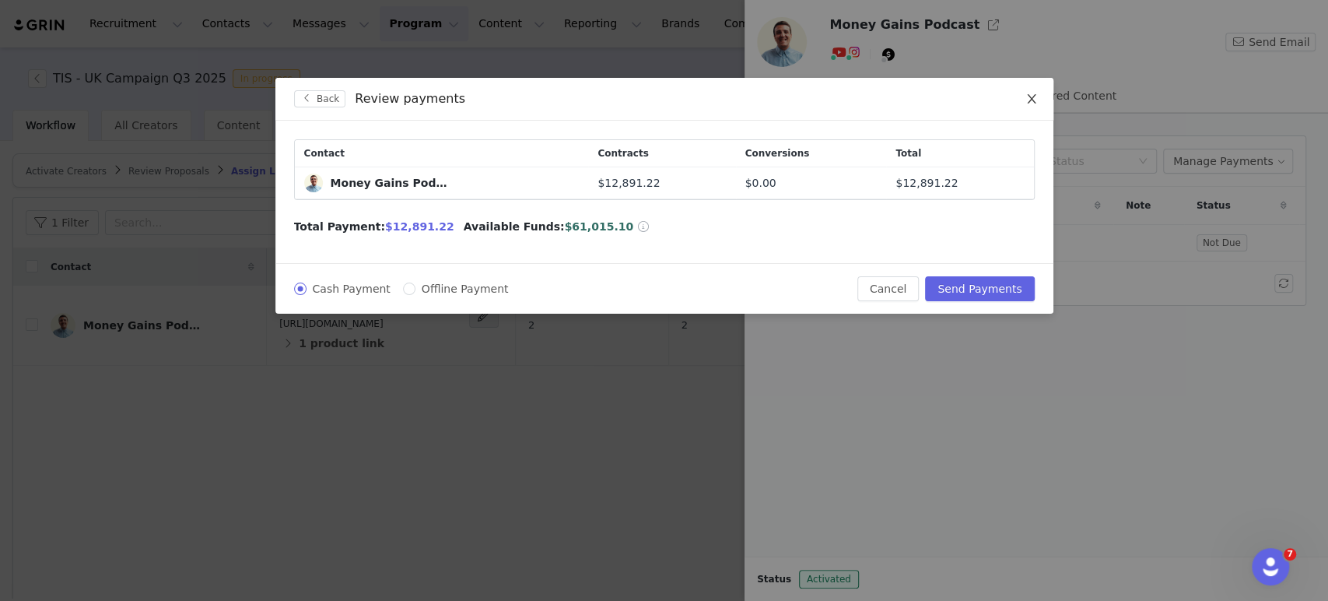
click at [1033, 99] on icon "icon: close" at bounding box center [1031, 99] width 12 height 12
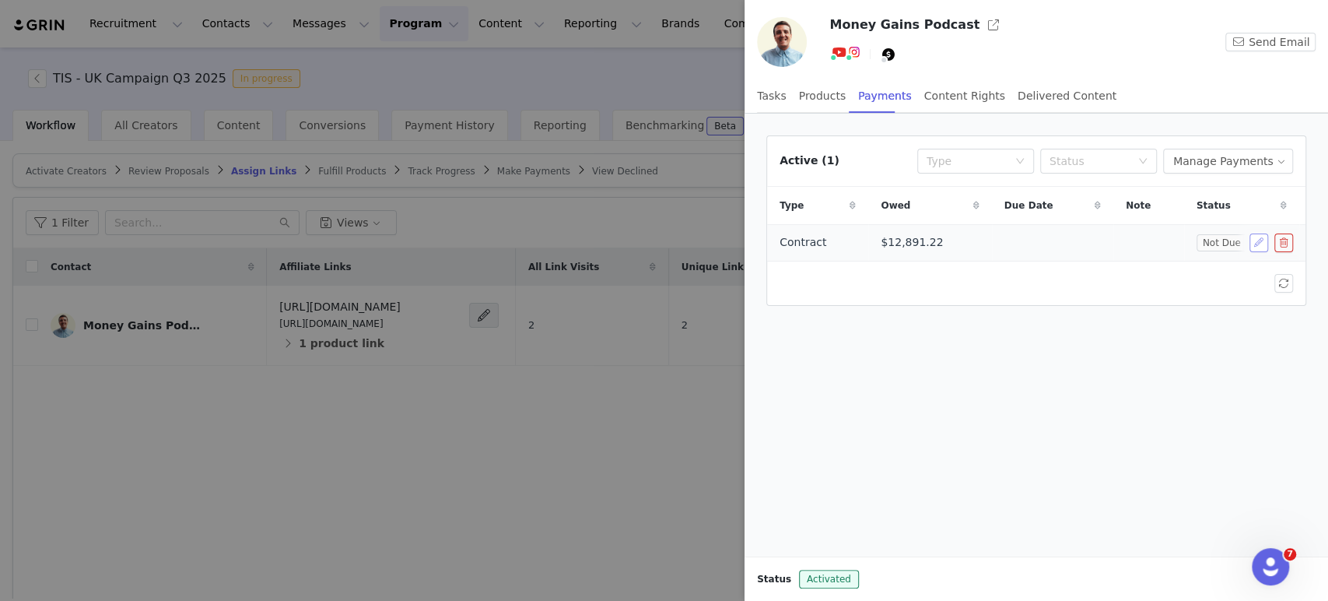
click at [1251, 247] on button "button" at bounding box center [1258, 242] width 19 height 19
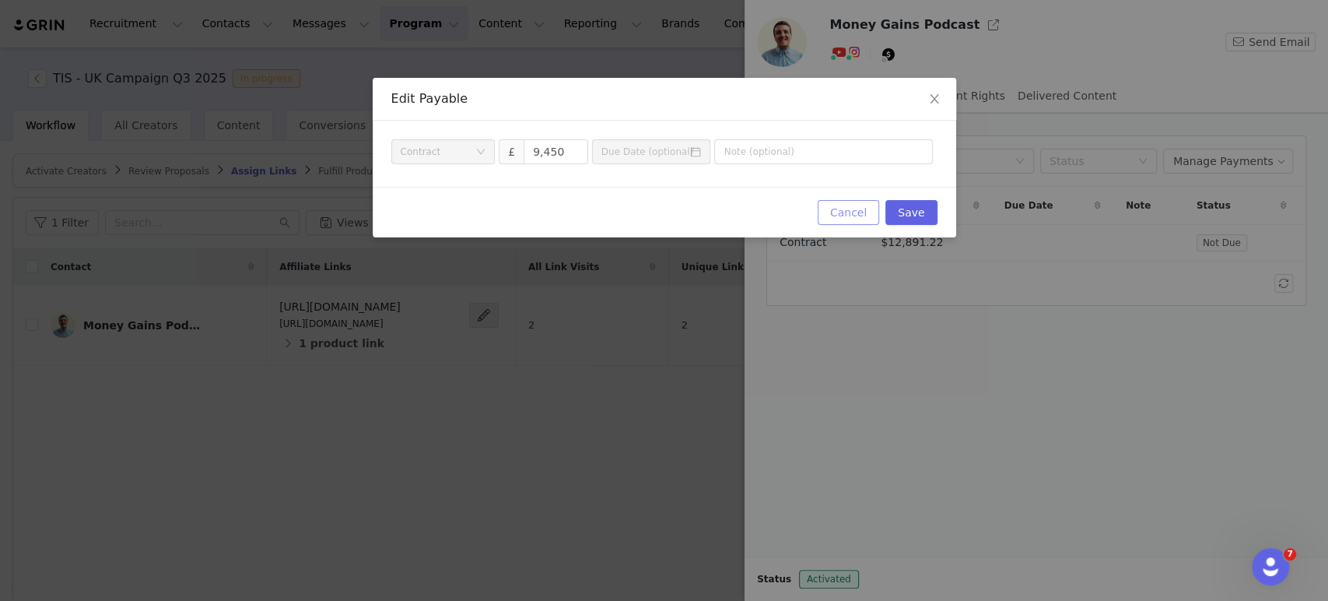
click at [856, 217] on button "Cancel" at bounding box center [848, 212] width 61 height 25
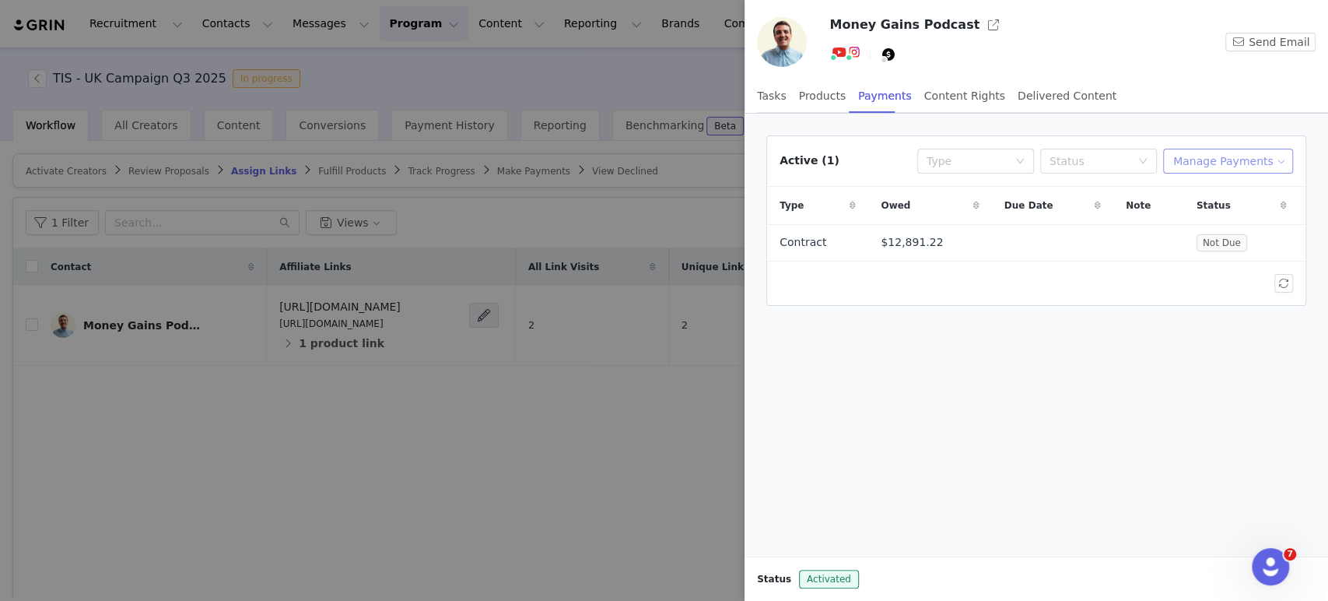
click at [1203, 166] on button "Manage Payments" at bounding box center [1228, 161] width 130 height 25
click at [1246, 193] on span "Make Payments" at bounding box center [1246, 191] width 86 height 17
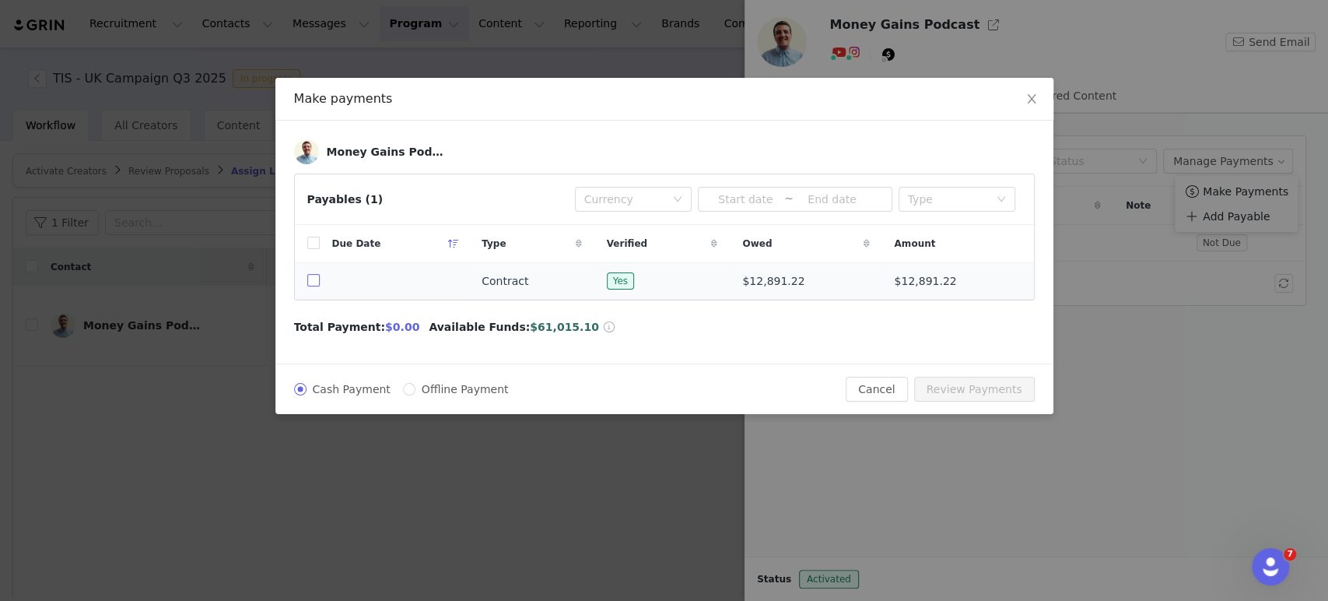
click at [310, 280] on input "checkbox" at bounding box center [313, 280] width 12 height 12
checkbox input "true"
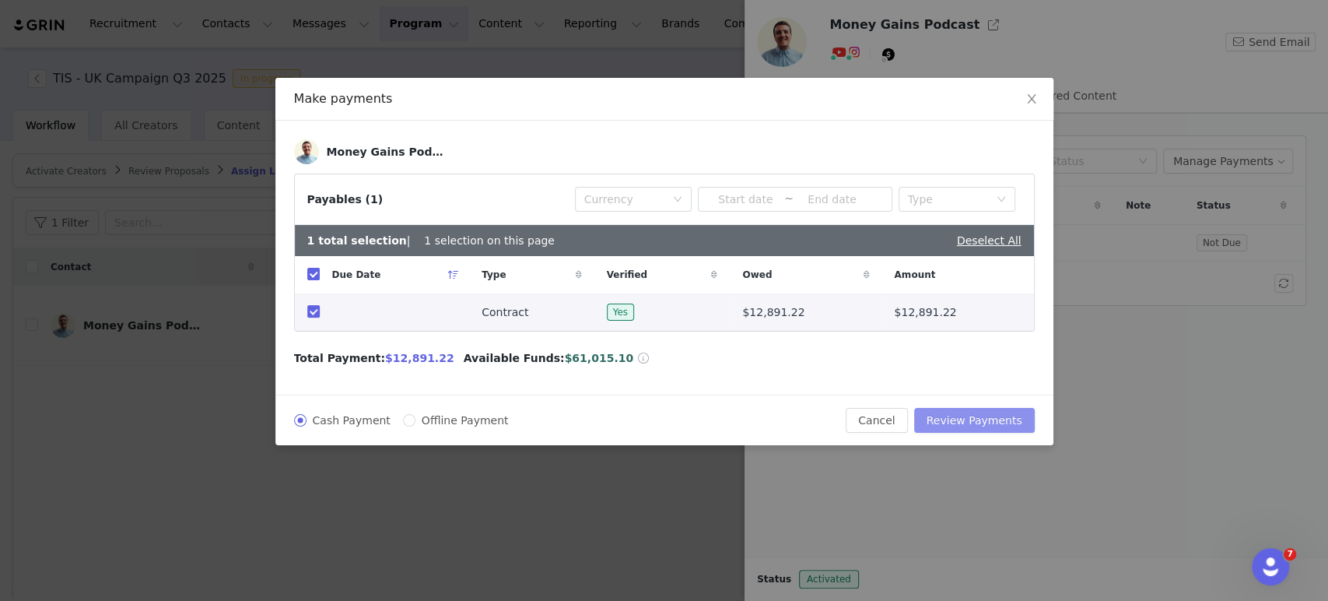
click at [987, 420] on button "Review Payments" at bounding box center [974, 420] width 121 height 25
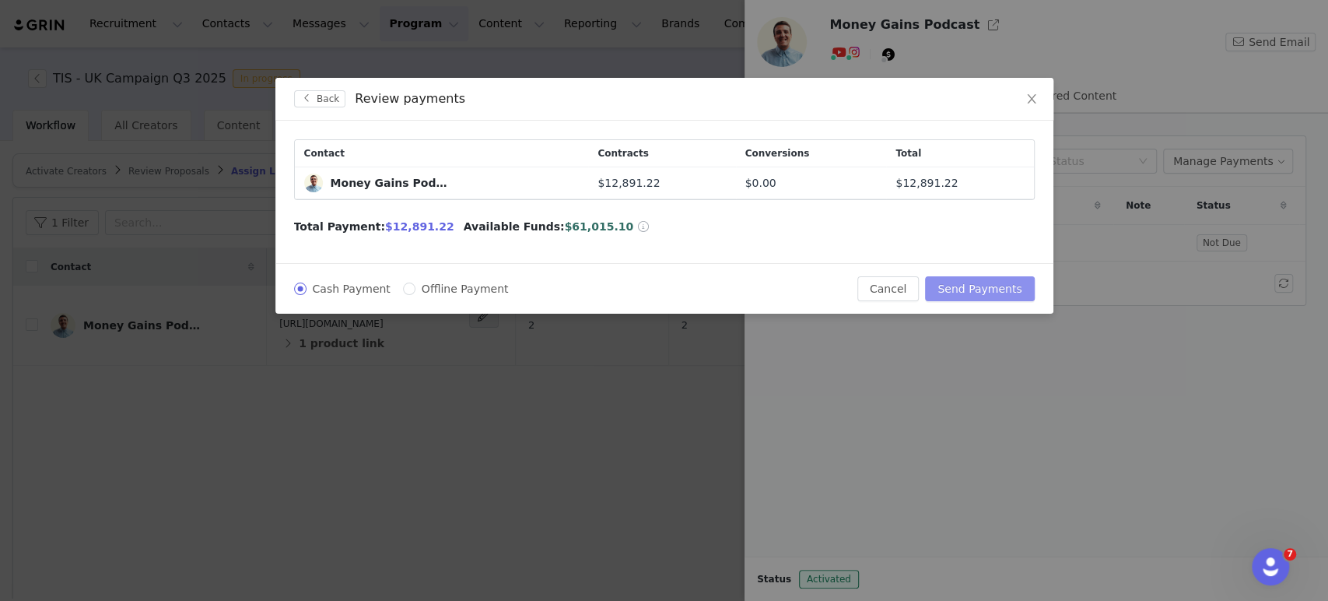
click at [997, 299] on button "Send Payments" at bounding box center [979, 288] width 109 height 25
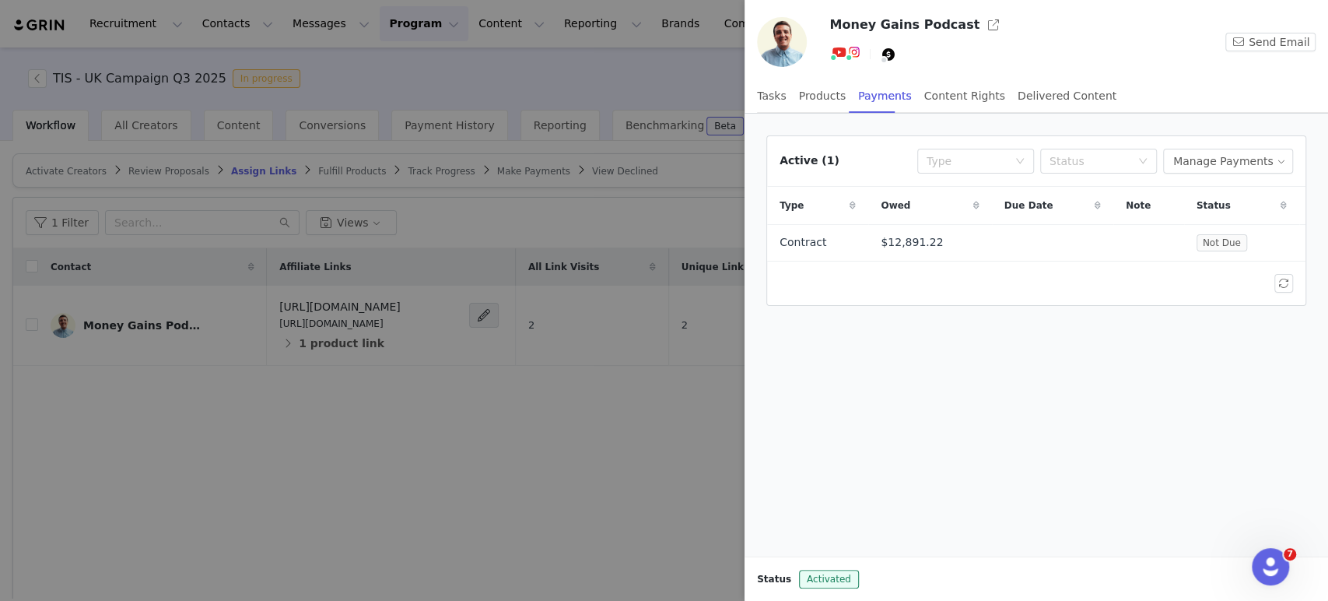
click at [534, 96] on div at bounding box center [664, 300] width 1328 height 601
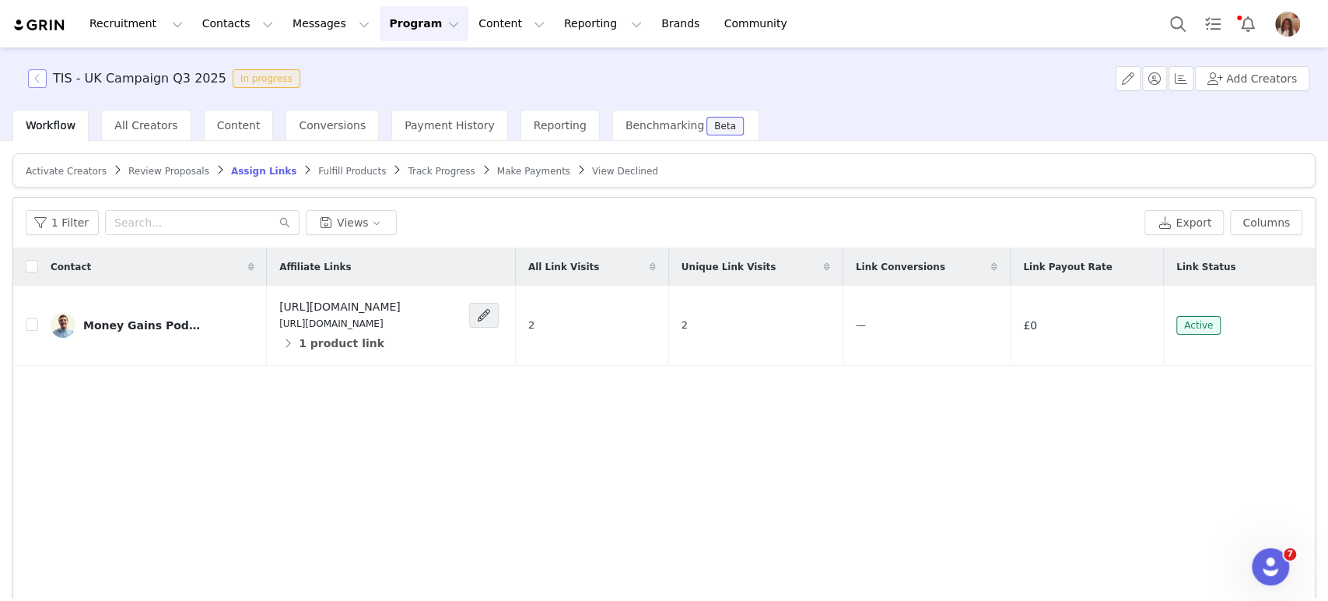
click at [33, 73] on button "button" at bounding box center [37, 78] width 19 height 19
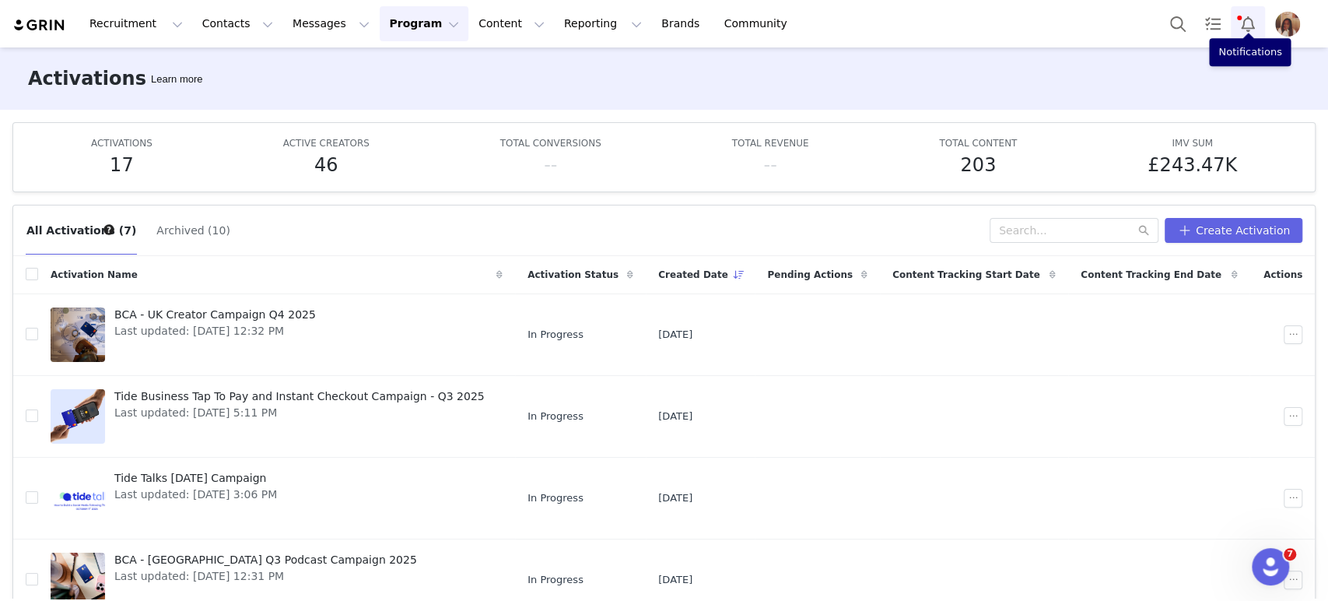
click at [1239, 24] on button "Notifications" at bounding box center [1248, 23] width 34 height 35
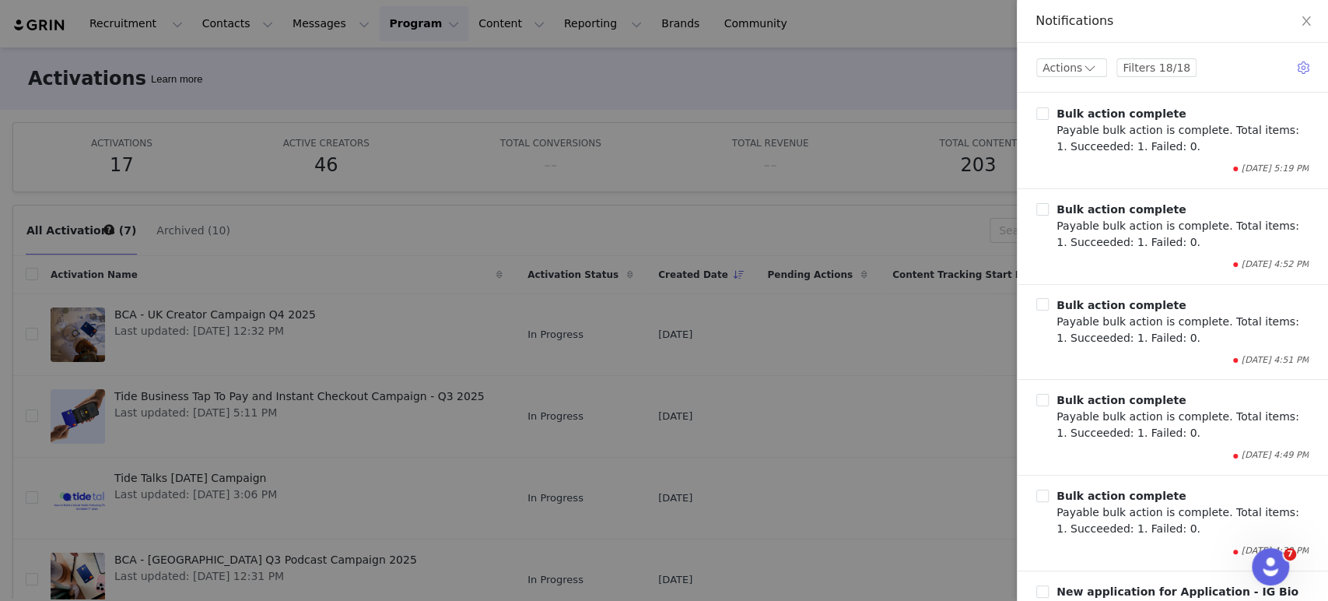
click at [301, 31] on div at bounding box center [664, 300] width 1328 height 601
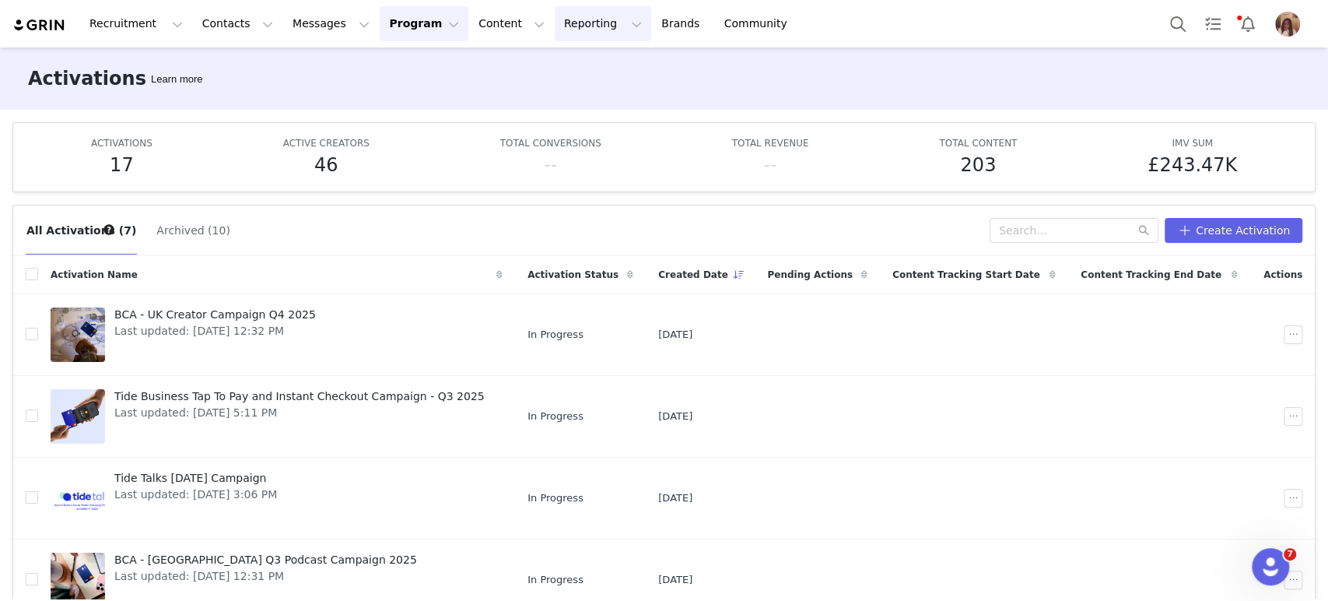
click at [564, 36] on button "Reporting Reporting" at bounding box center [603, 23] width 96 height 35
click at [469, 17] on button "Content Content" at bounding box center [511, 23] width 85 height 35
click at [410, 28] on button "Program Program" at bounding box center [424, 23] width 89 height 35
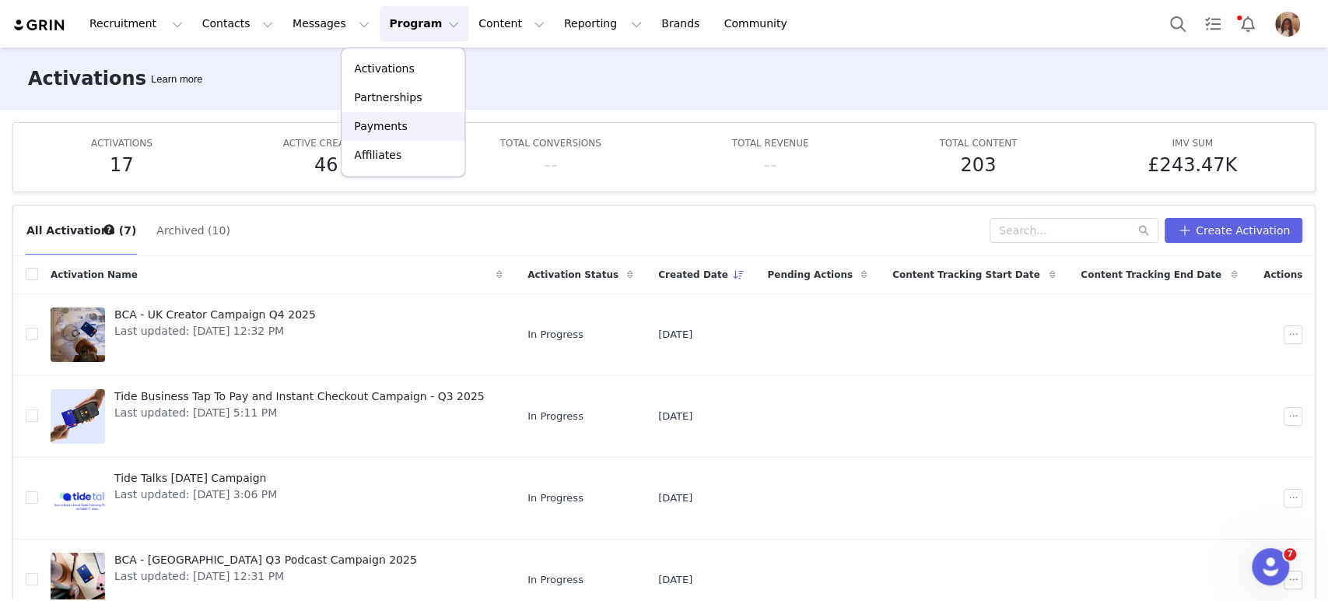
click at [413, 123] on div "Payments" at bounding box center [403, 126] width 104 height 16
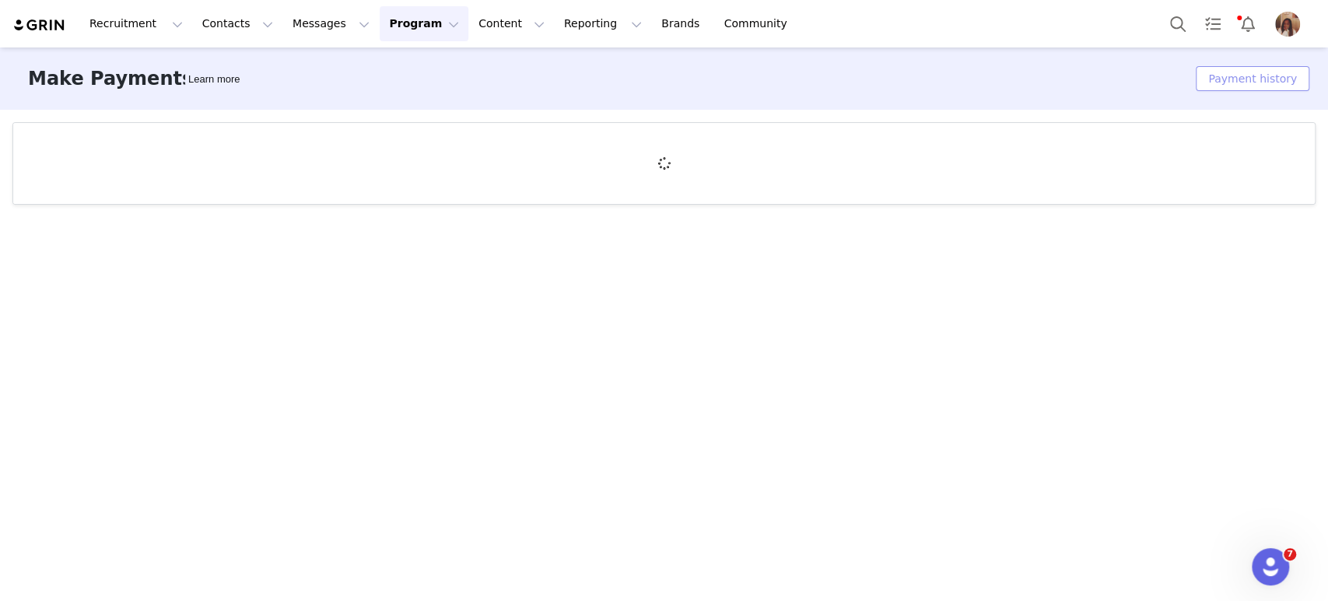
click at [1270, 79] on button "Payment history" at bounding box center [1253, 78] width 114 height 25
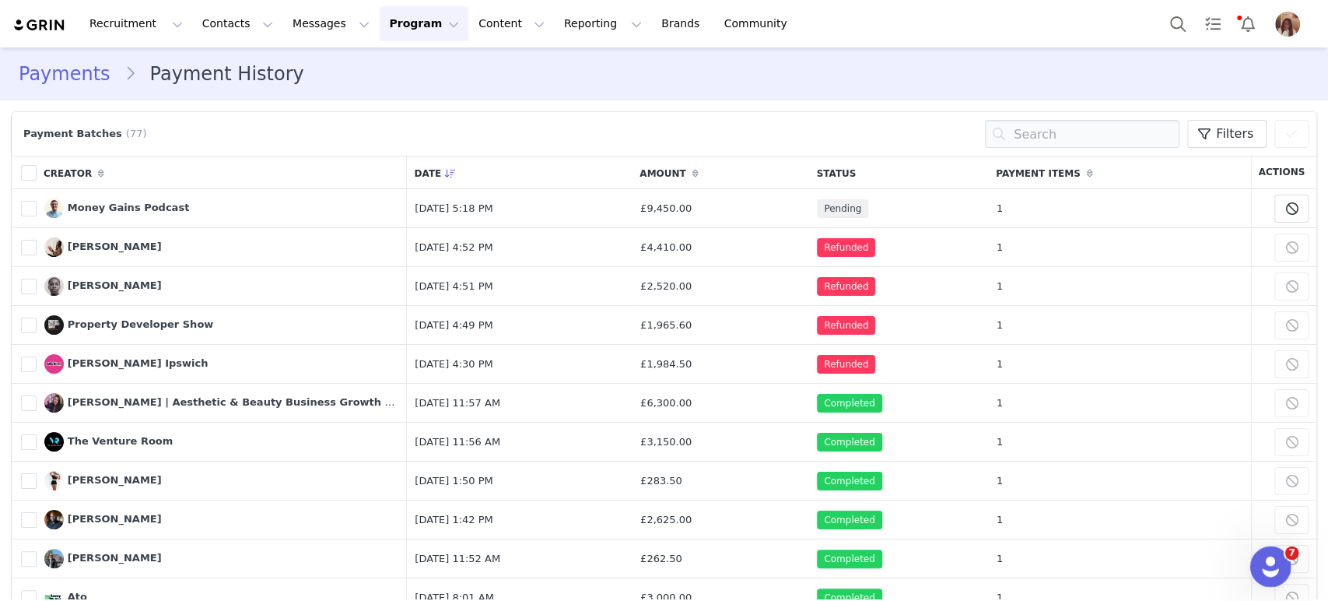
click at [1259, 566] on icon "Open Intercom Messenger" at bounding box center [1268, 565] width 26 height 26
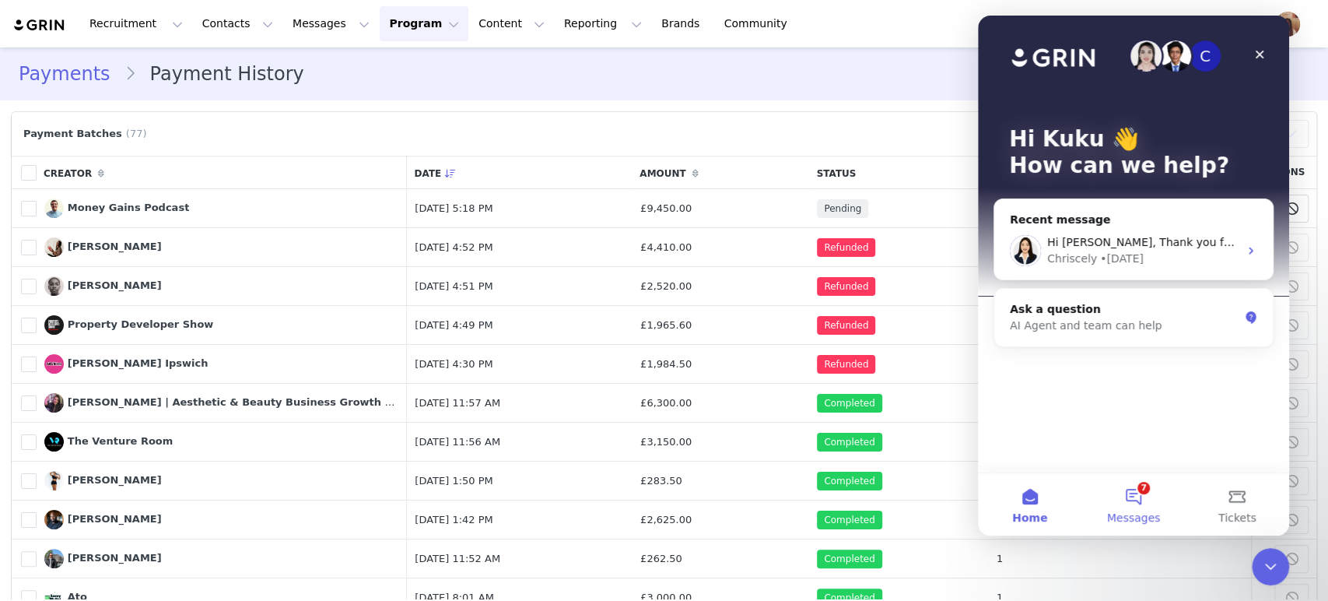
click at [1129, 513] on span "Messages" at bounding box center [1134, 517] width 54 height 11
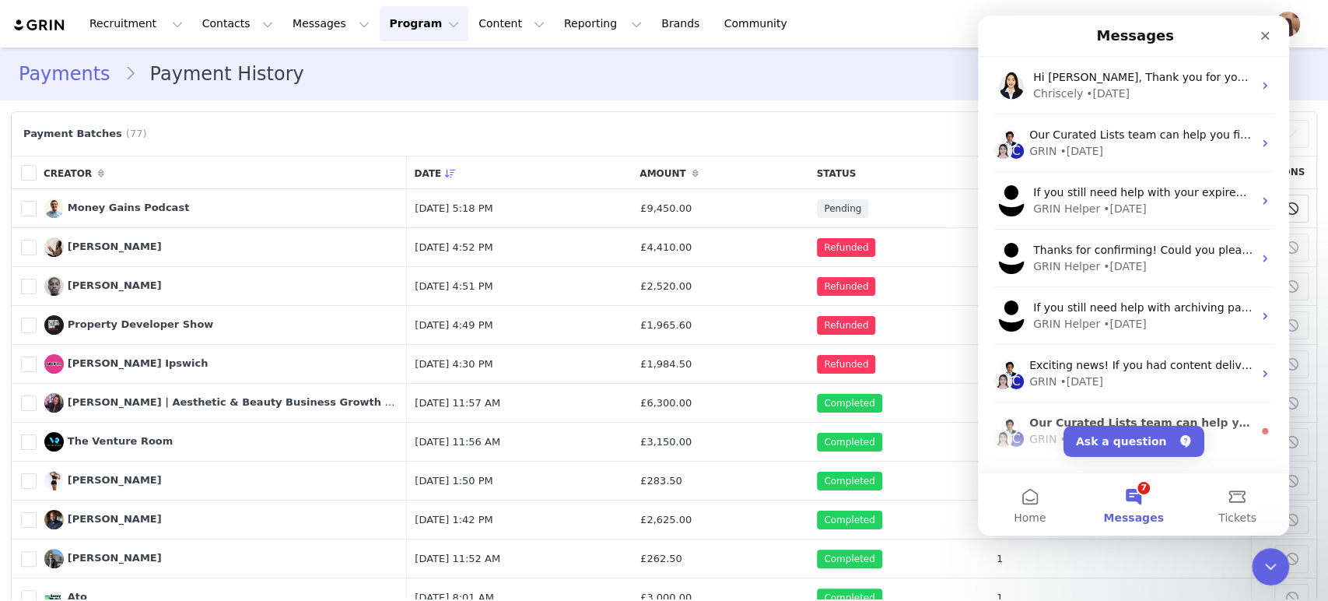
click at [1129, 513] on span "Messages" at bounding box center [1133, 517] width 60 height 11
click at [1142, 500] on button "7 Messages" at bounding box center [1132, 504] width 103 height 62
click at [1023, 503] on button "Home" at bounding box center [1029, 504] width 103 height 62
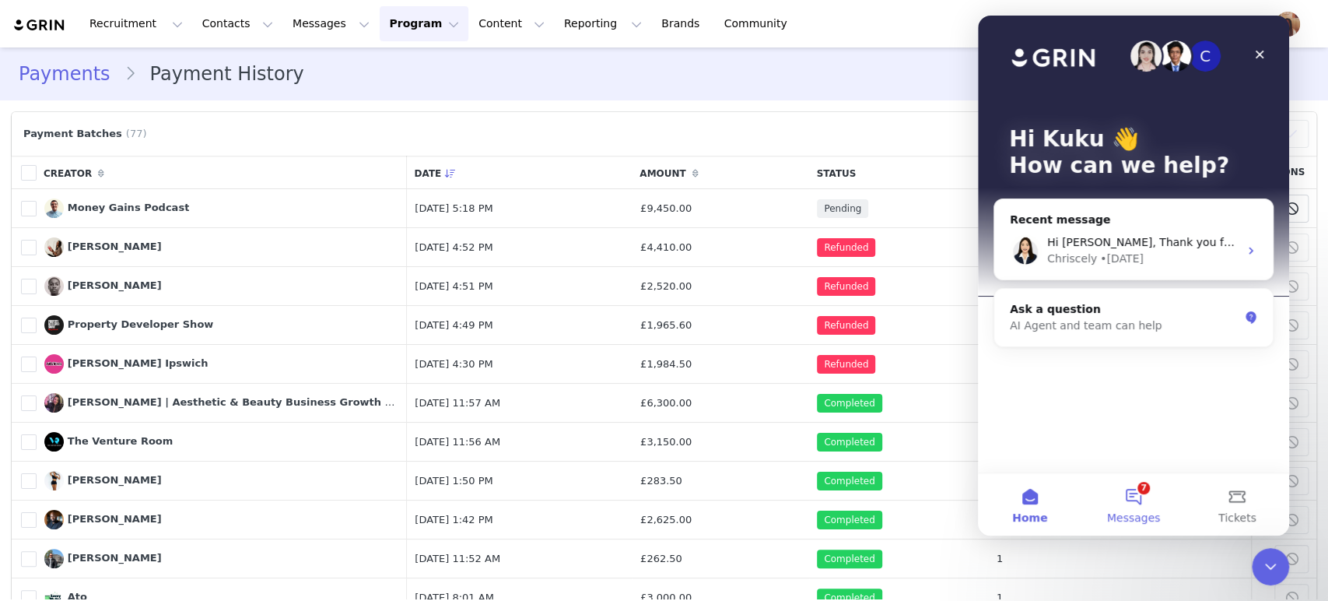
click at [1140, 519] on span "Messages" at bounding box center [1134, 517] width 54 height 11
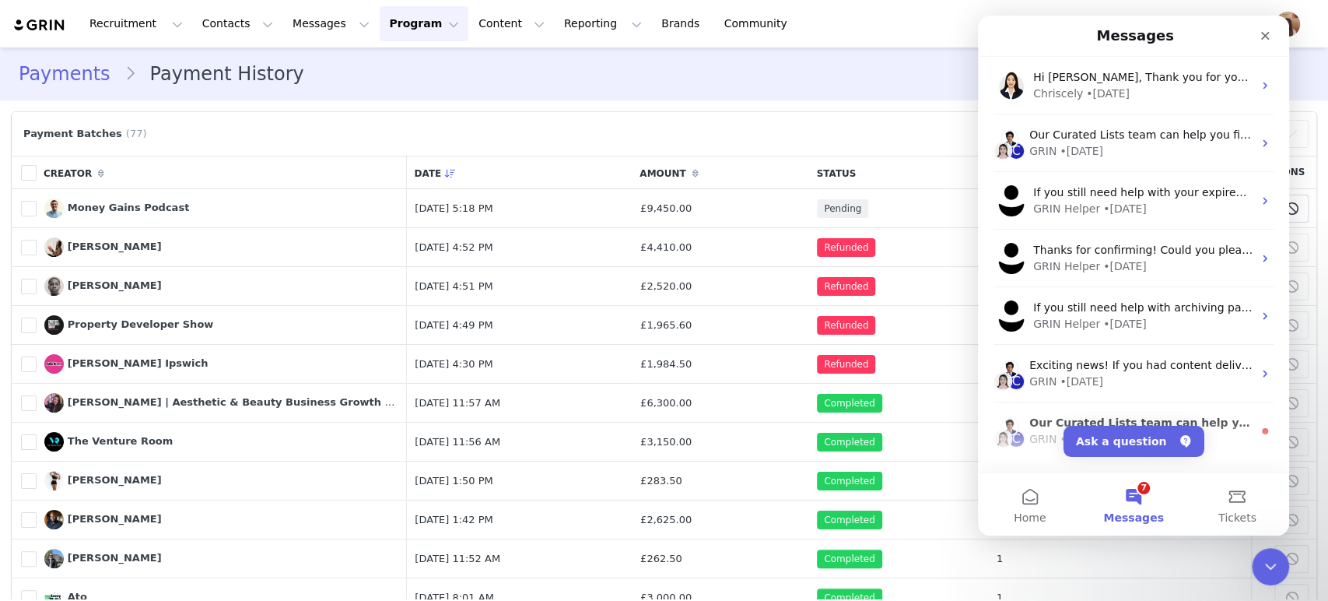
click at [1140, 519] on span "Messages" at bounding box center [1133, 517] width 60 height 11
click at [1138, 512] on span "Messages" at bounding box center [1133, 517] width 60 height 11
click at [1138, 442] on button "Ask a question" at bounding box center [1133, 440] width 141 height 31
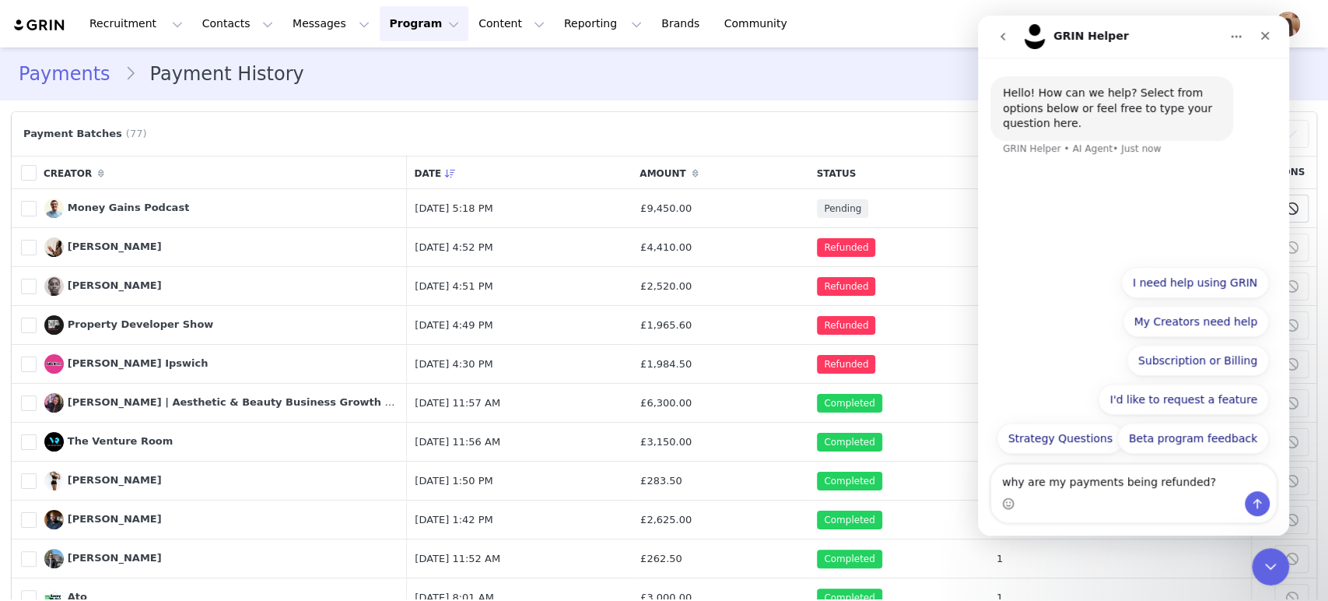
type textarea "why are my payments being refunded?"
click at [1248, 495] on button "Send a message…" at bounding box center [1257, 503] width 25 height 25
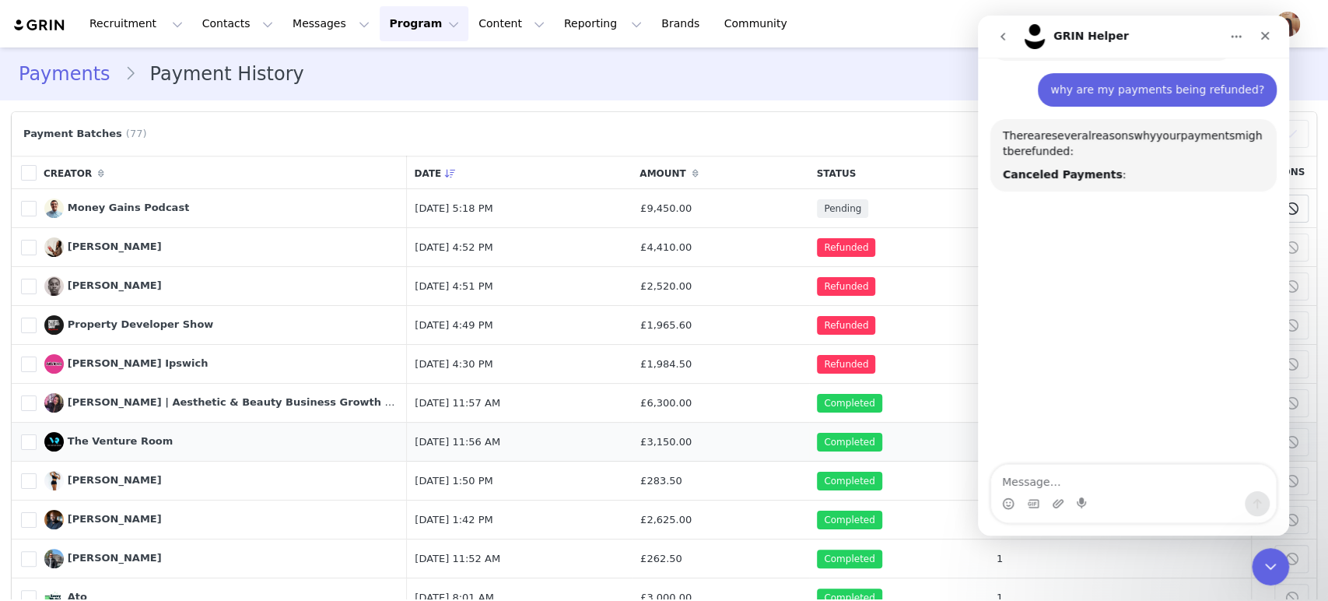
scroll to position [84, 0]
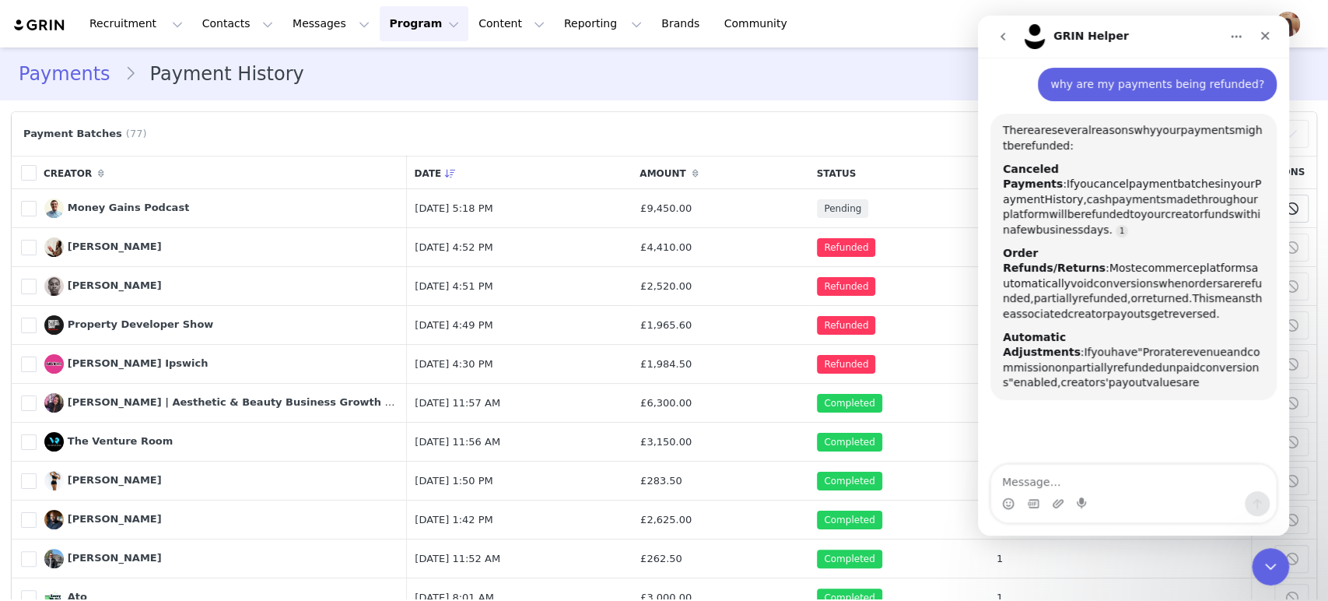
click at [1070, 485] on textarea "Message…" at bounding box center [1133, 477] width 285 height 26
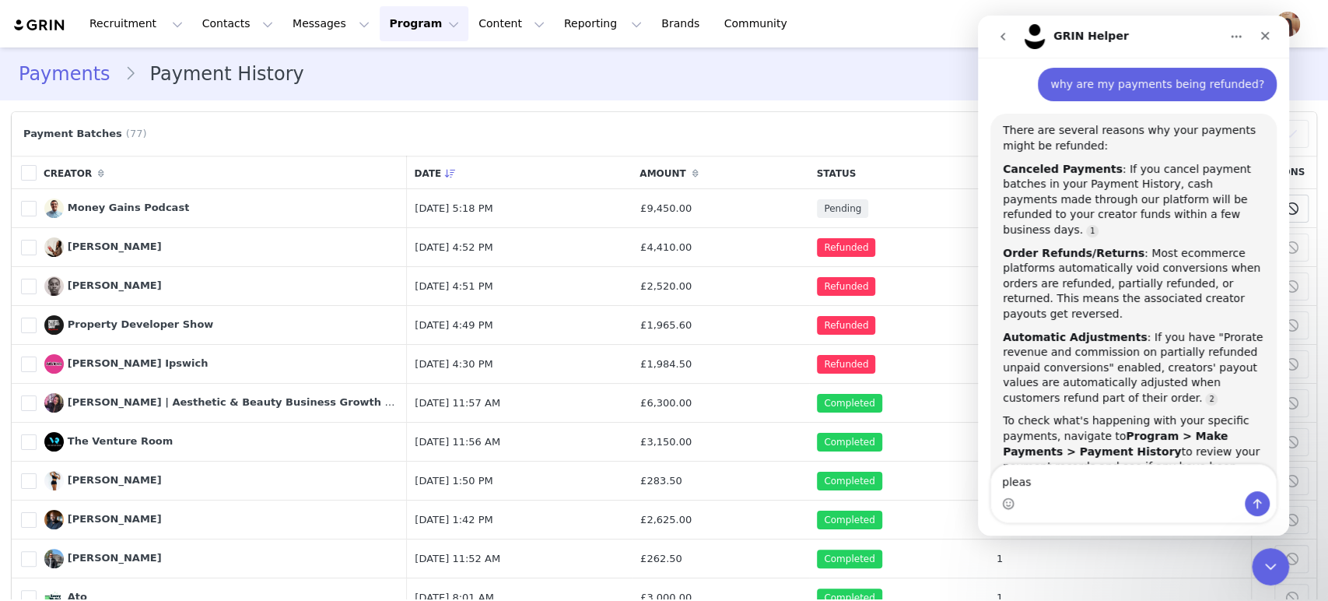
scroll to position [117, 0]
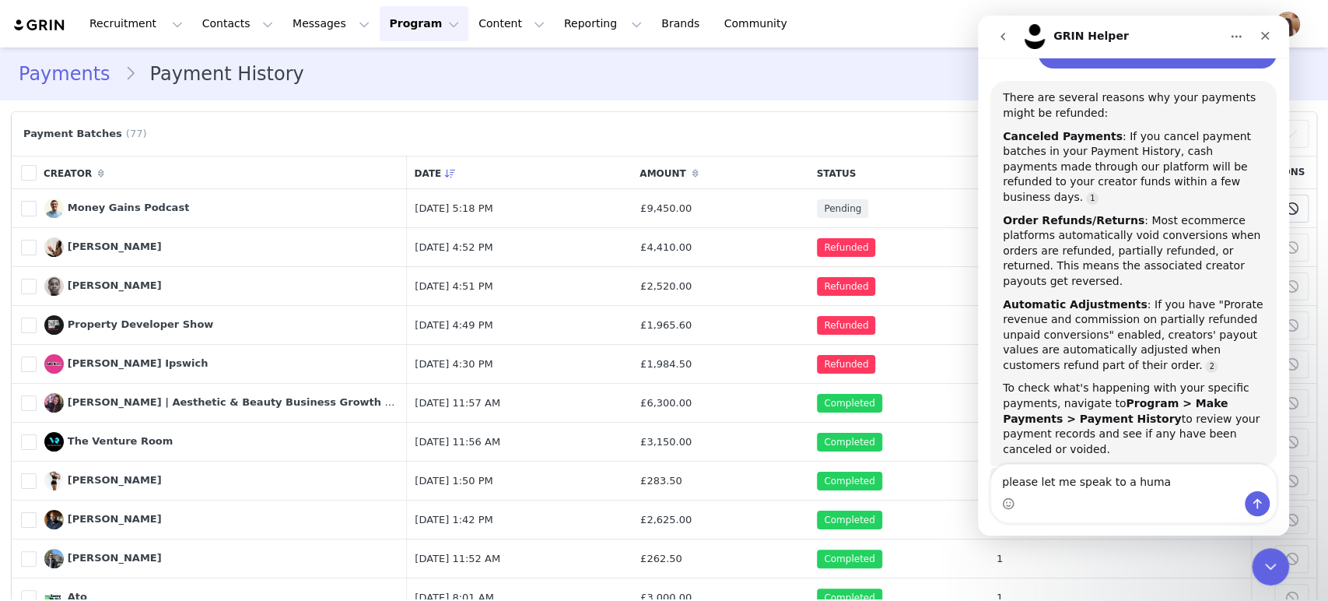
type textarea "please let me speak to a human"
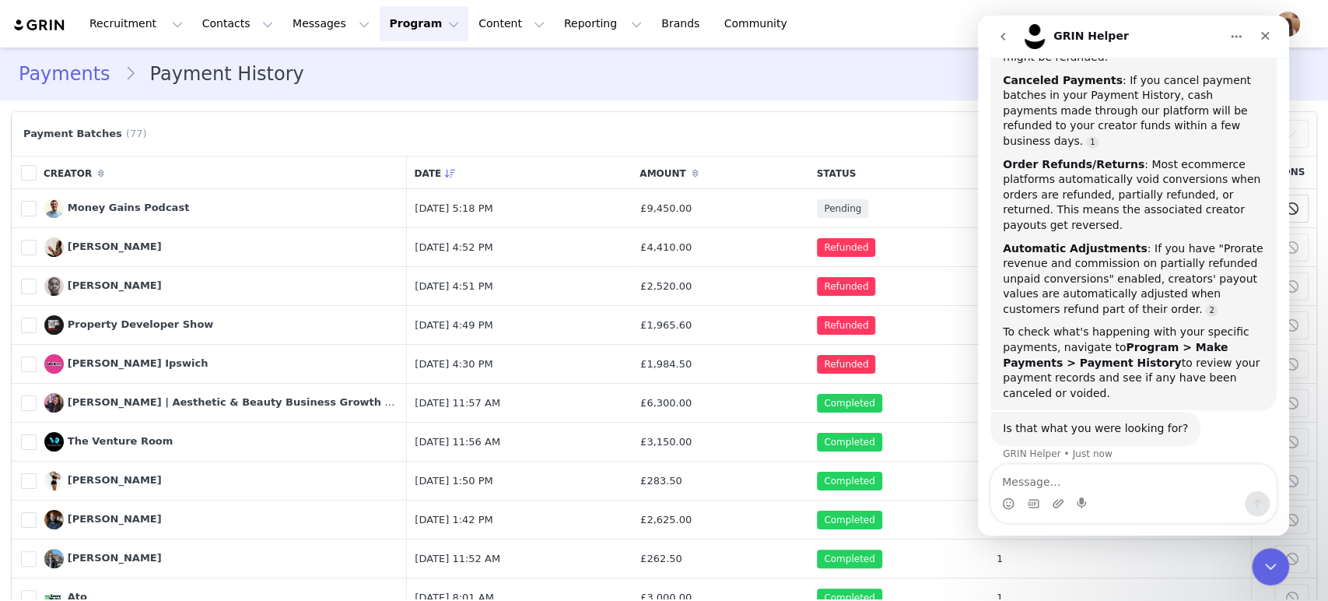
scroll to position [223, 0]
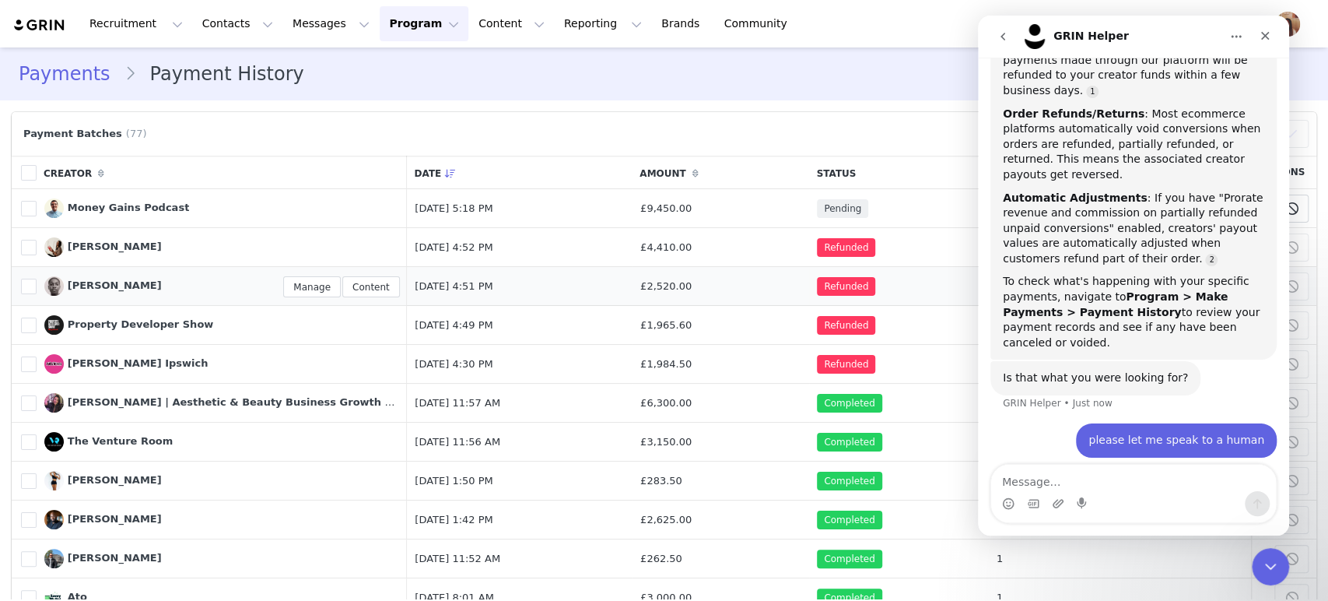
click at [75, 283] on span "[PERSON_NAME]" at bounding box center [115, 285] width 94 height 12
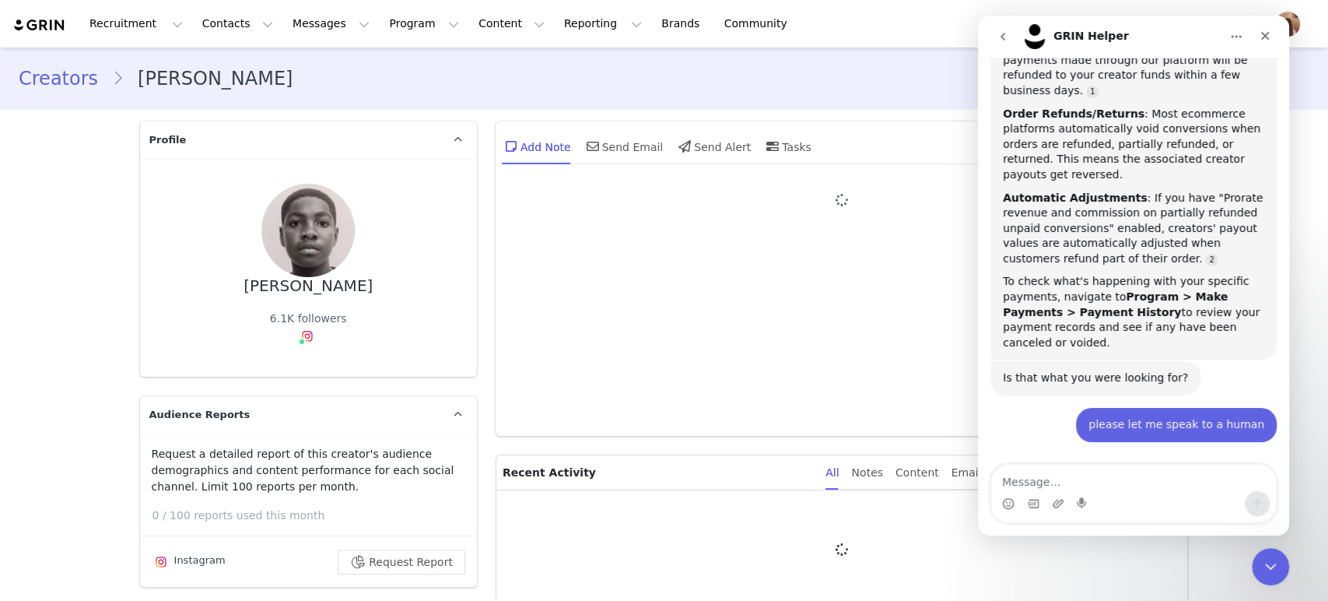
type input "+1 ([GEOGRAPHIC_DATA])"
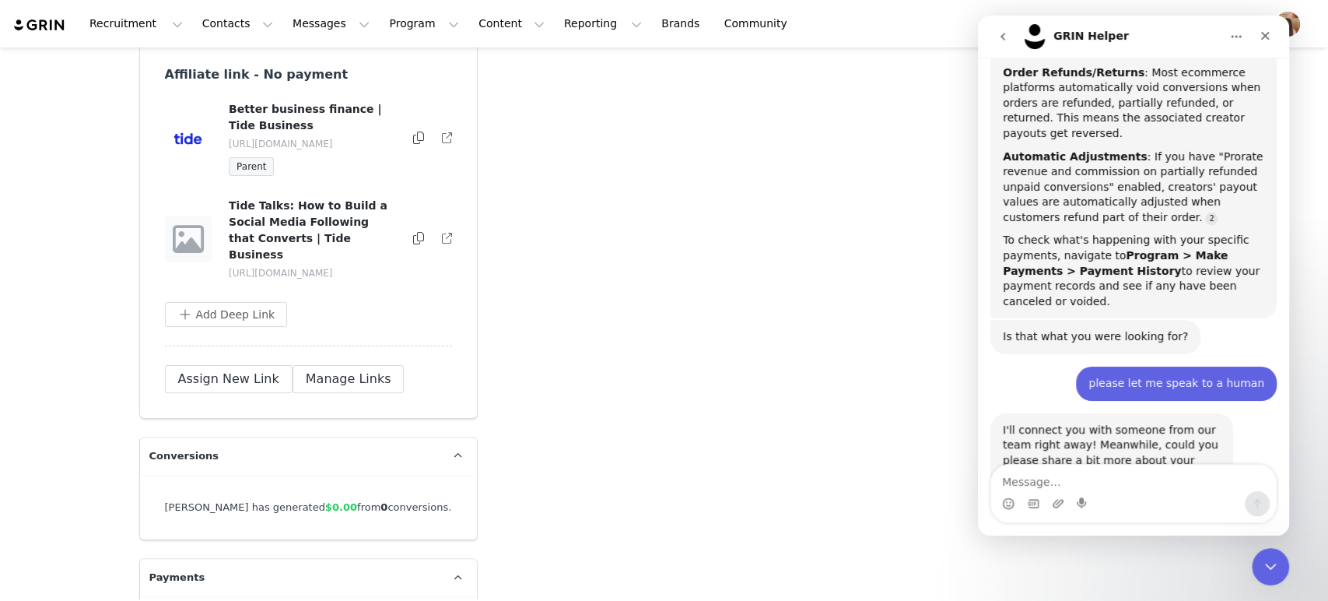
scroll to position [4214, 0]
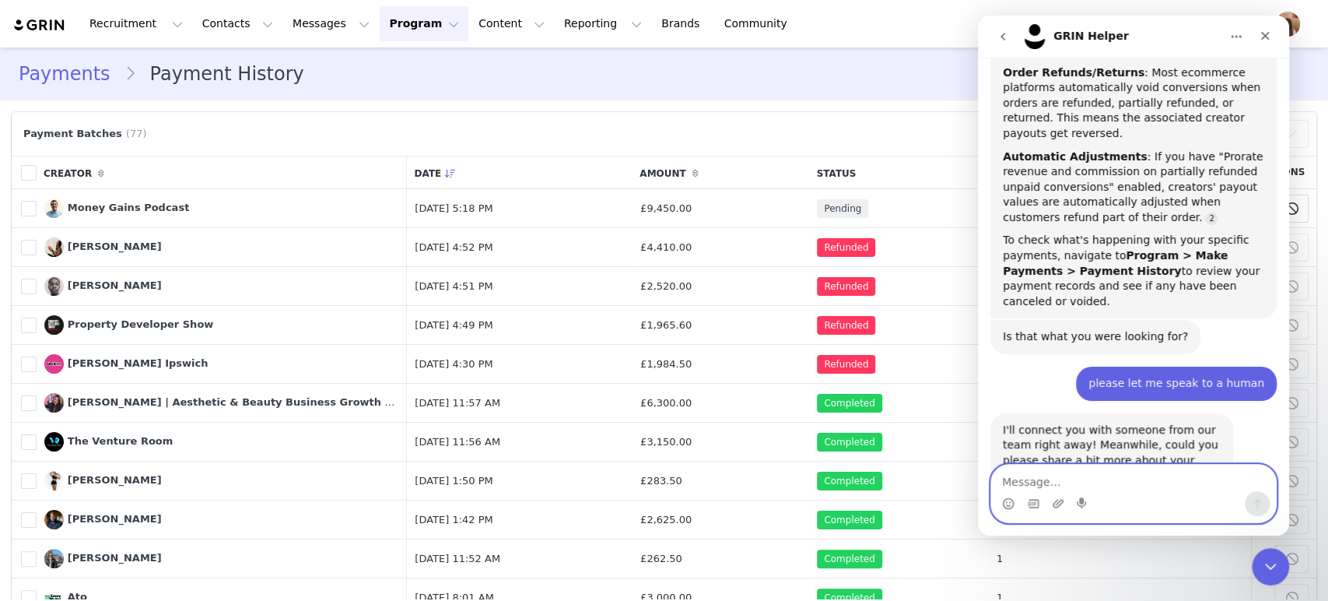
click at [1084, 483] on textarea "Message…" at bounding box center [1133, 477] width 285 height 26
click at [1077, 490] on textarea "we" at bounding box center [1133, 477] width 285 height 26
type textarea "we have sufficient funds available and"
drag, startPoint x: 1189, startPoint y: 483, endPoint x: 1199, endPoint y: 485, distance: 9.6
click at [1190, 484] on textarea "we have sufficient funds available and" at bounding box center [1133, 477] width 285 height 26
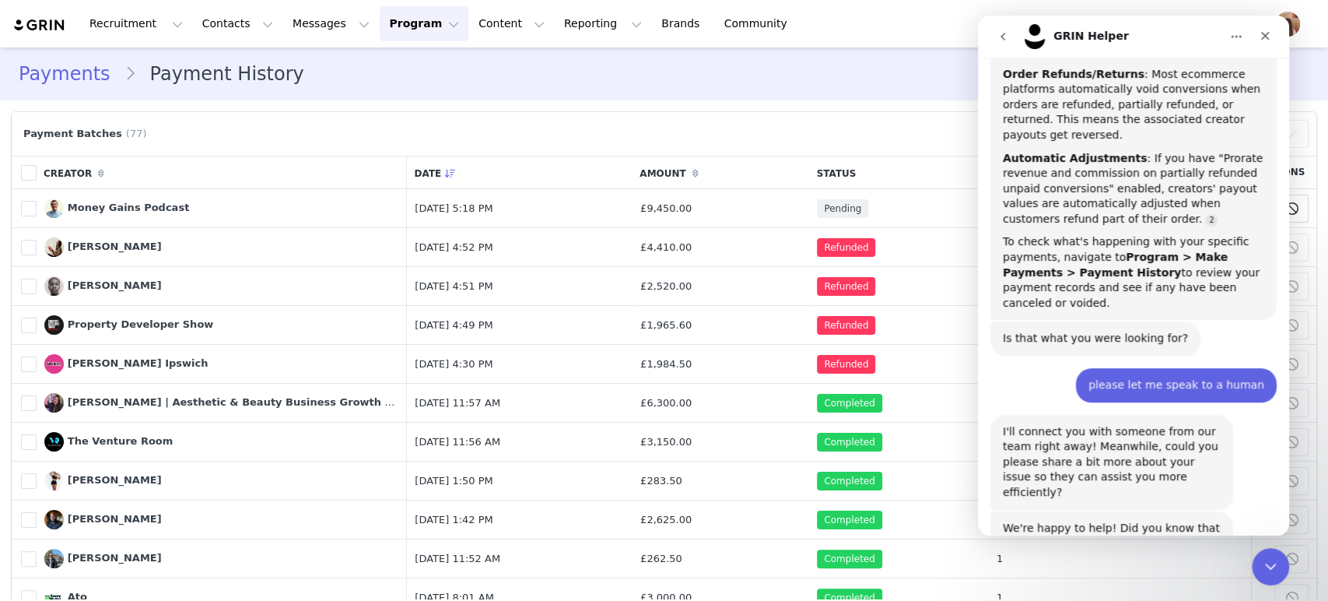
scroll to position [411, 0]
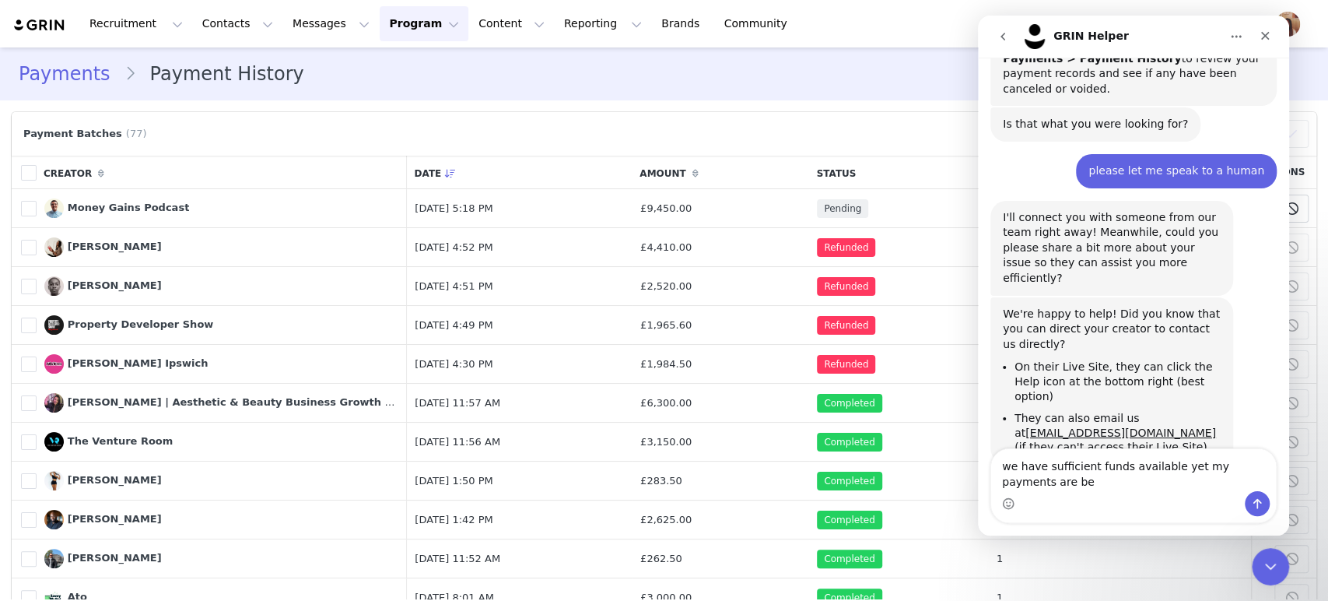
scroll to position [494, 0]
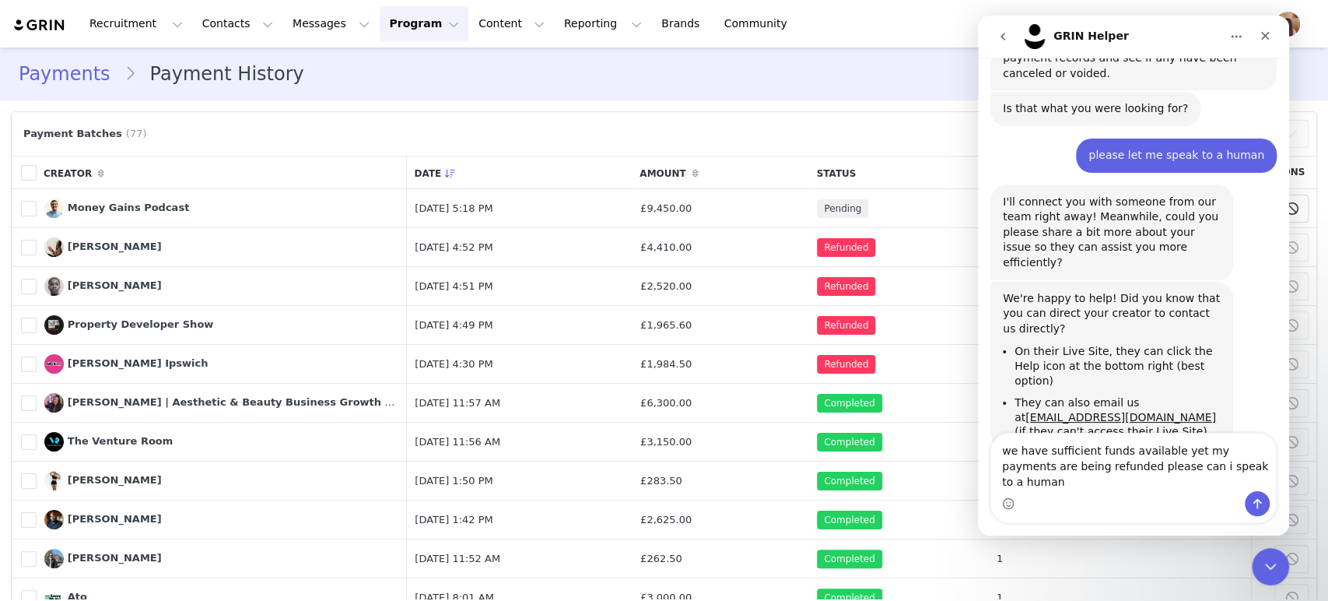
type textarea "we have sufficient funds available yet my payments are being refunded please ca…"
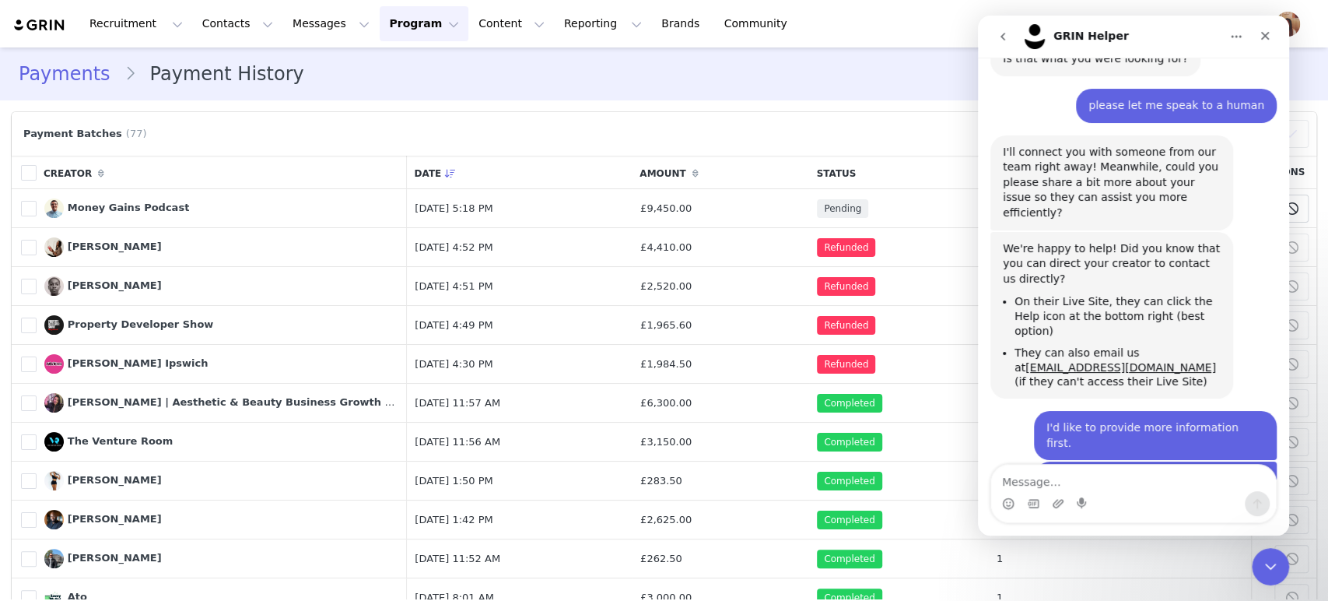
scroll to position [608, 0]
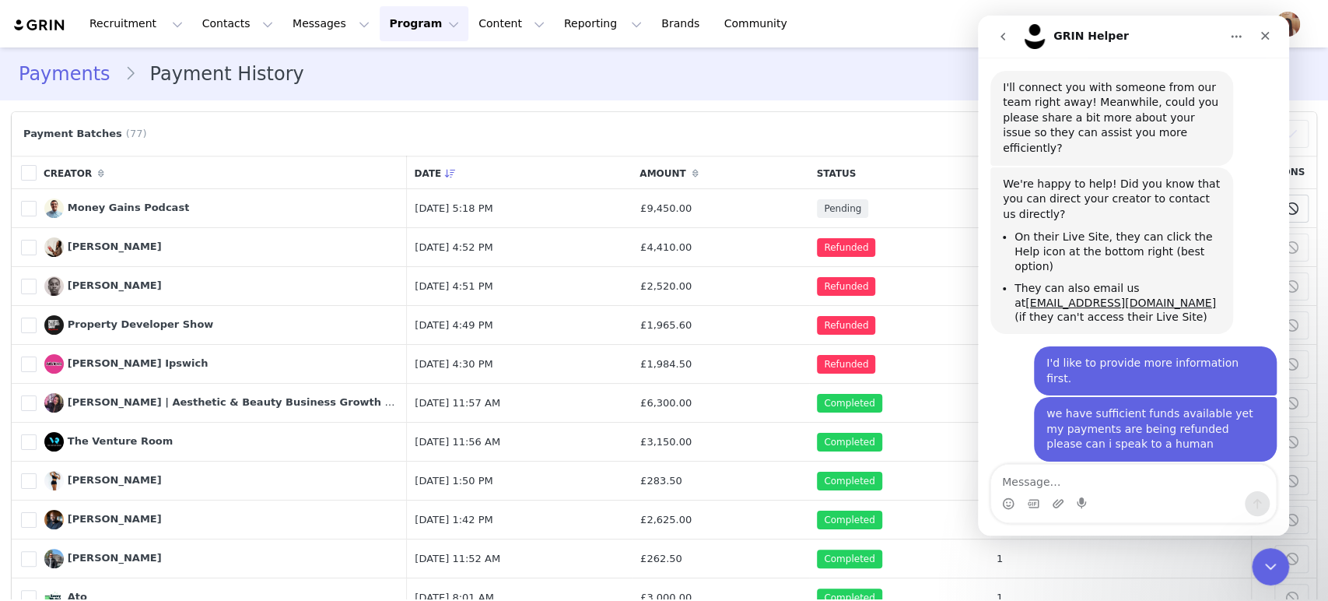
click at [1101, 497] on div "Intercom messenger" at bounding box center [1133, 503] width 285 height 25
click at [1103, 480] on textarea "Message…" at bounding box center [1133, 477] width 285 height 26
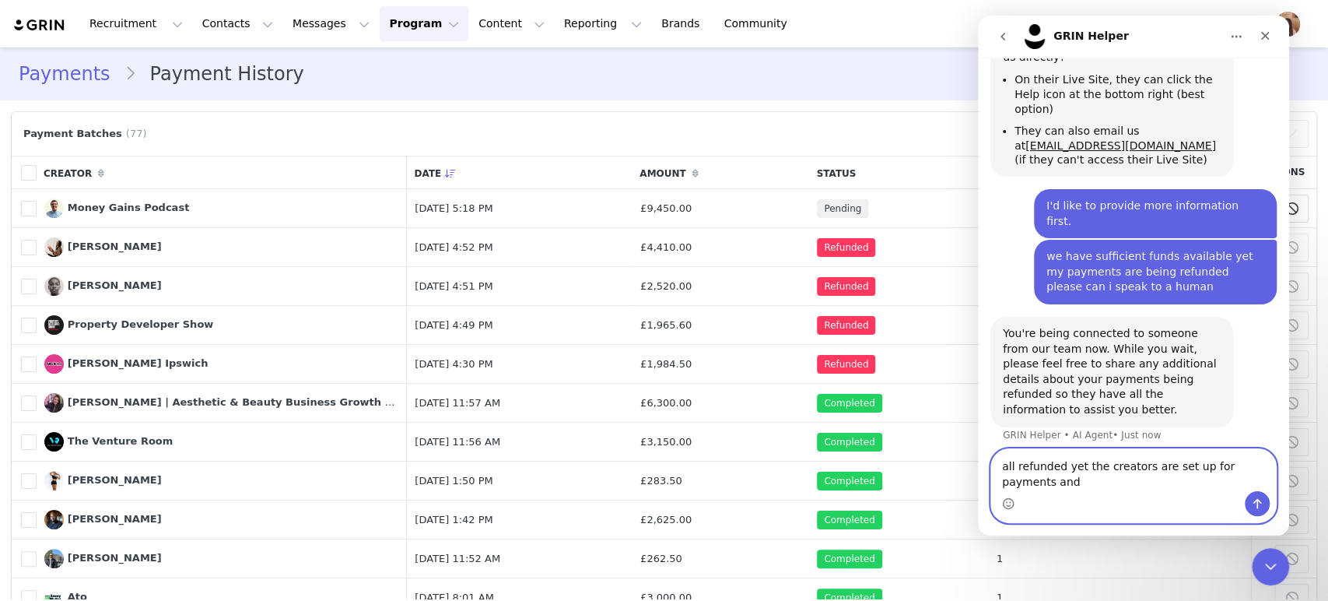
scroll to position [781, 0]
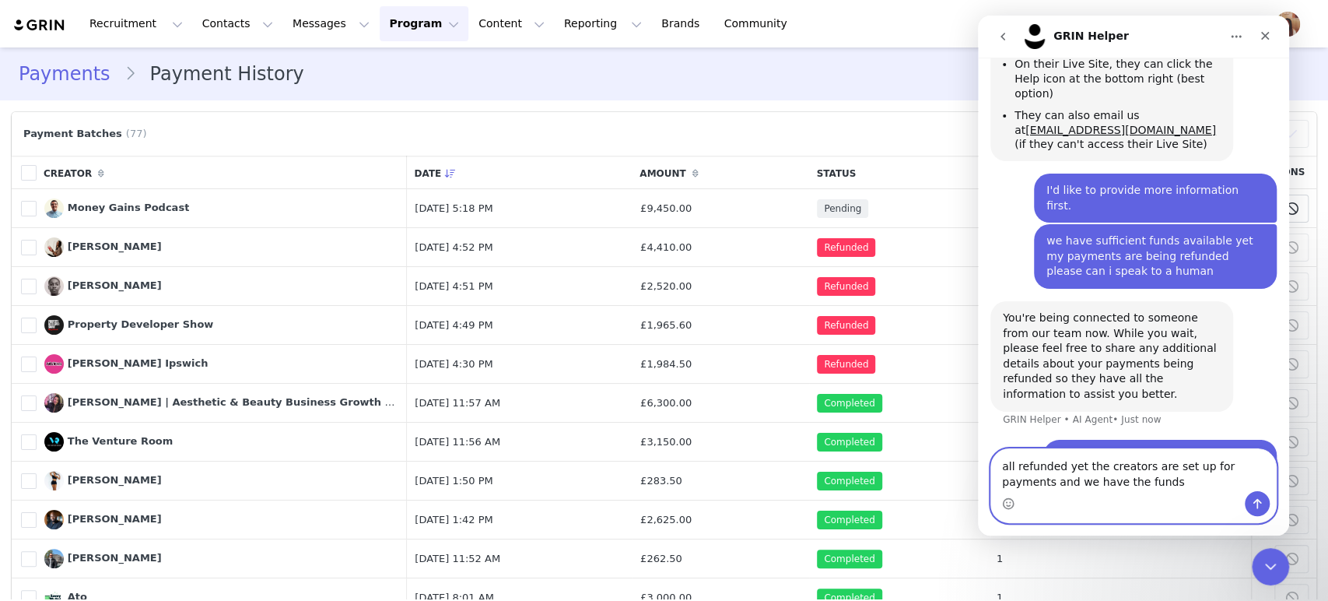
type textarea "all refunded yet the creators are set up for payments and we have the funds"
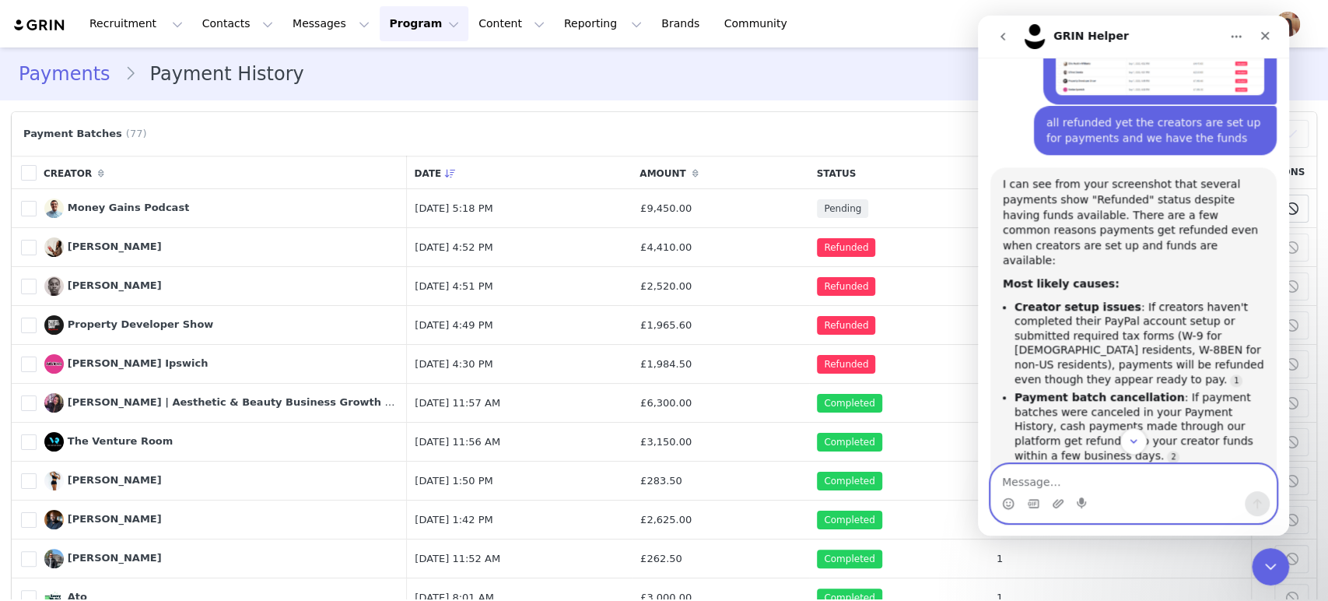
scroll to position [1332, 0]
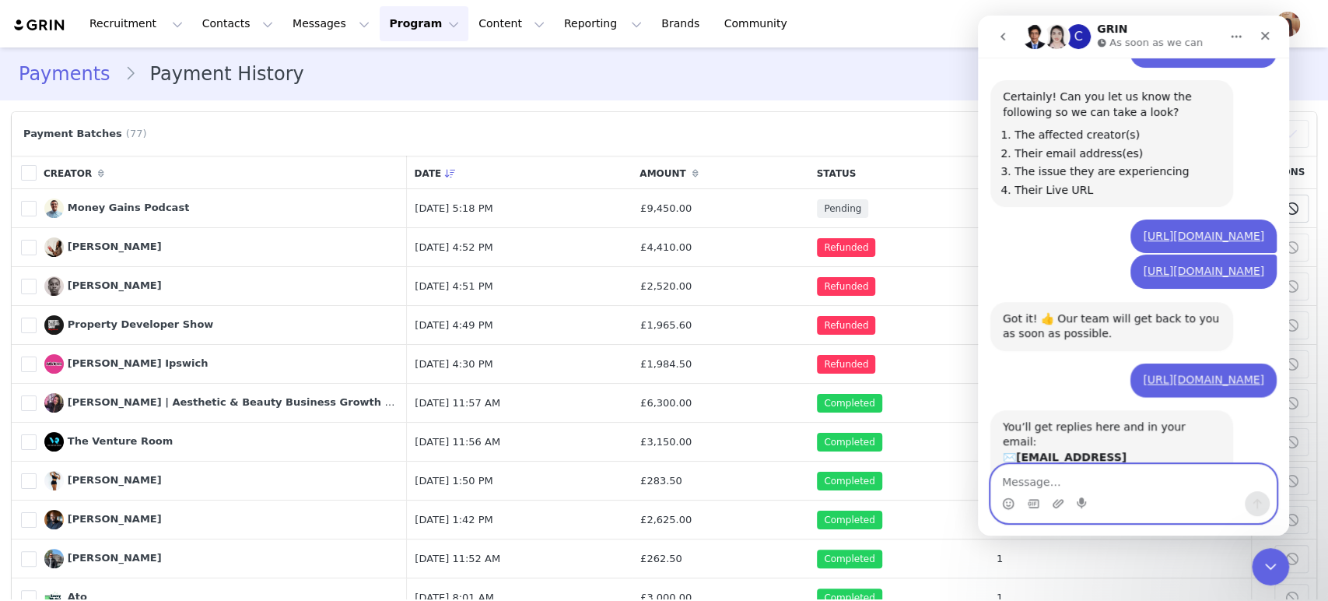
scroll to position [1866, 0]
